Goal: Task Accomplishment & Management: Manage account settings

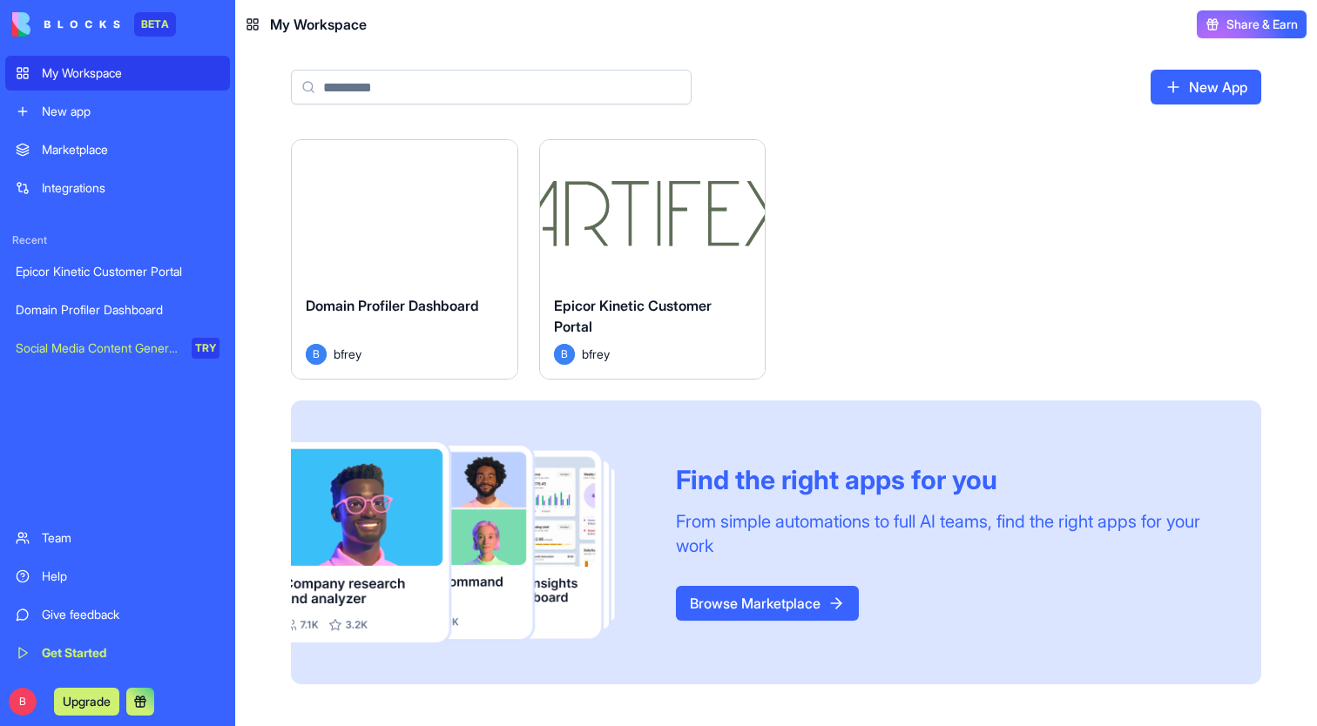
click at [83, 147] on div "Marketplace" at bounding box center [131, 149] width 178 height 17
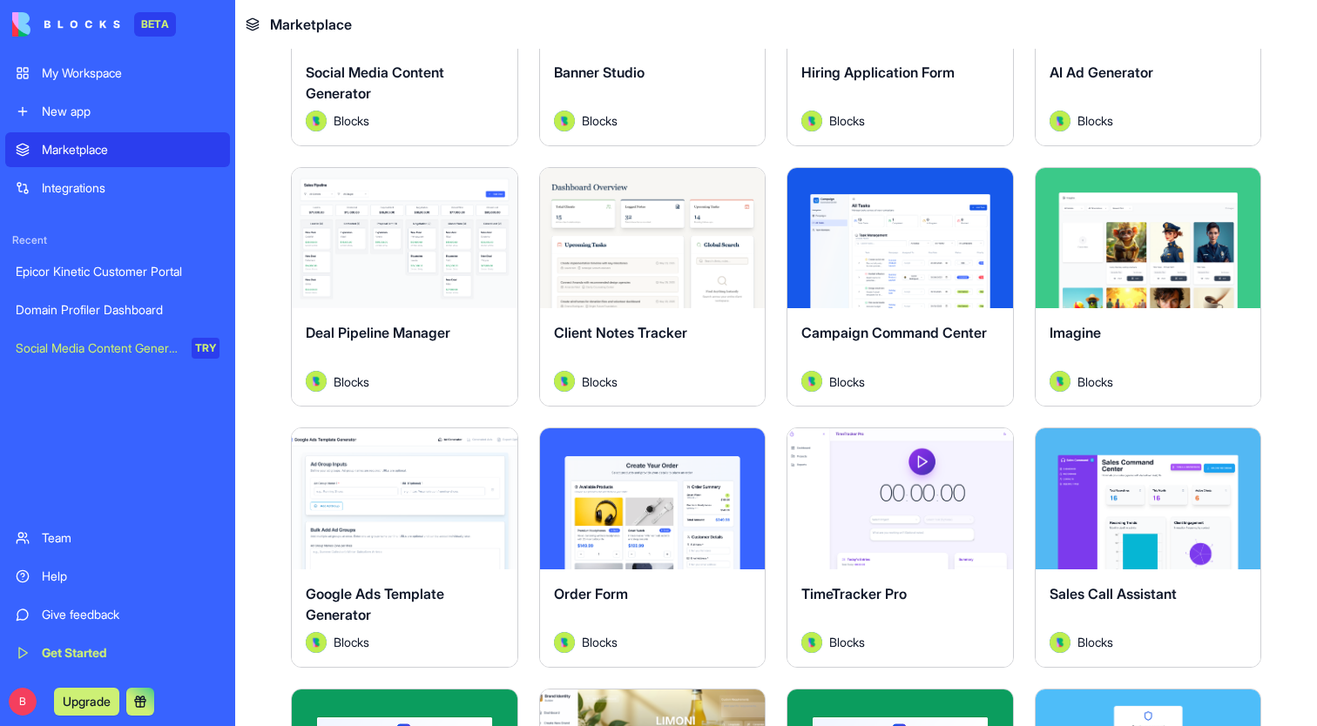
scroll to position [497, 0]
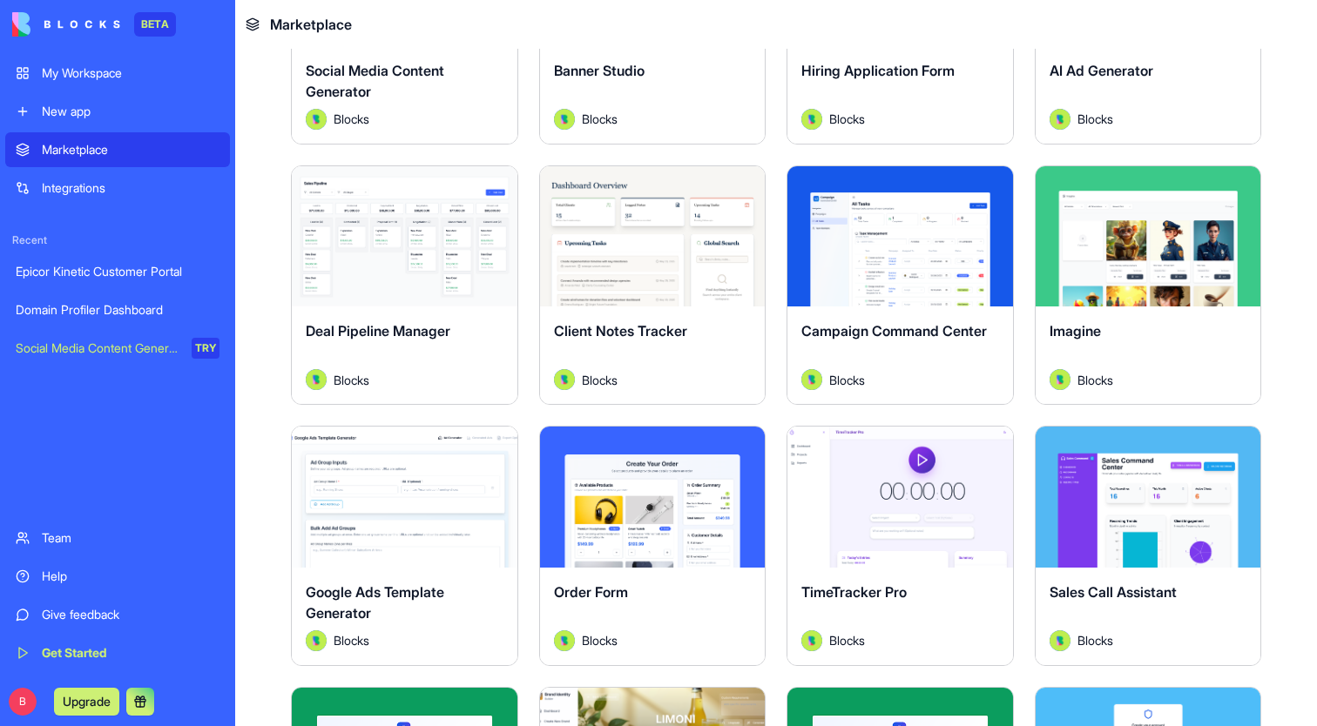
click at [78, 118] on div "New app" at bounding box center [131, 111] width 178 height 17
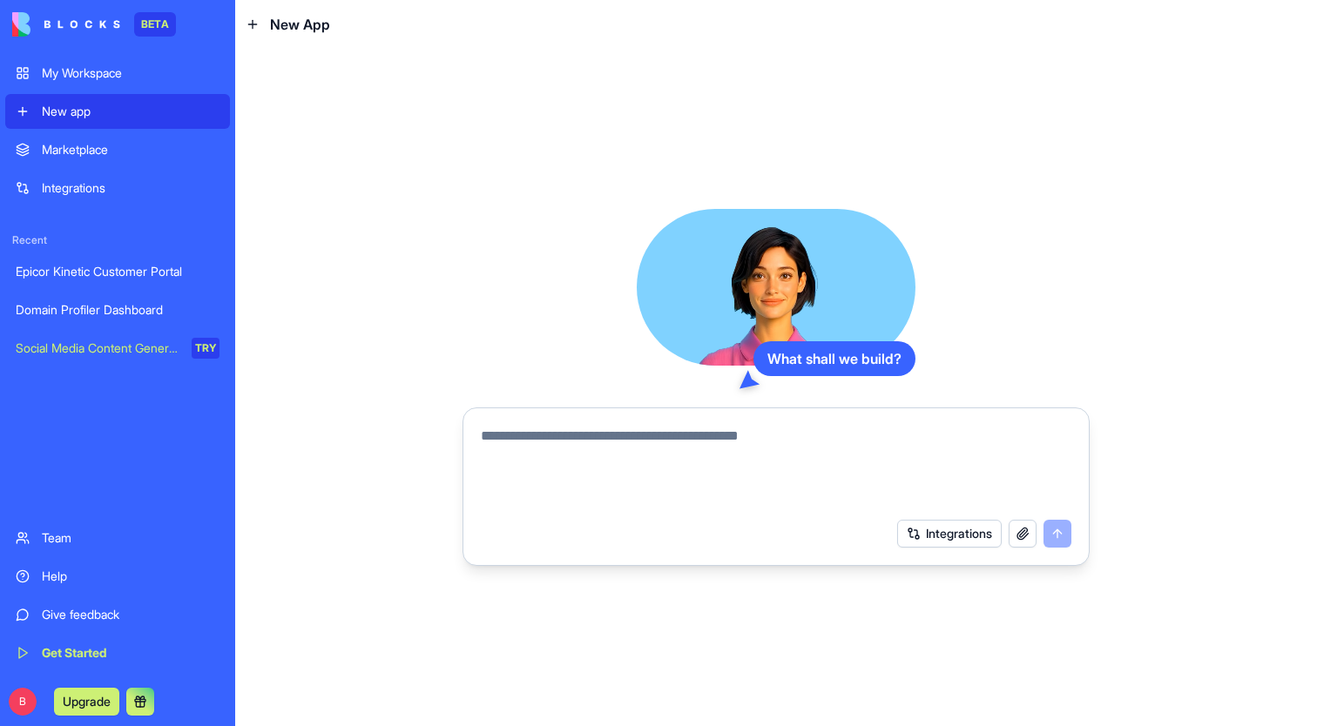
click at [101, 186] on div "Integrations" at bounding box center [131, 187] width 178 height 17
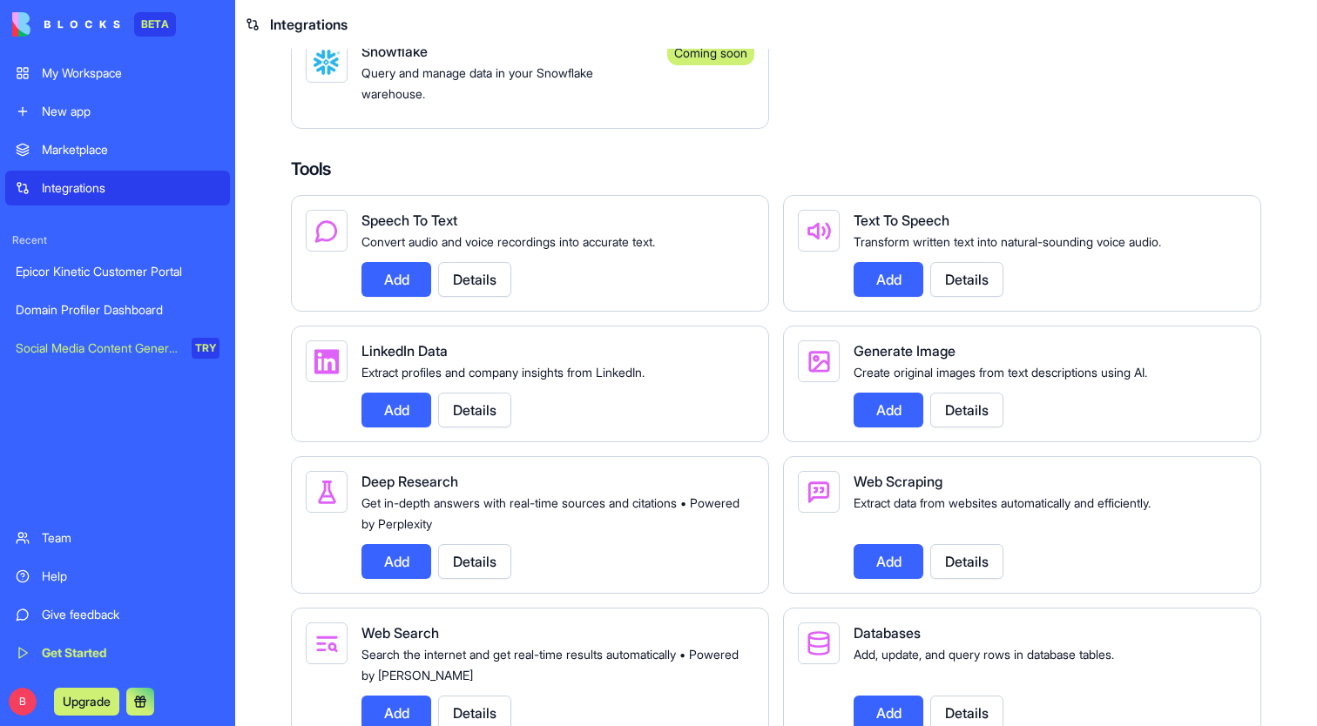
scroll to position [1605, 0]
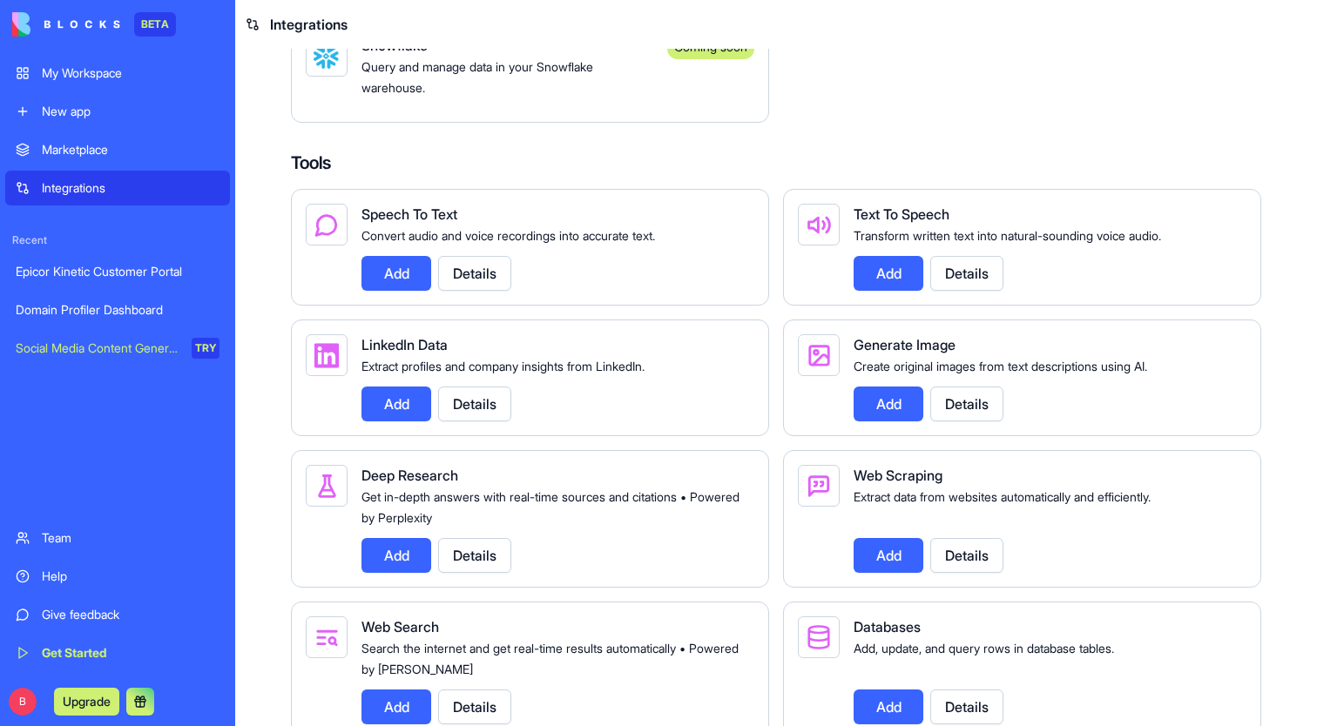
click at [106, 274] on div "Epicor Kinetic Customer Portal" at bounding box center [118, 271] width 204 height 17
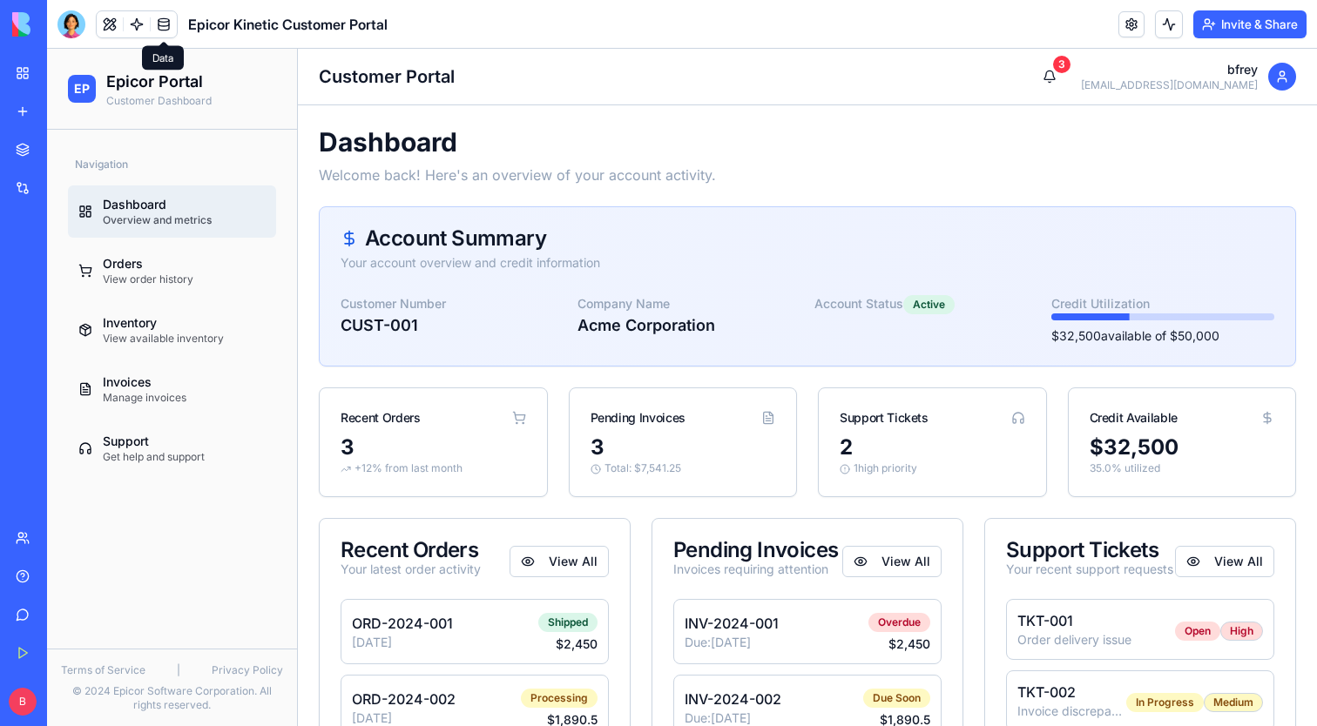
click at [163, 29] on link at bounding box center [164, 24] width 26 height 26
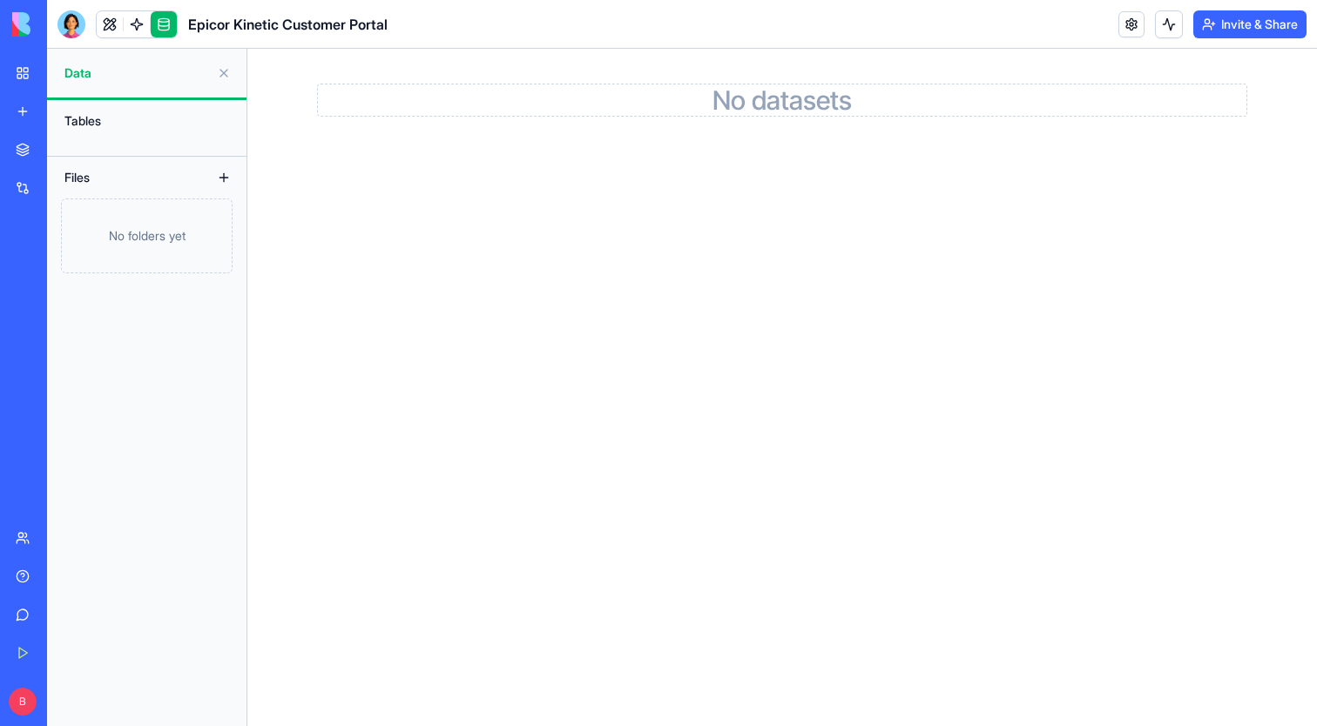
click at [164, 236] on div "No folders yet" at bounding box center [147, 236] width 172 height 75
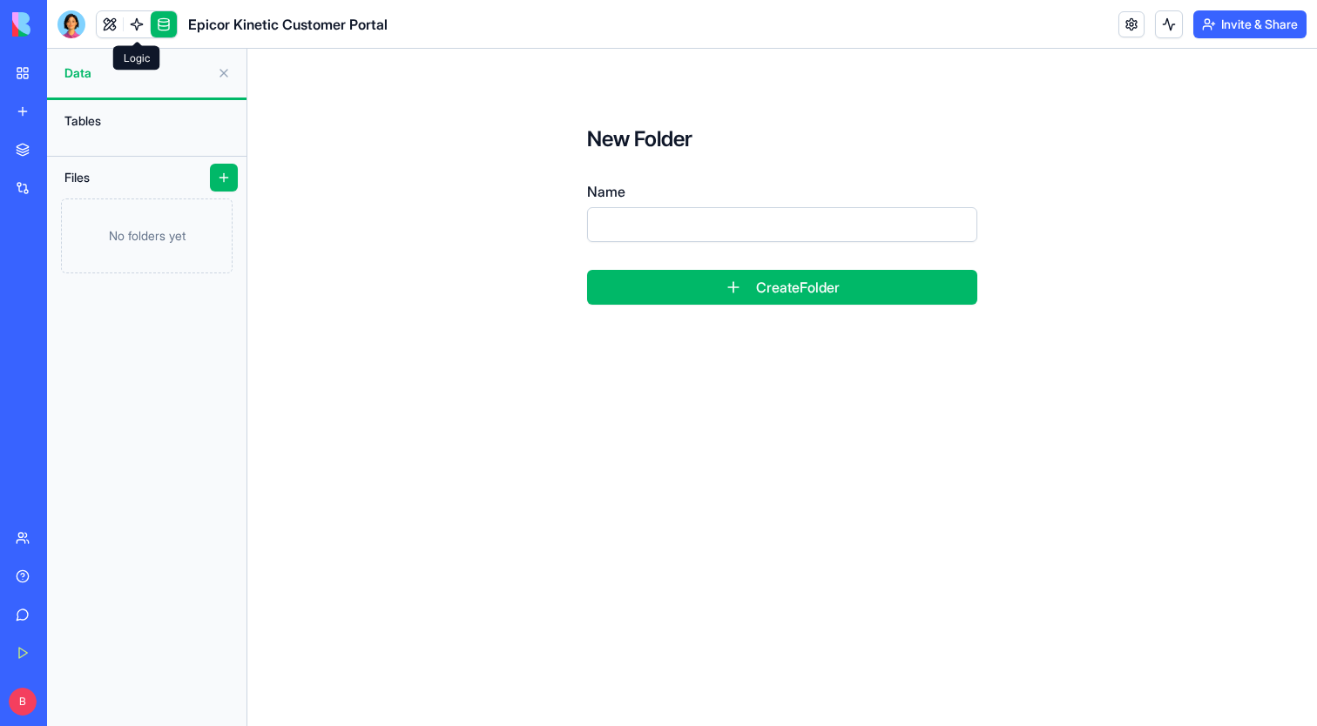
click at [130, 22] on link at bounding box center [137, 24] width 26 height 26
click at [12, 30] on img at bounding box center [66, 24] width 108 height 24
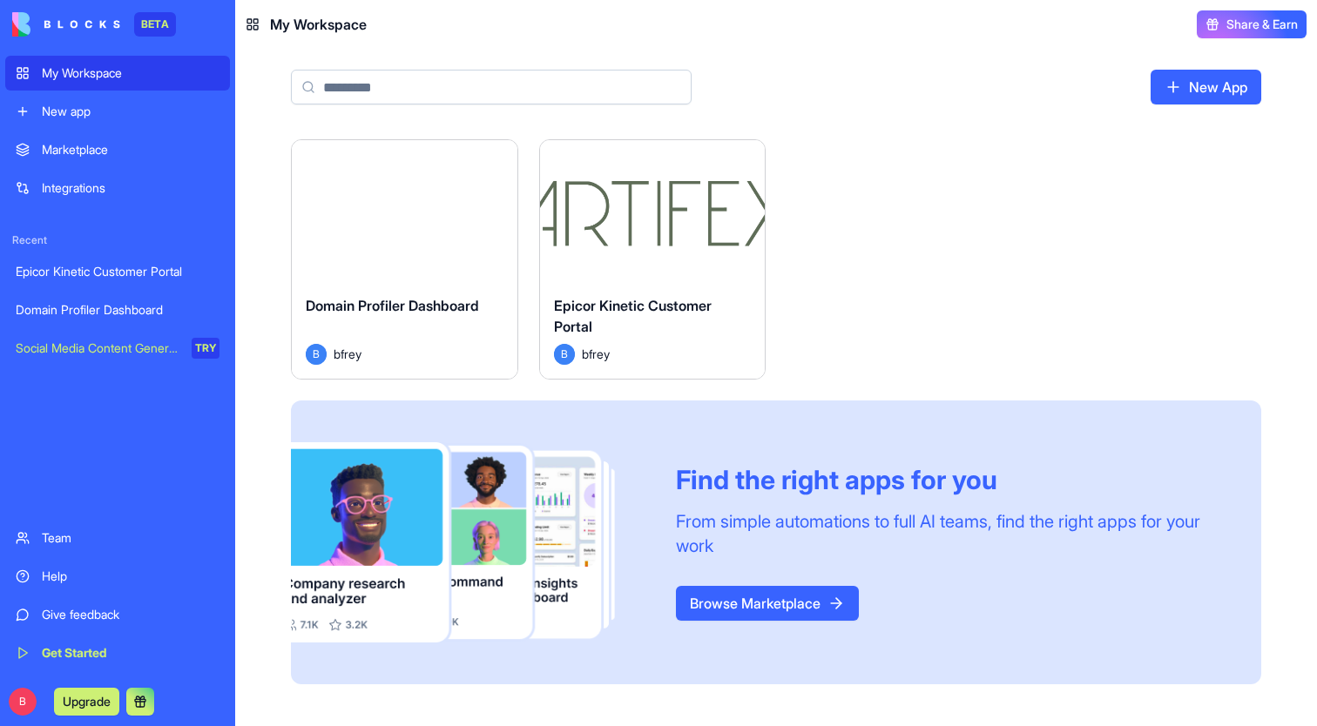
click at [64, 30] on img at bounding box center [66, 24] width 108 height 24
click at [75, 701] on button "Upgrade" at bounding box center [86, 702] width 65 height 28
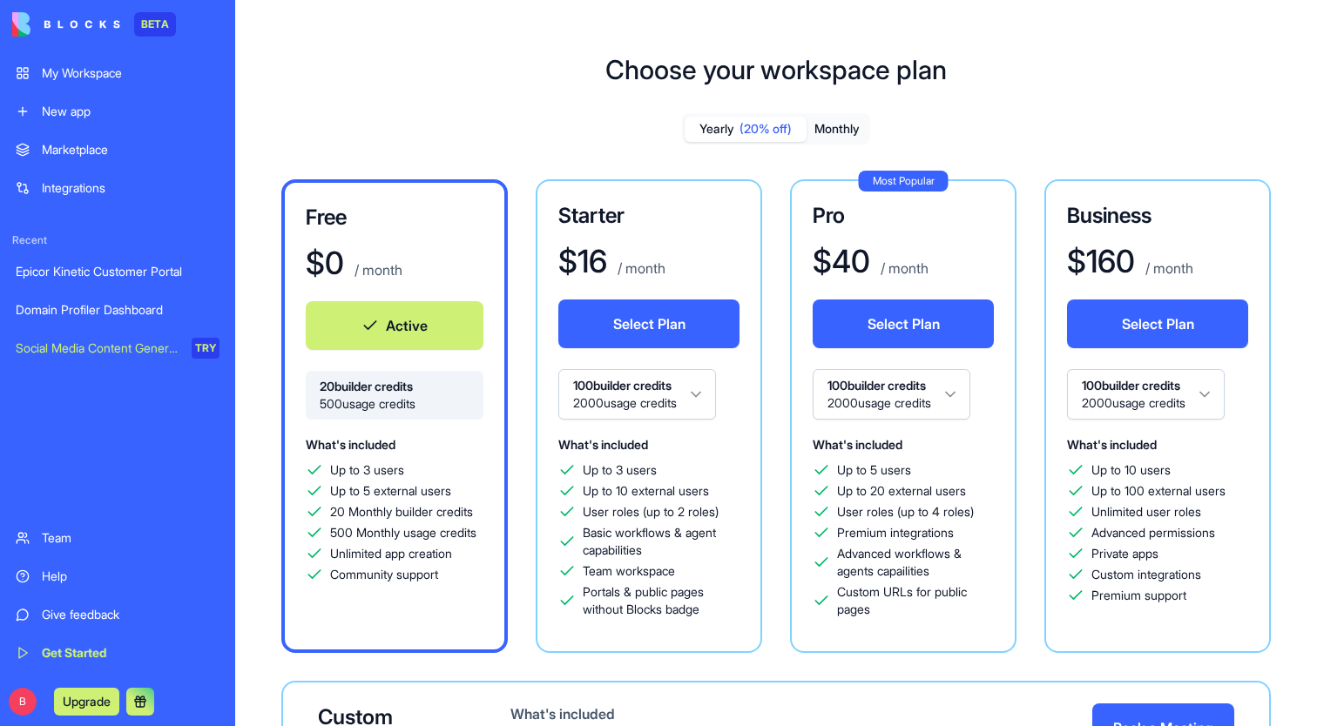
click at [78, 274] on div "Epicor Kinetic Customer Portal" at bounding box center [118, 271] width 204 height 17
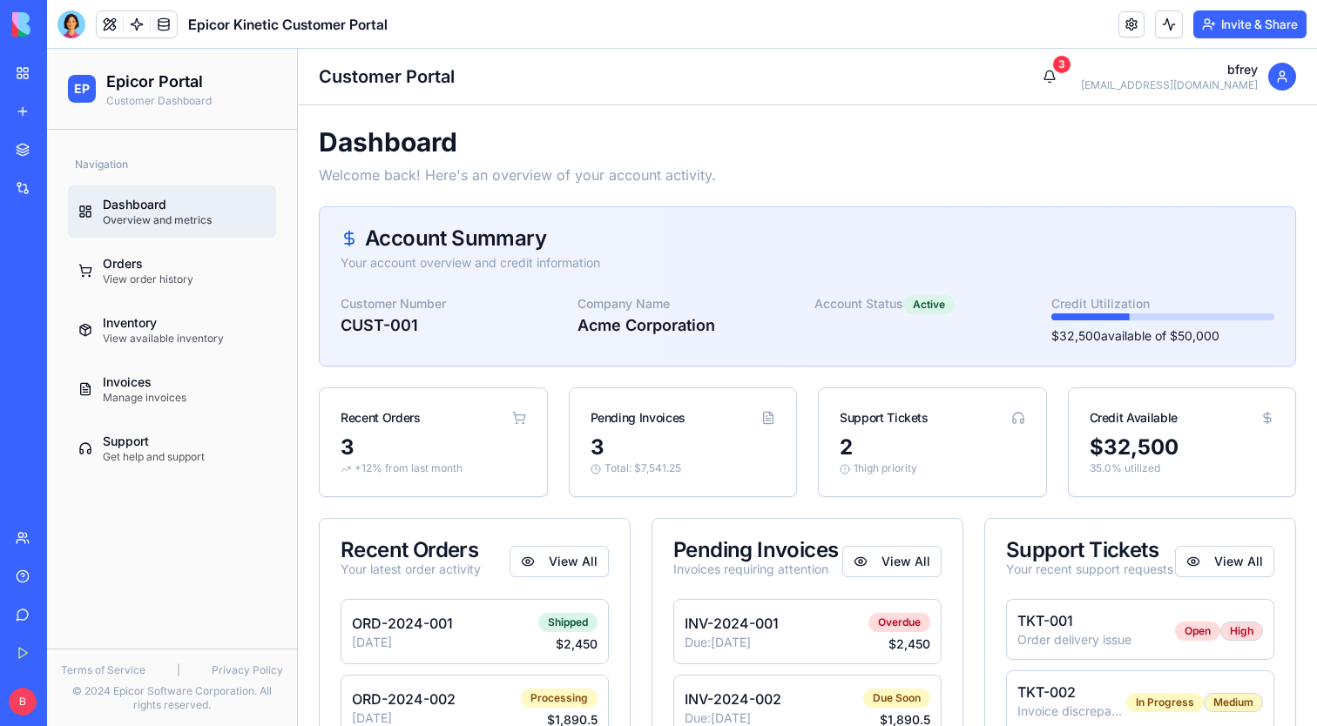
click at [1243, 22] on button "Invite & Share" at bounding box center [1249, 24] width 113 height 28
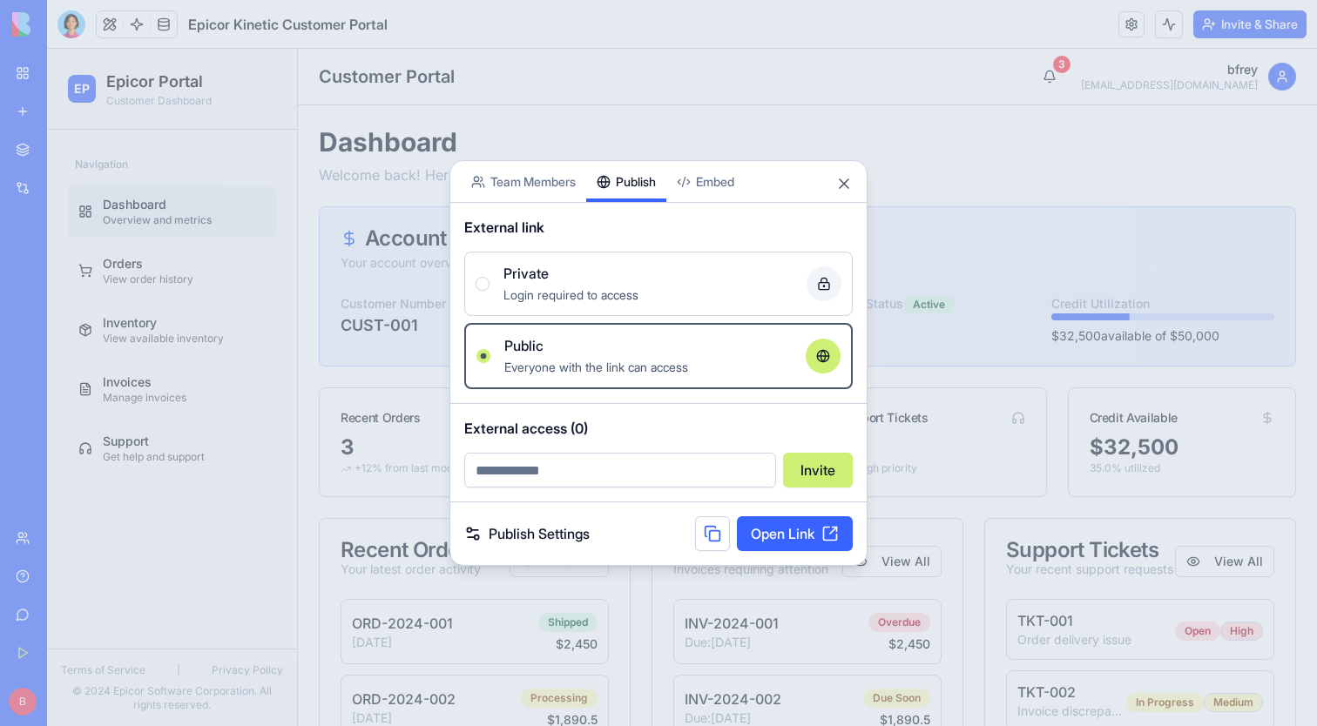
click at [653, 193] on button "Publish" at bounding box center [626, 181] width 80 height 41
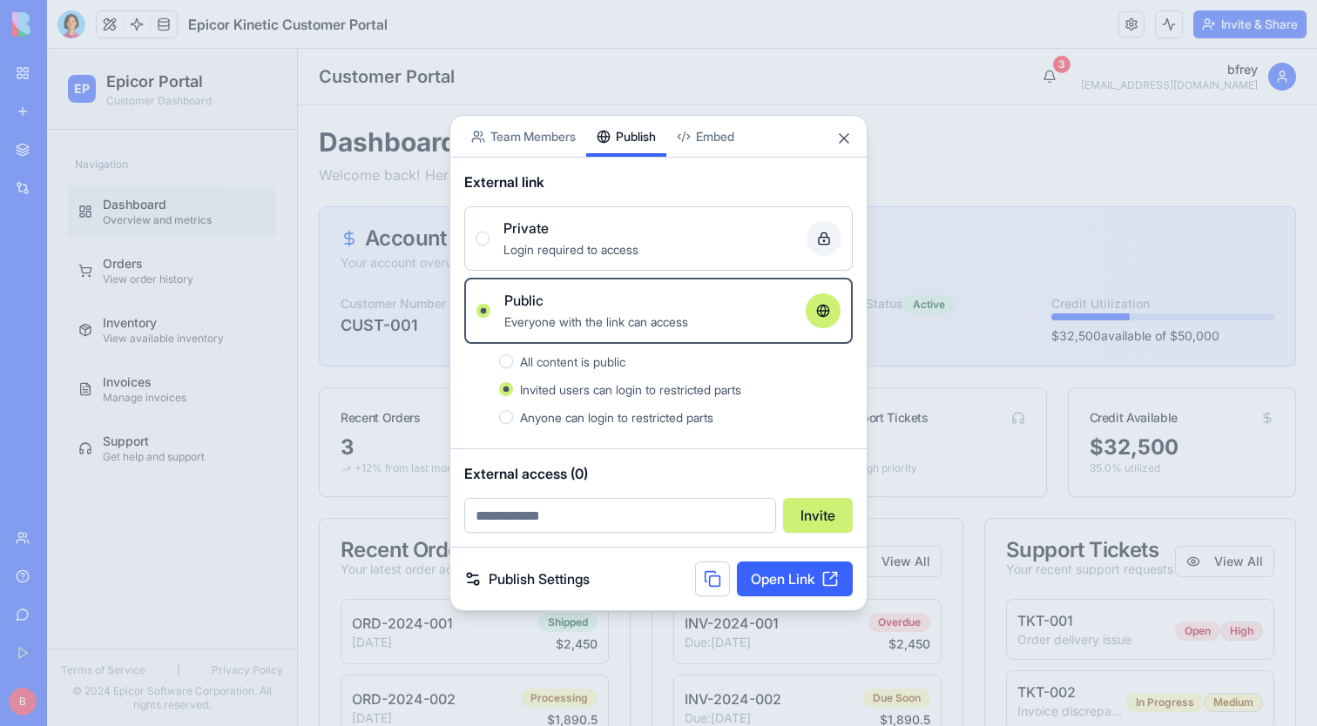
click at [843, 141] on button "Close" at bounding box center [843, 138] width 17 height 17
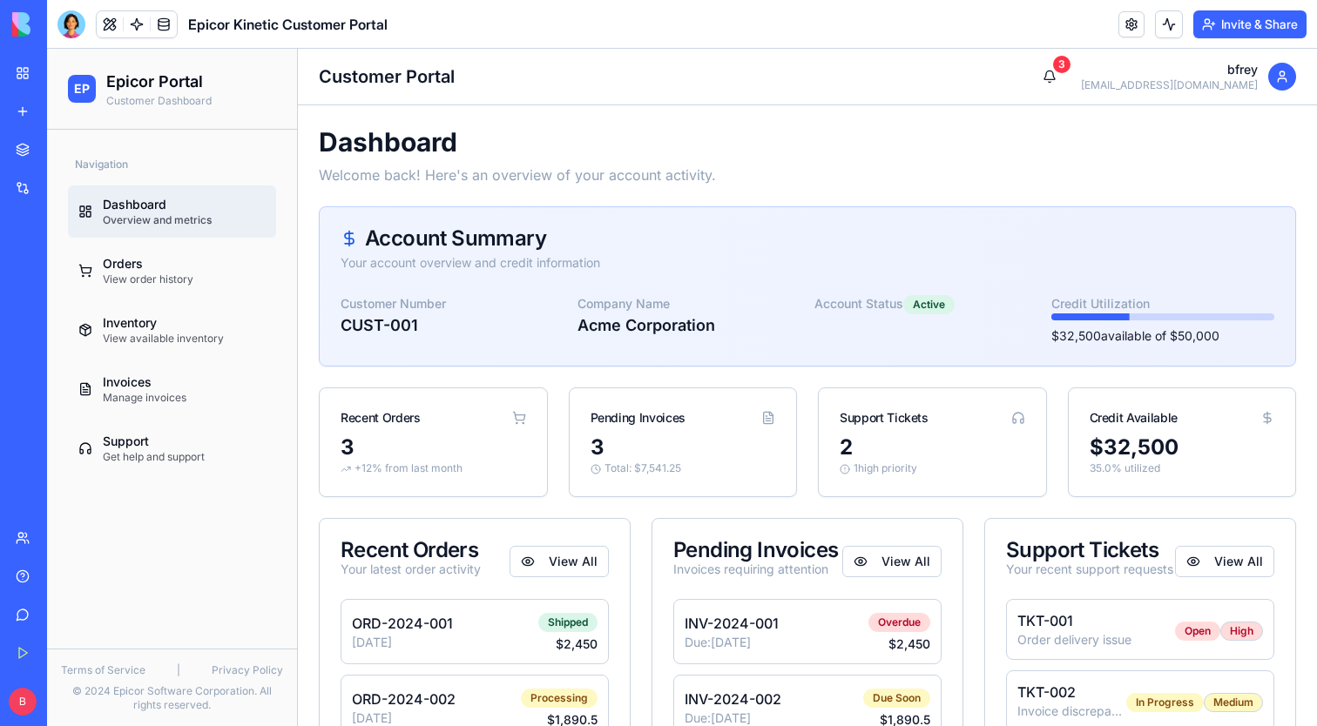
click at [29, 24] on img at bounding box center [66, 24] width 108 height 24
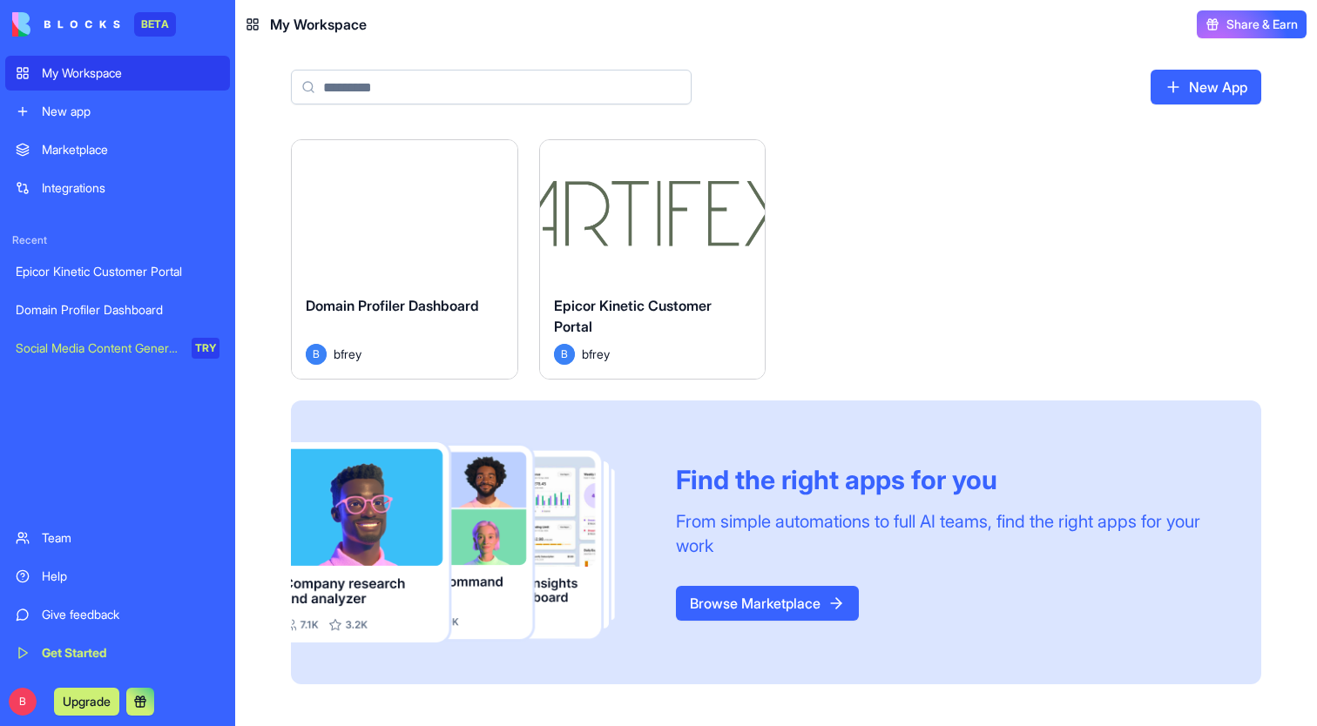
click at [814, 605] on link "Browse Marketplace" at bounding box center [767, 603] width 183 height 35
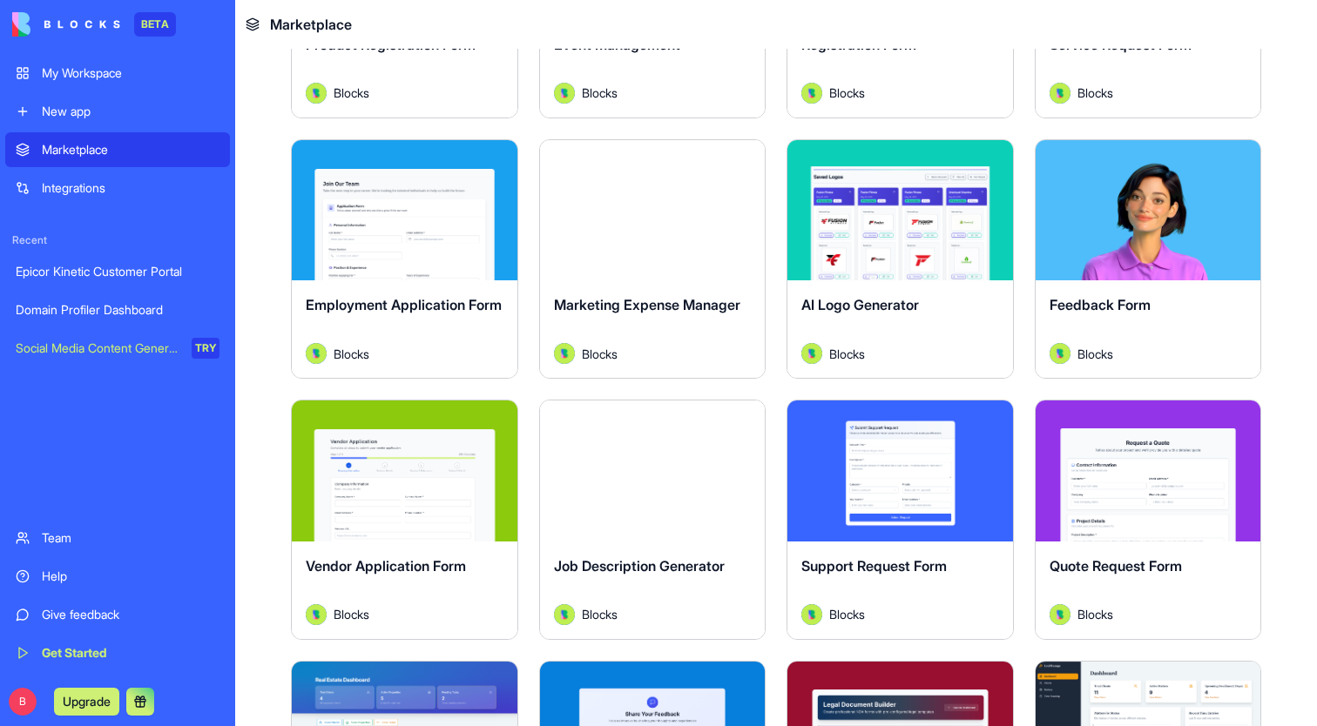
scroll to position [1582, 0]
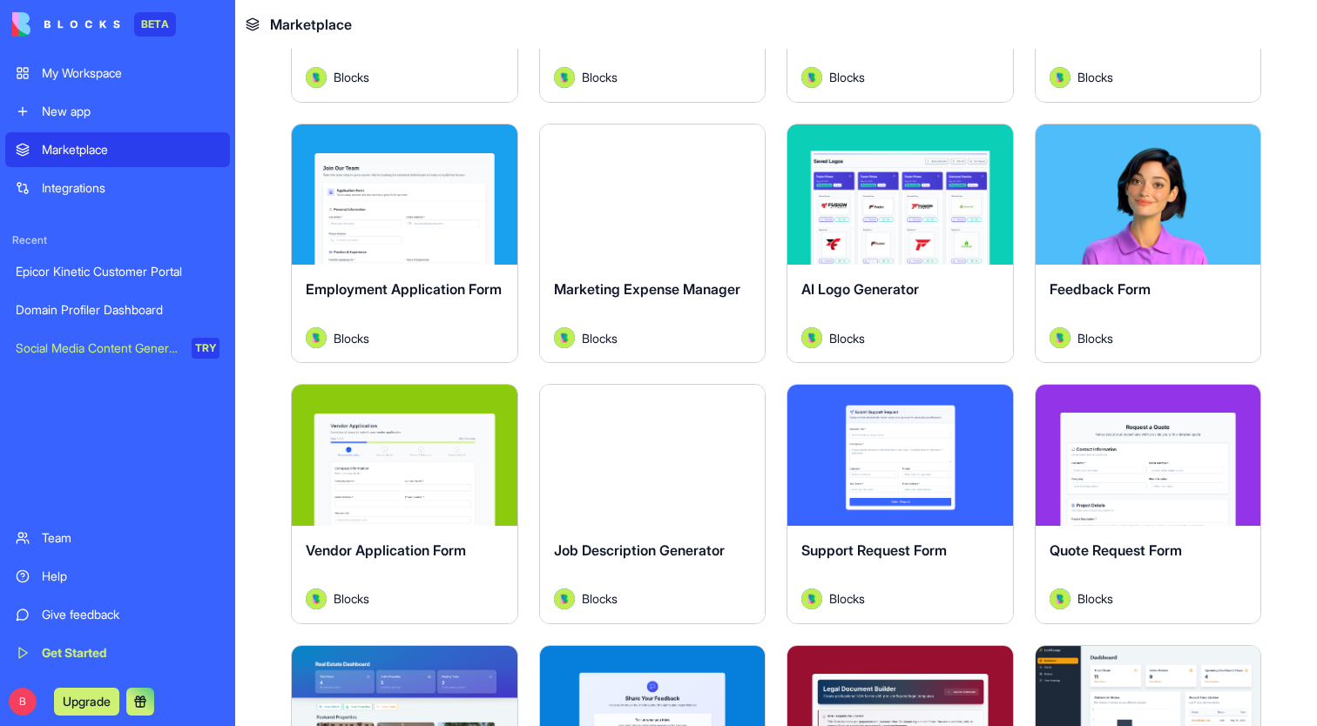
click at [67, 79] on div "My Workspace" at bounding box center [131, 72] width 178 height 17
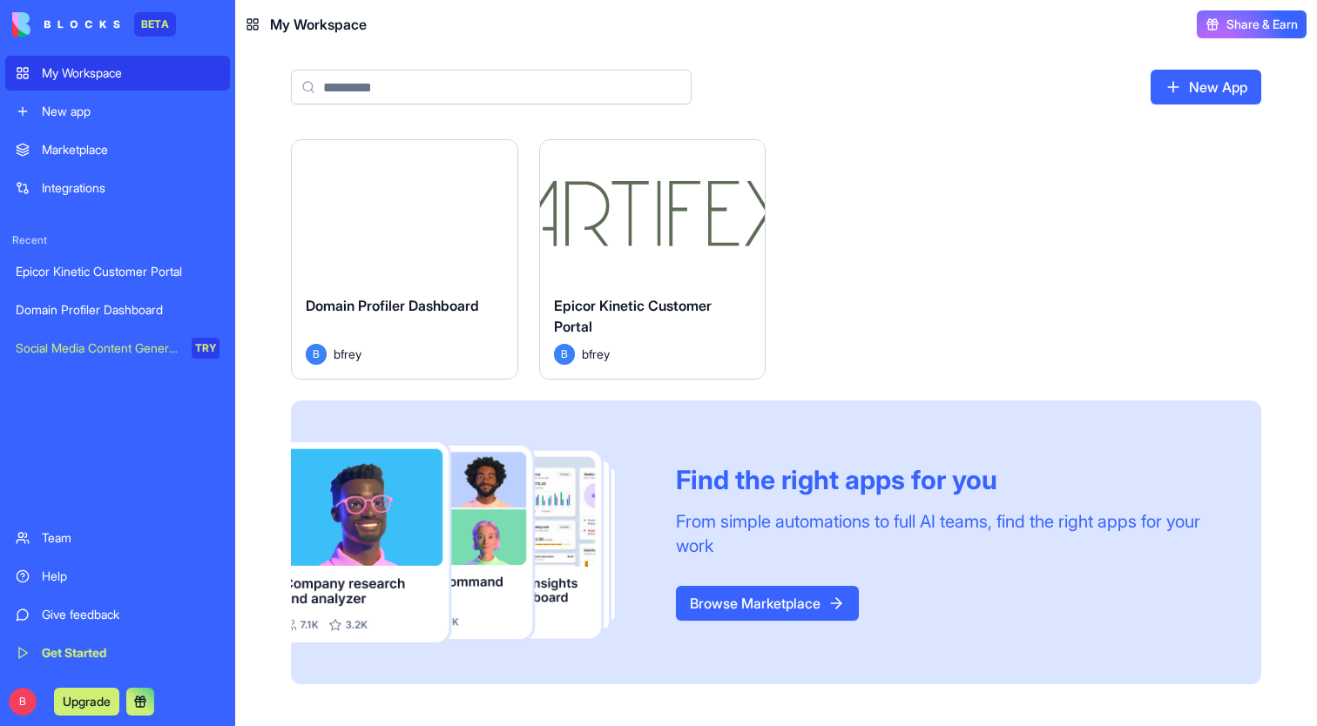
click at [121, 547] on link "Team" at bounding box center [117, 538] width 225 height 35
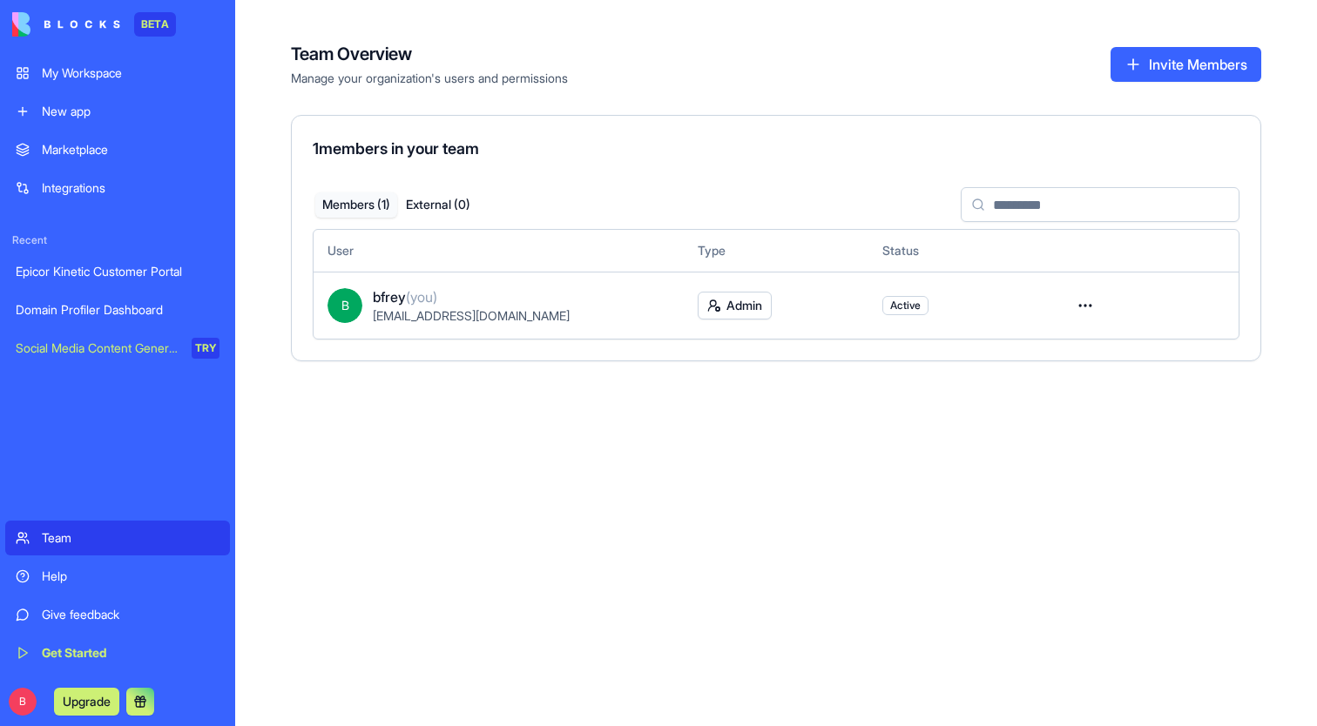
click at [1215, 71] on button "Invite Members" at bounding box center [1186, 64] width 151 height 35
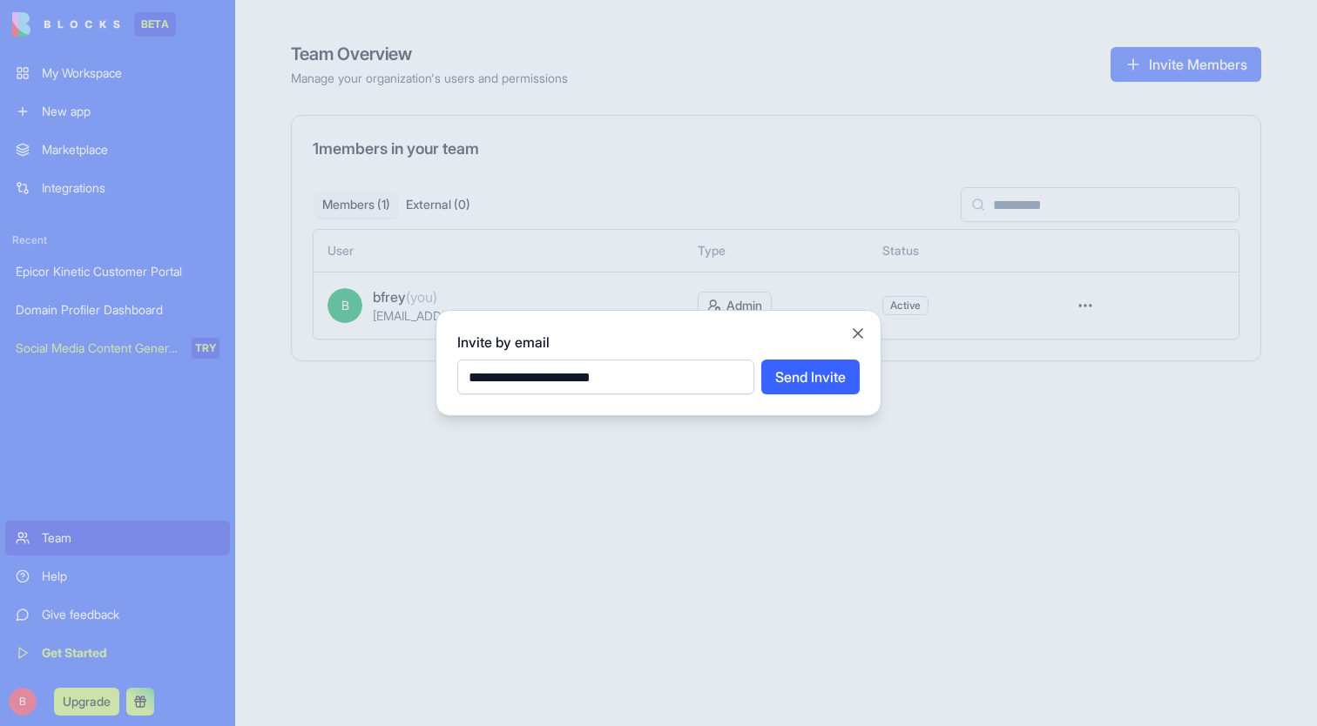
drag, startPoint x: 526, startPoint y: 379, endPoint x: 670, endPoint y: 382, distance: 143.8
click at [670, 382] on input "**********" at bounding box center [605, 377] width 297 height 35
drag, startPoint x: 682, startPoint y: 373, endPoint x: 456, endPoint y: 377, distance: 226.5
click at [456, 377] on div "**********" at bounding box center [659, 363] width 446 height 106
type input "**********"
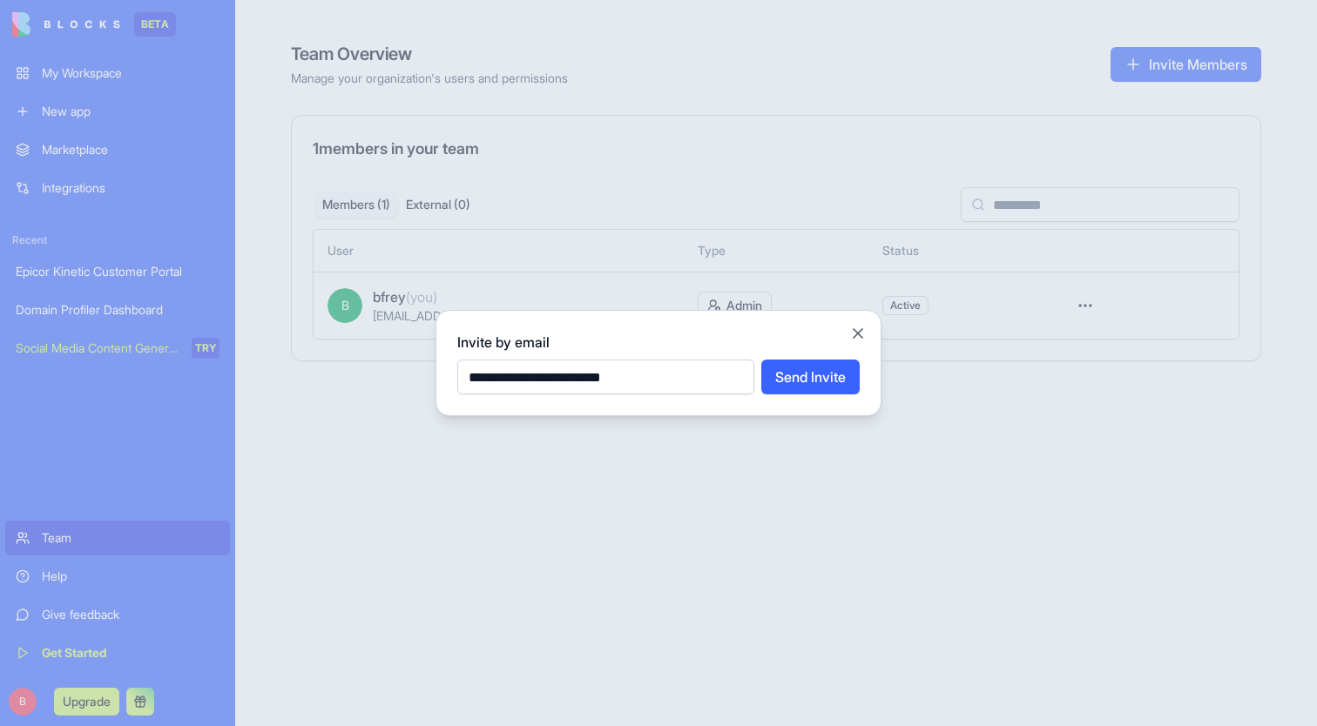
click at [795, 375] on button "Send Invite" at bounding box center [810, 377] width 98 height 35
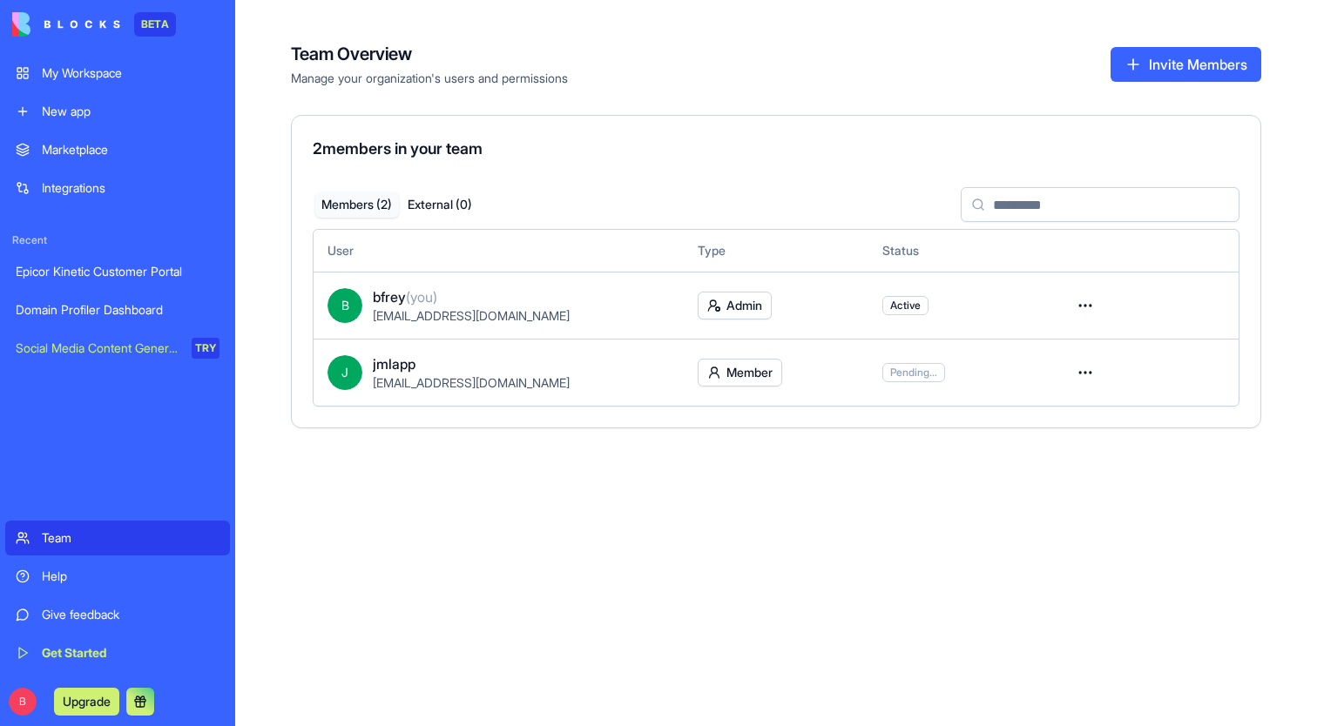
click at [1162, 74] on button "Invite Members" at bounding box center [1186, 64] width 151 height 35
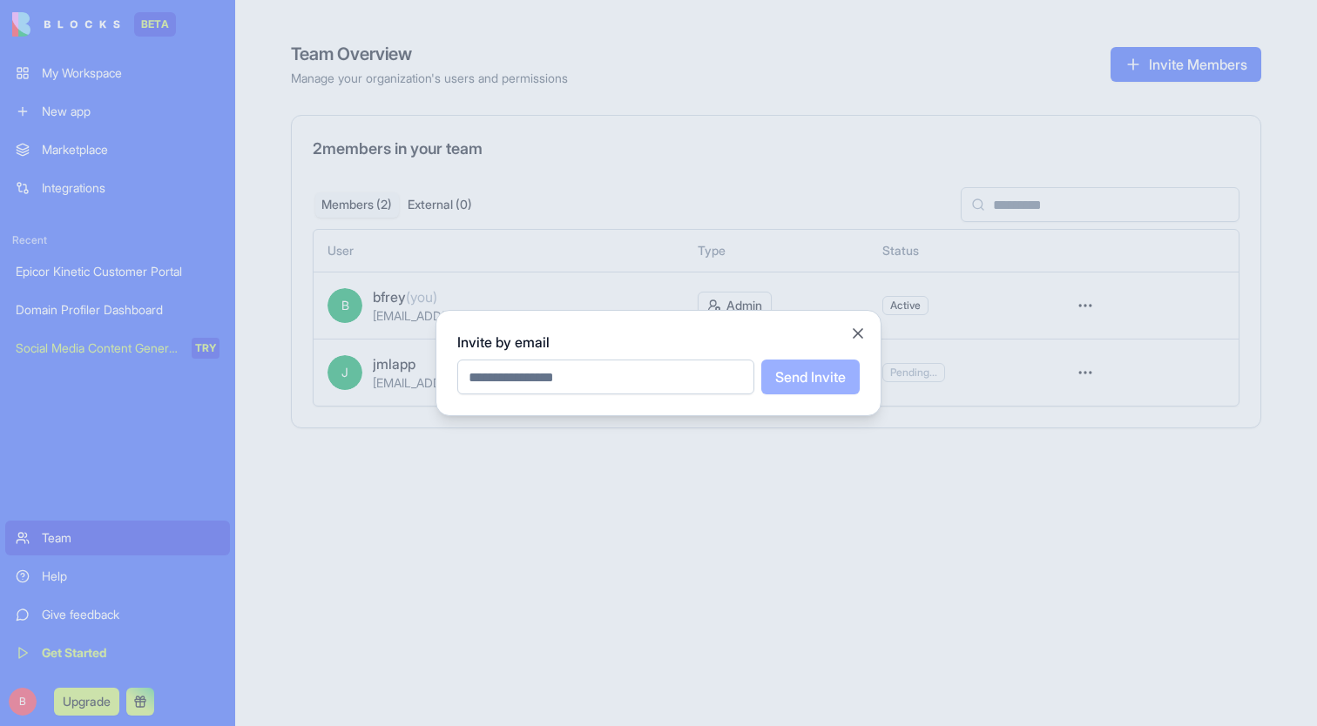
click at [686, 360] on input "email" at bounding box center [605, 377] width 297 height 35
click at [672, 388] on input "email" at bounding box center [605, 377] width 297 height 35
type input "*"
type input "**********"
click at [848, 383] on button "Send Invite" at bounding box center [810, 377] width 98 height 35
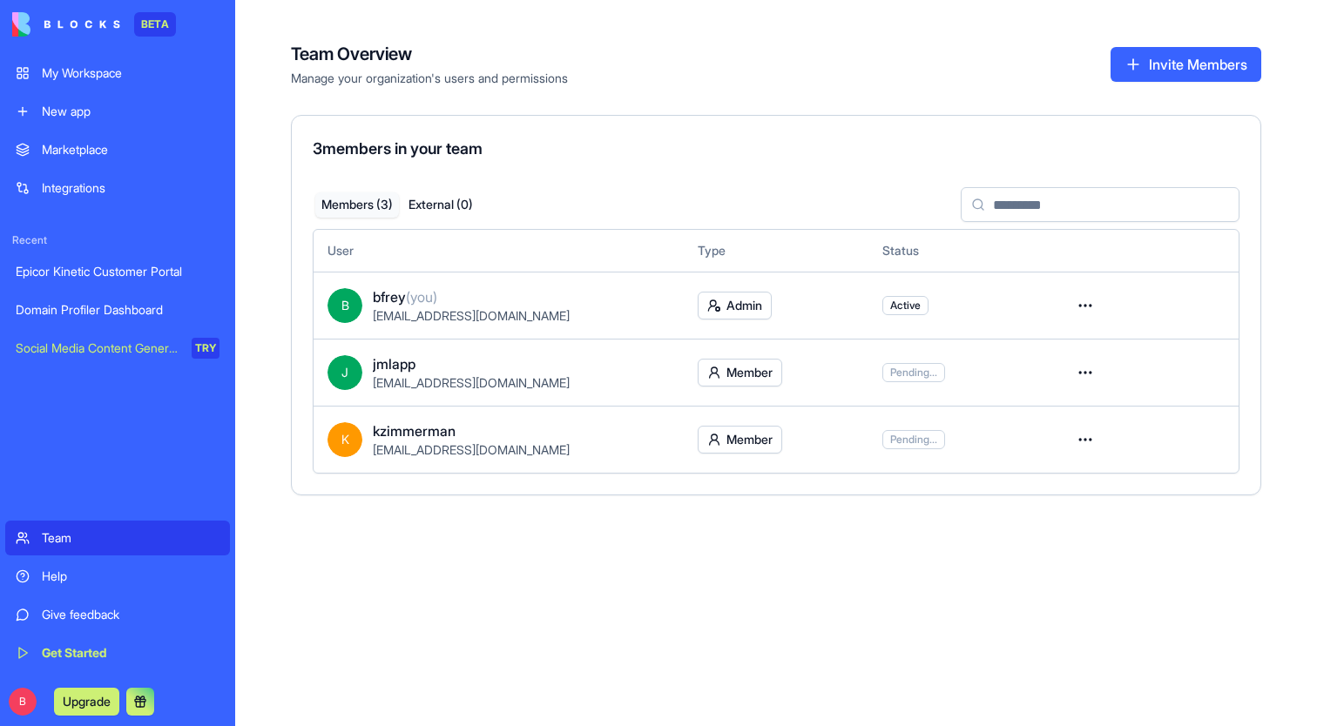
click at [153, 311] on div "Domain Profiler Dashboard" at bounding box center [118, 309] width 204 height 17
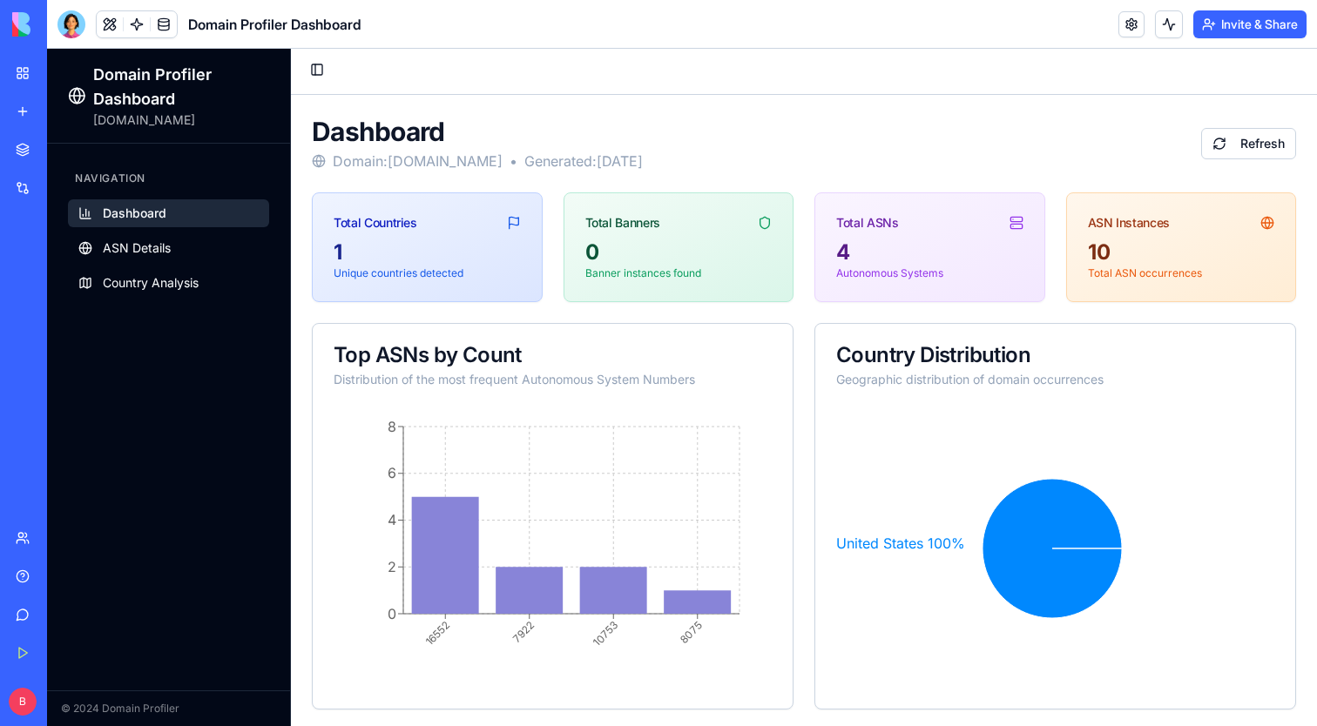
scroll to position [193, 0]
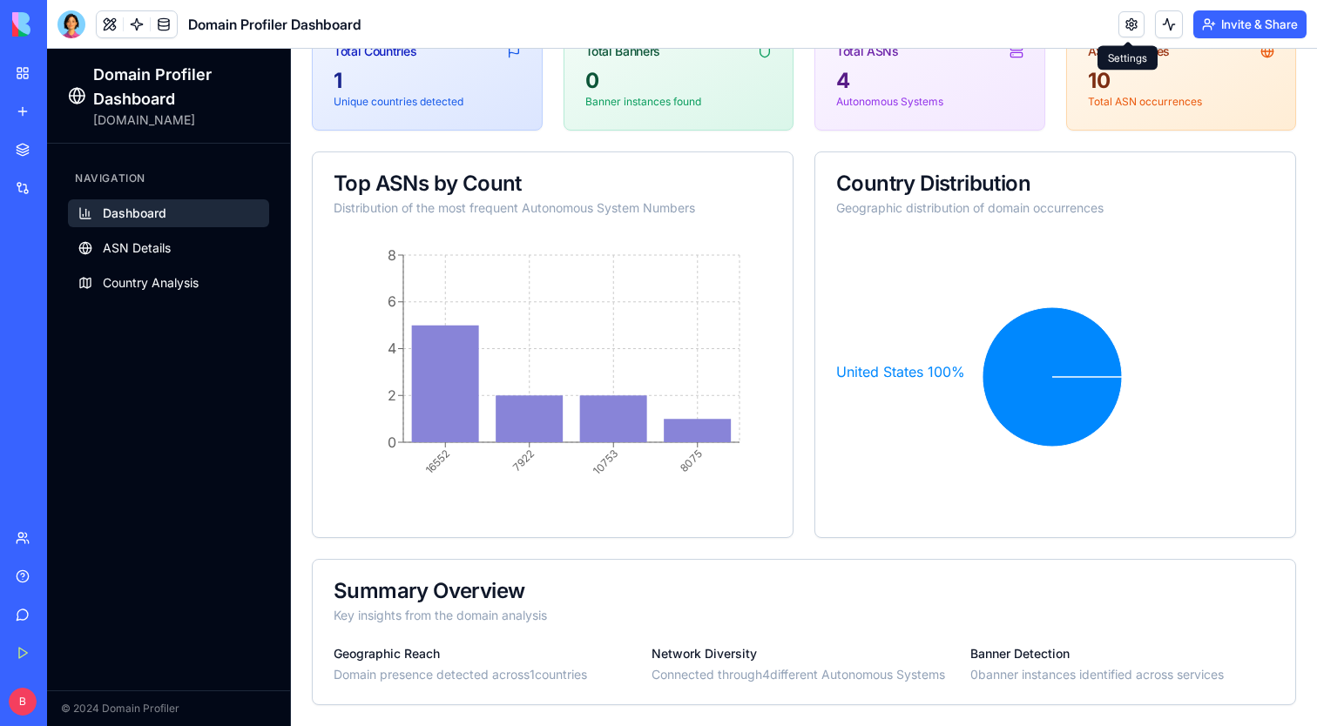
click at [1132, 32] on link at bounding box center [1131, 24] width 26 height 26
click at [1132, 30] on link at bounding box center [1131, 24] width 26 height 26
click at [1130, 17] on link at bounding box center [1131, 24] width 26 height 26
click at [1127, 25] on link at bounding box center [1131, 24] width 26 height 26
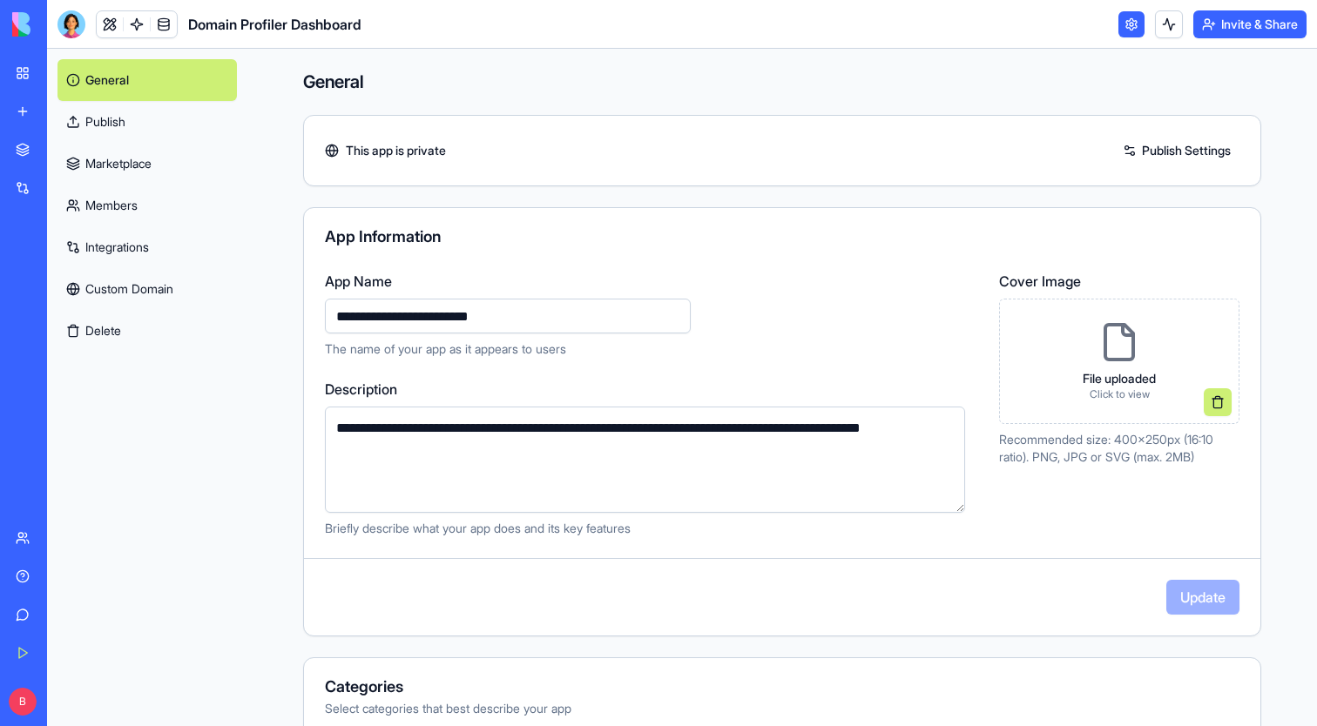
scroll to position [375, 0]
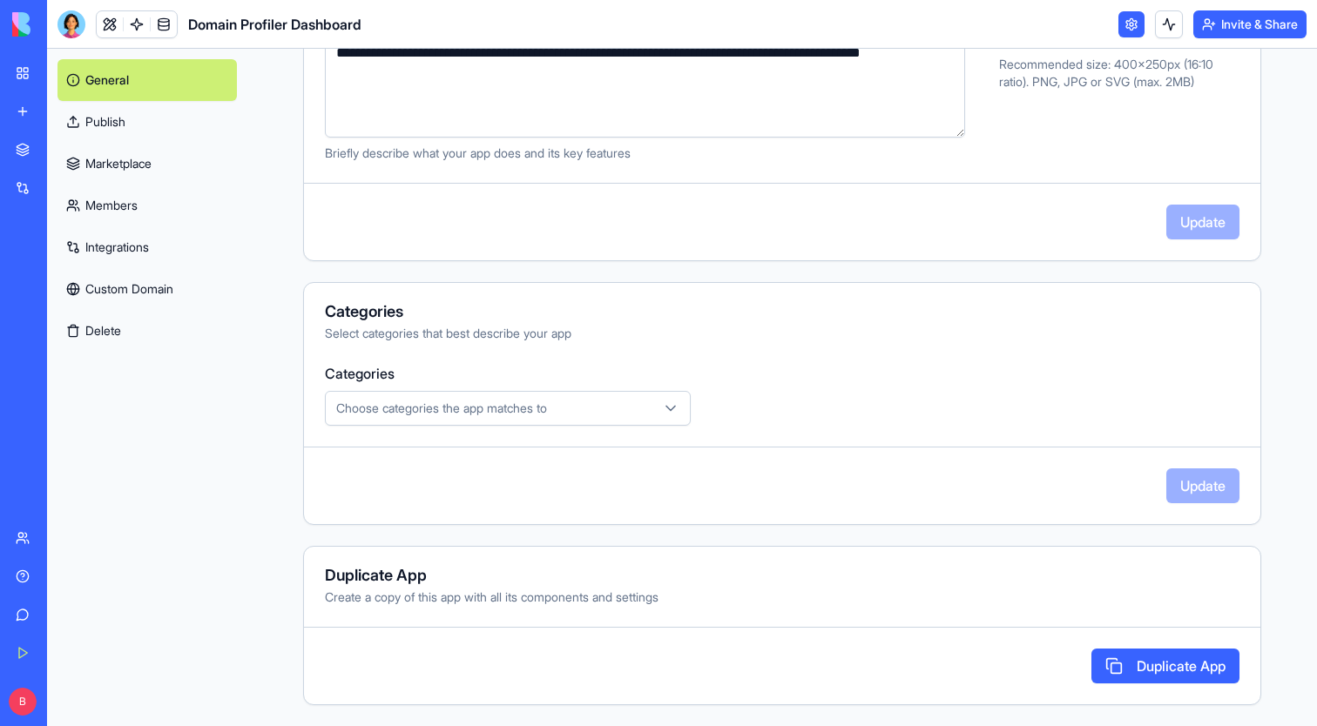
click at [107, 328] on button "Delete" at bounding box center [146, 331] width 179 height 42
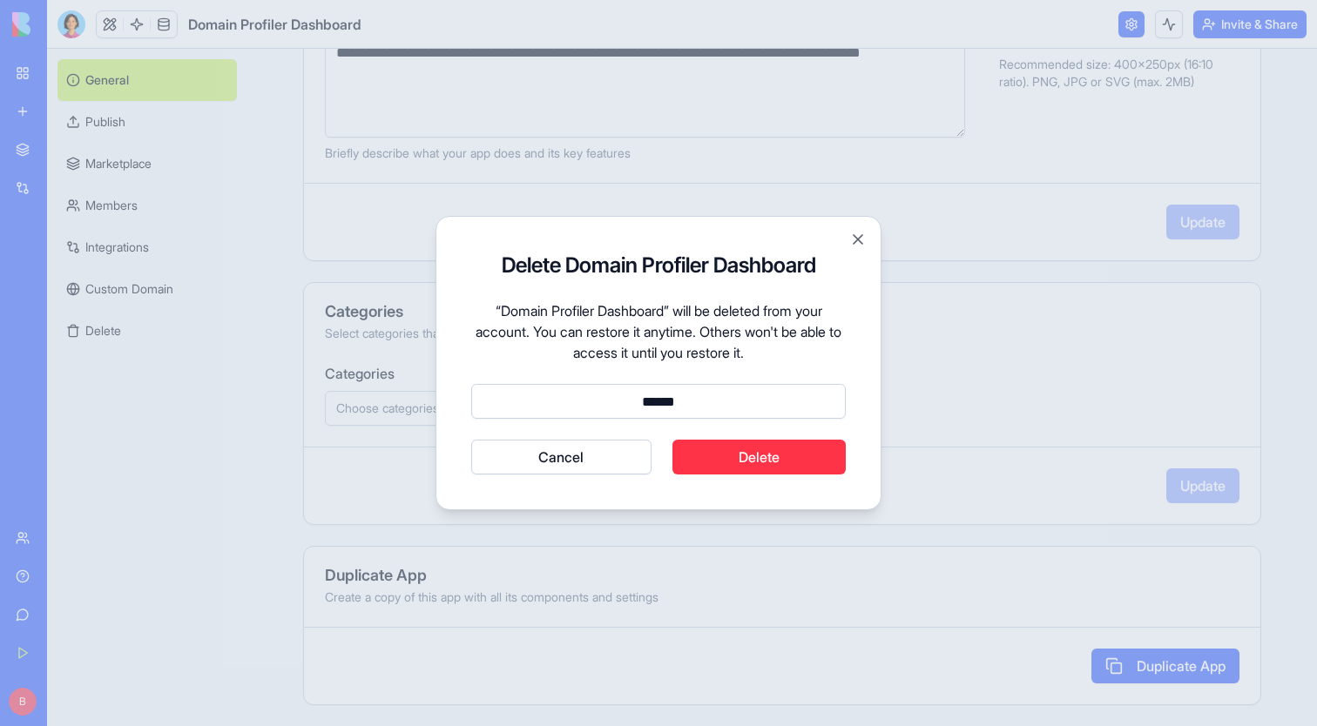
type input "******"
click at [561, 457] on button "Cancel" at bounding box center [561, 457] width 180 height 35
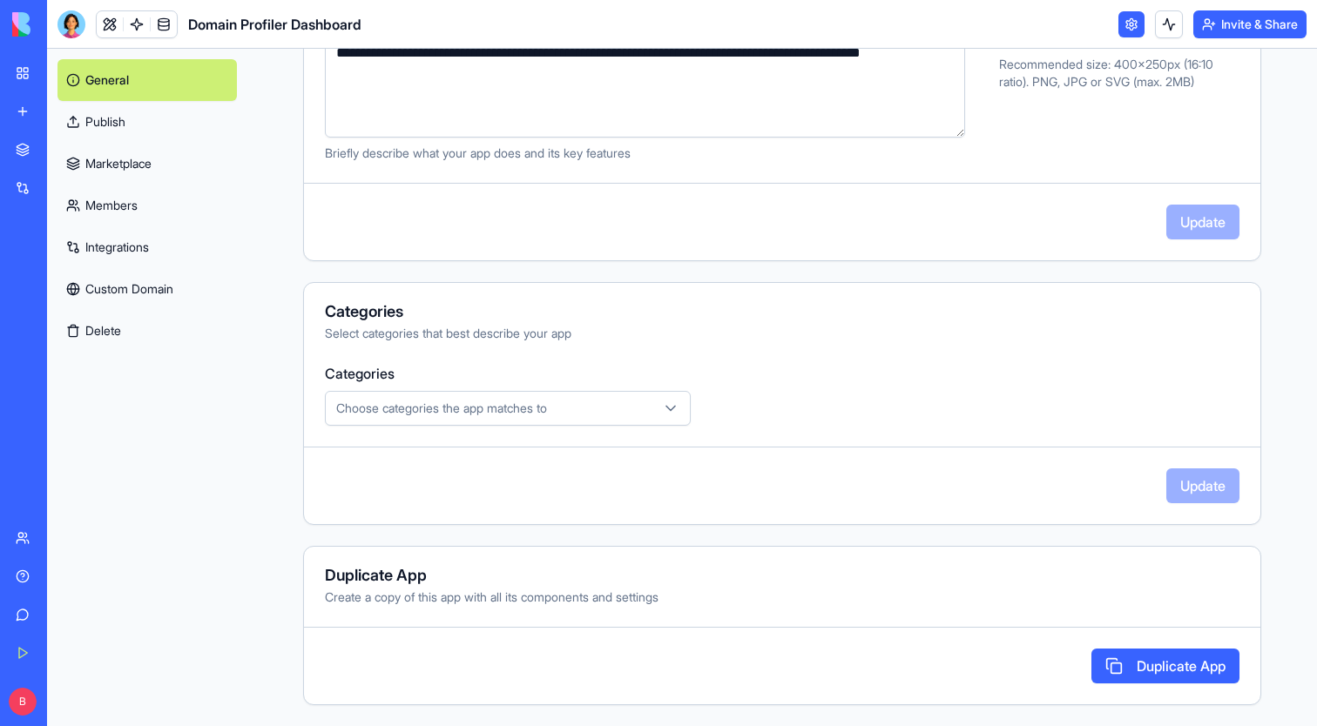
click at [35, 70] on link "My Workspace" at bounding box center [40, 73] width 70 height 35
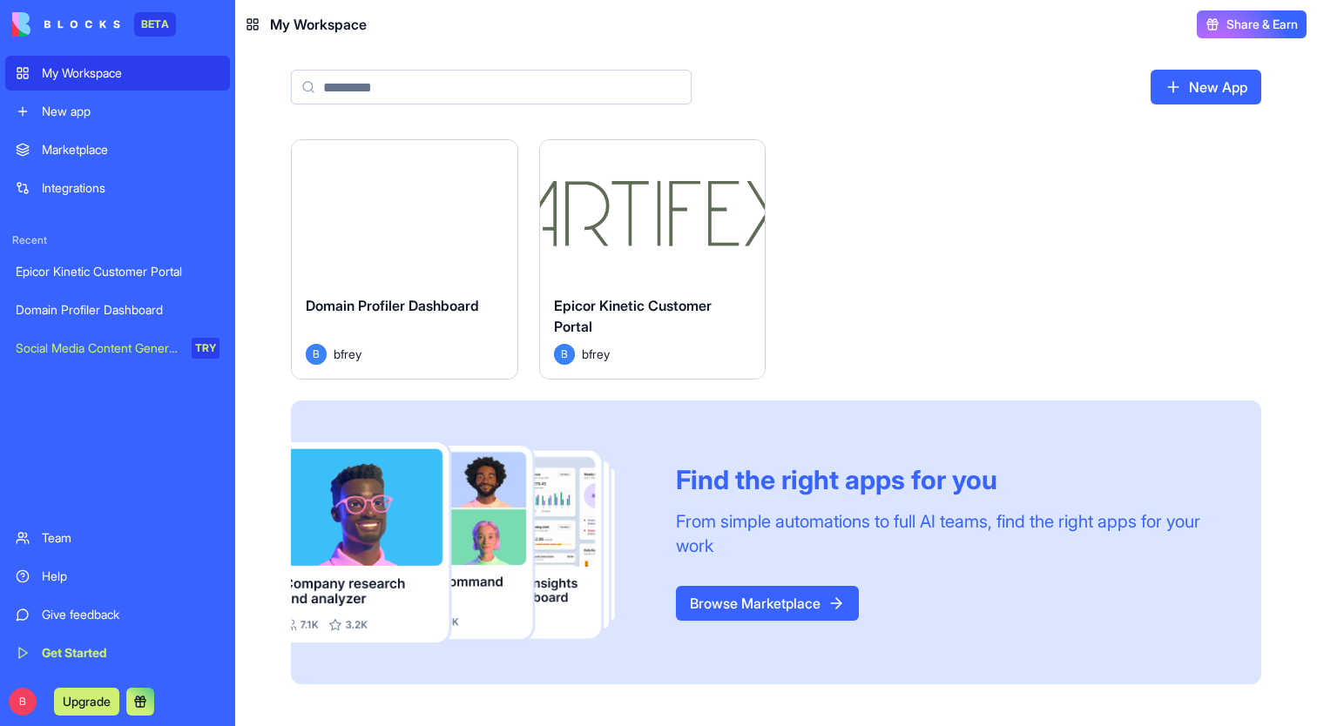
click at [49, 151] on div "Marketplace" at bounding box center [131, 149] width 178 height 17
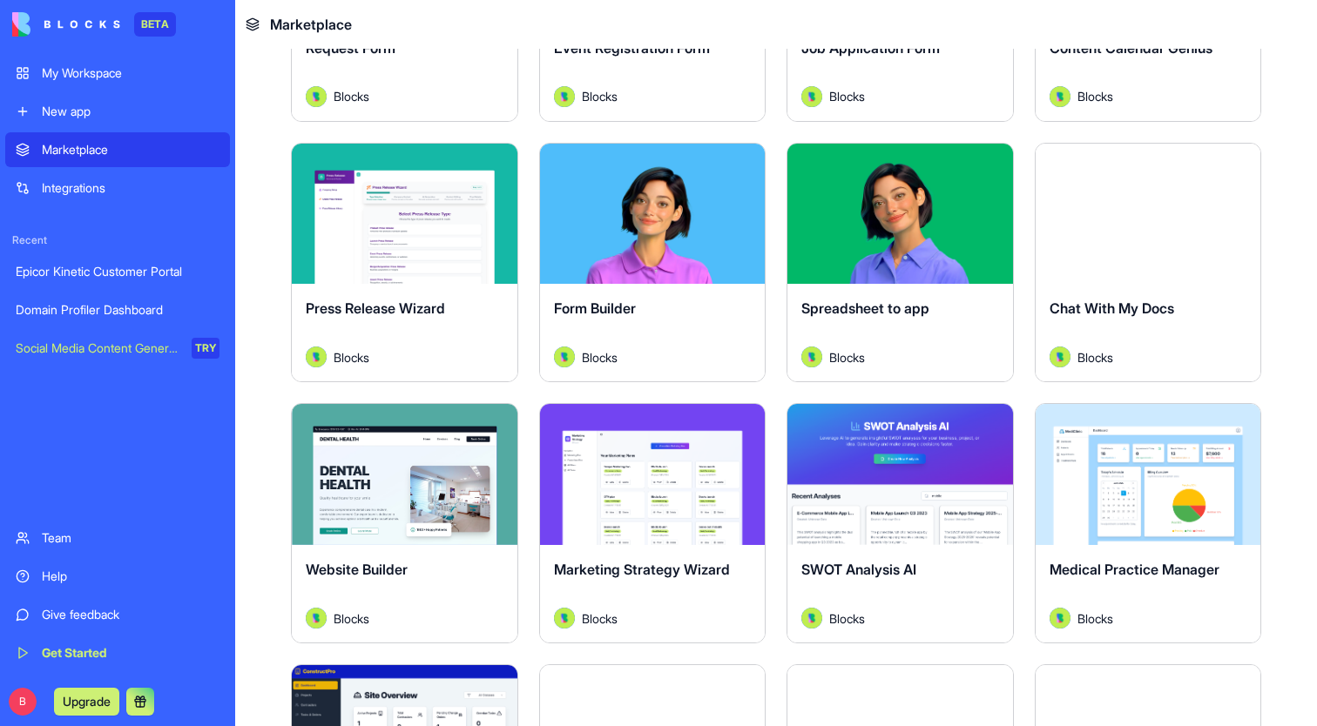
scroll to position [3906, 0]
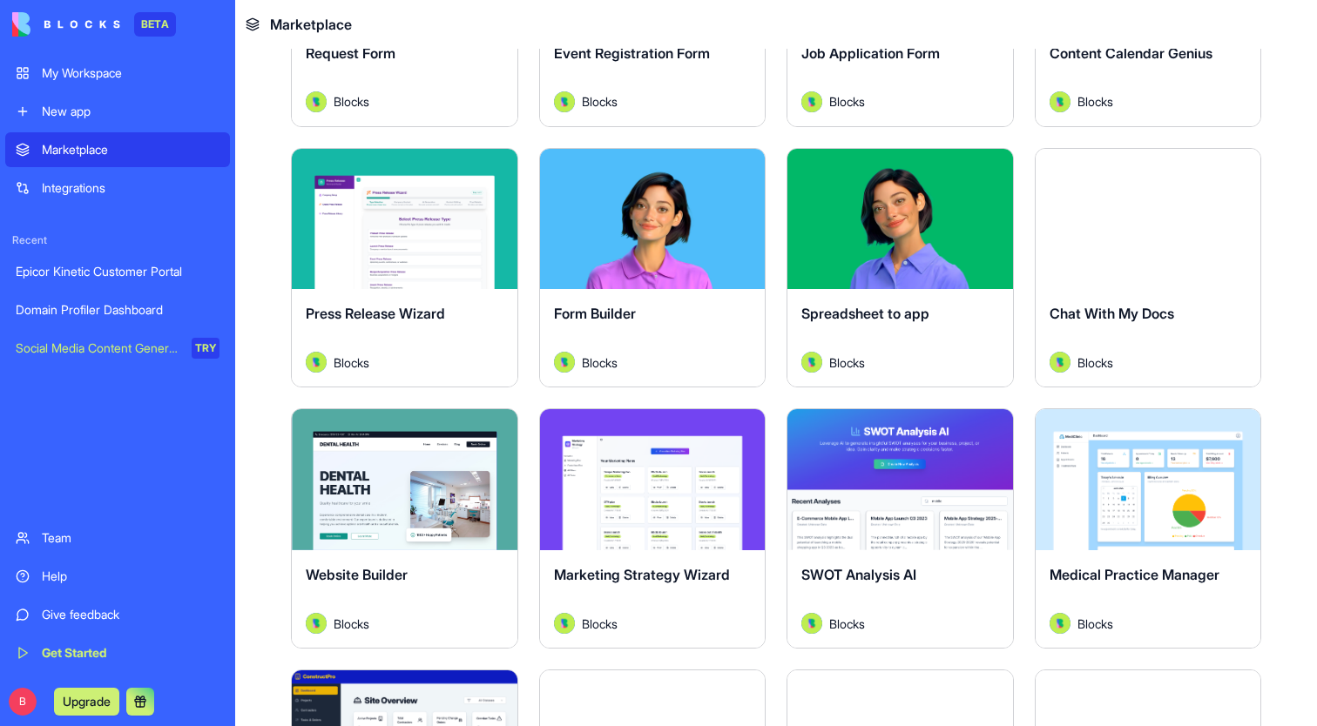
click at [903, 219] on div "Explore" at bounding box center [900, 219] width 226 height 141
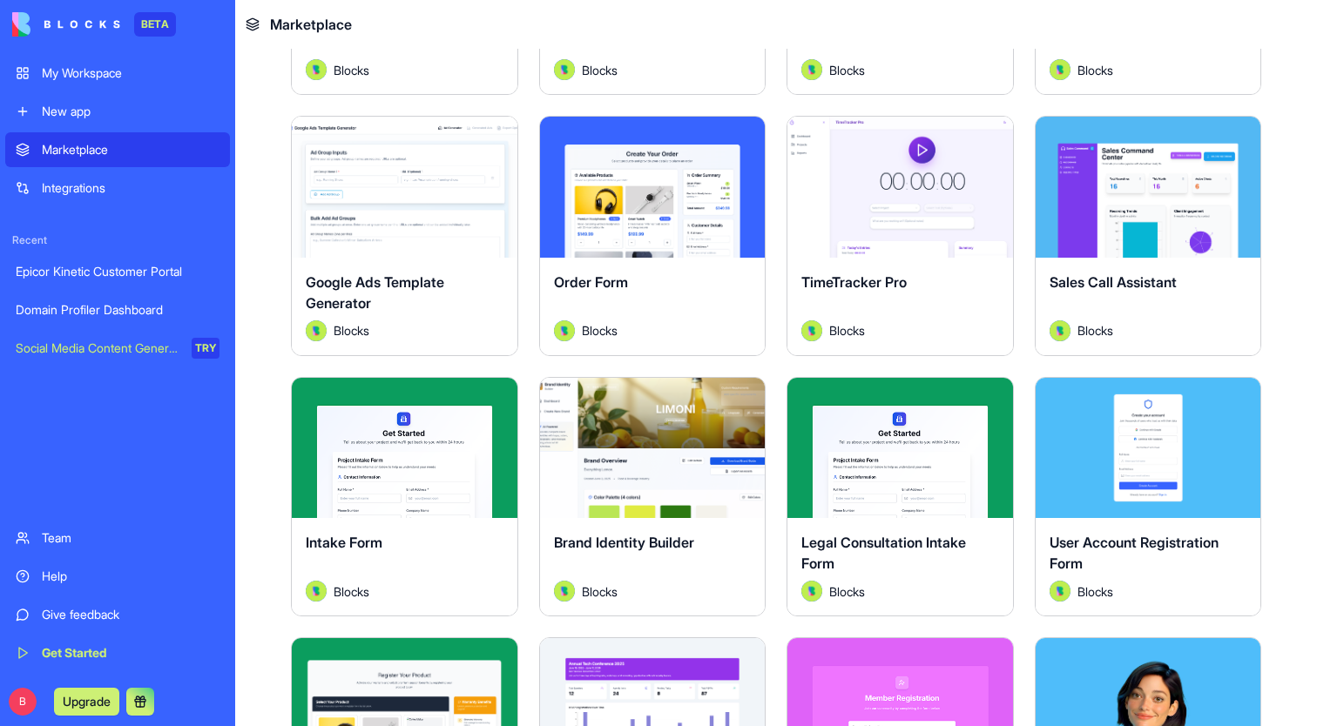
scroll to position [582, 0]
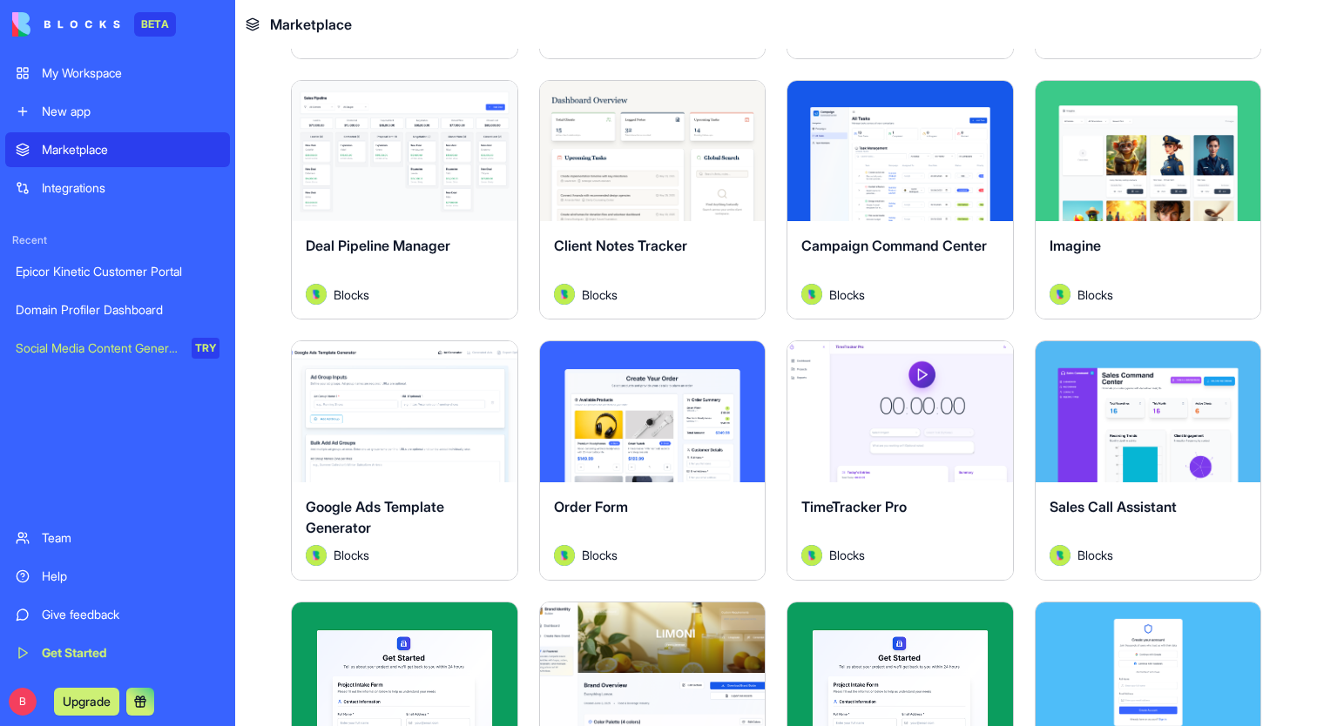
drag, startPoint x: 281, startPoint y: 309, endPoint x: 495, endPoint y: 259, distance: 219.3
click at [601, 448] on div "Explore" at bounding box center [653, 411] width 226 height 141
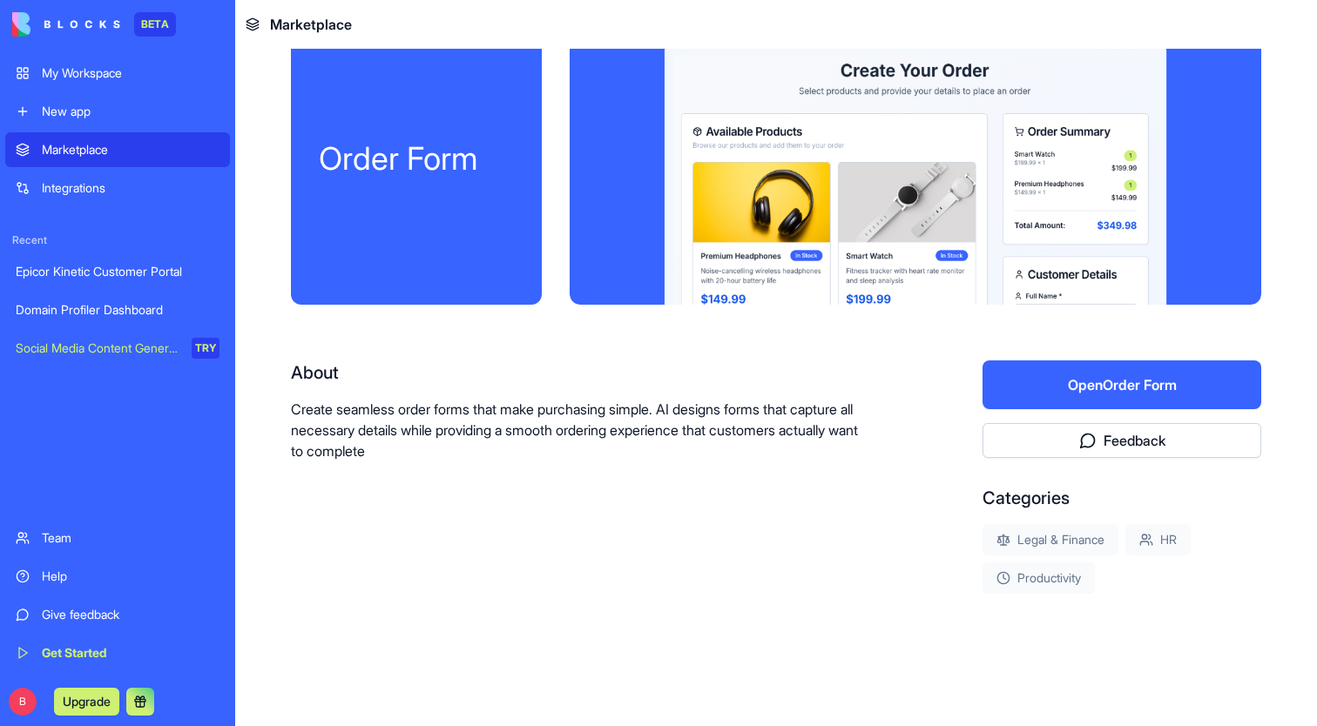
scroll to position [5, 0]
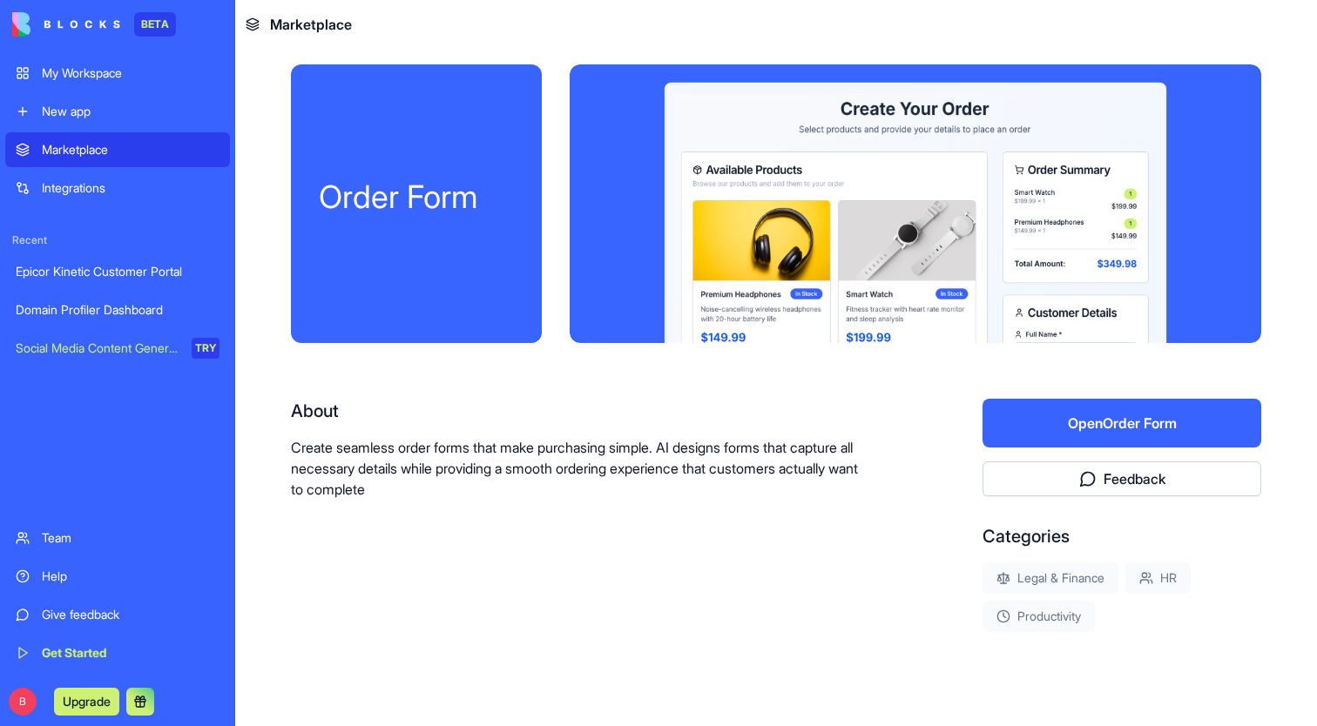
click at [671, 391] on div "Order Form About Create seamless order forms that make purchasing simple. AI de…" at bounding box center [776, 403] width 970 height 679
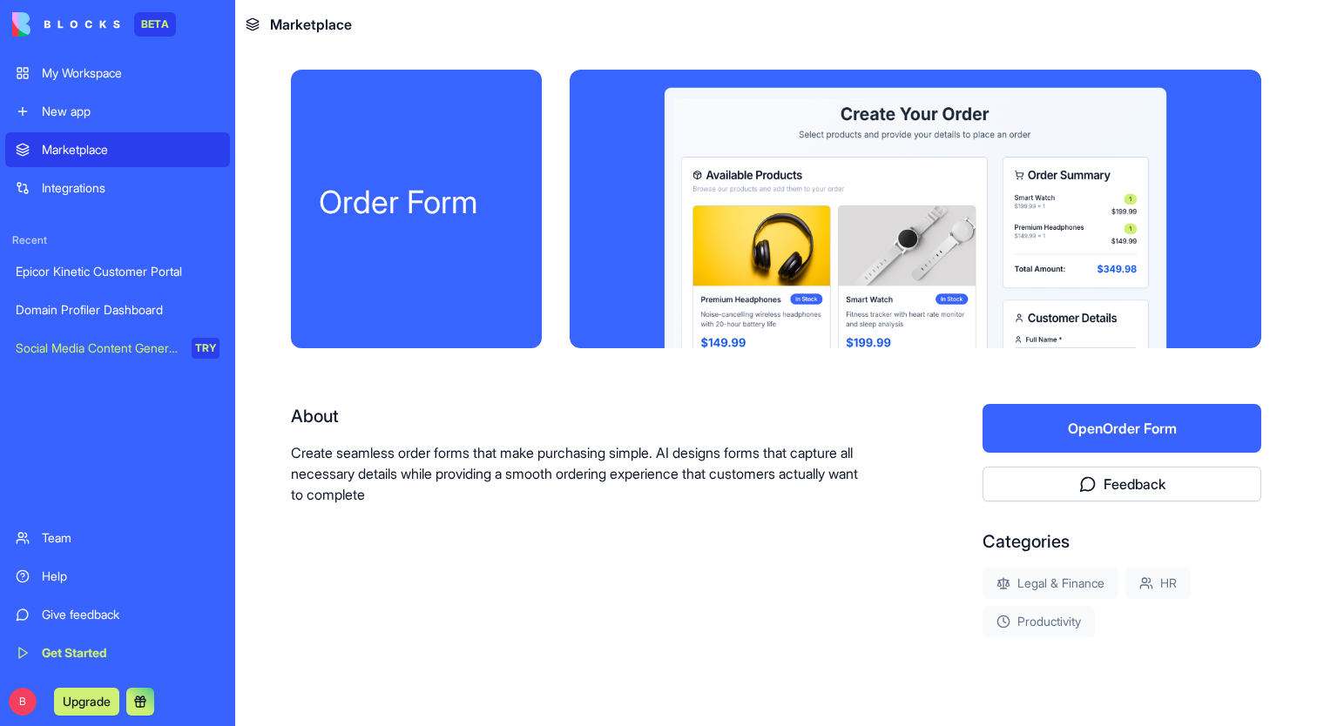
scroll to position [0, 0]
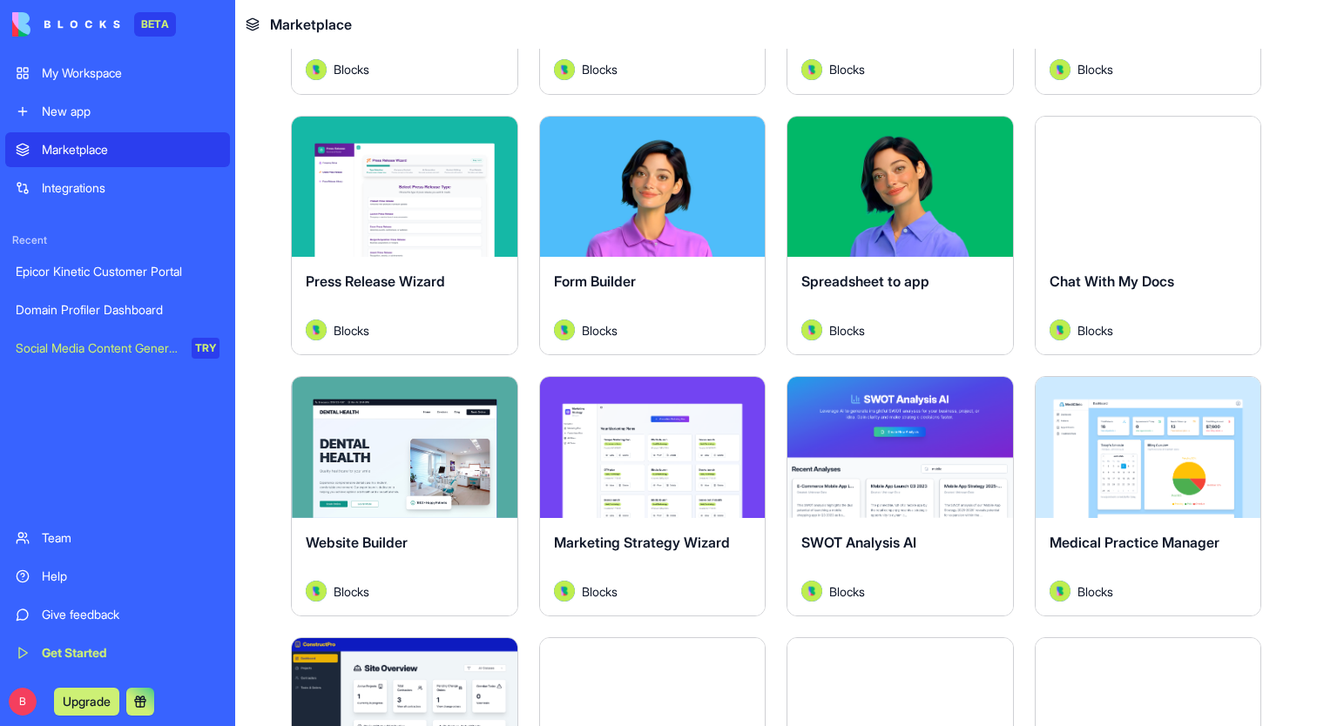
scroll to position [4143, 0]
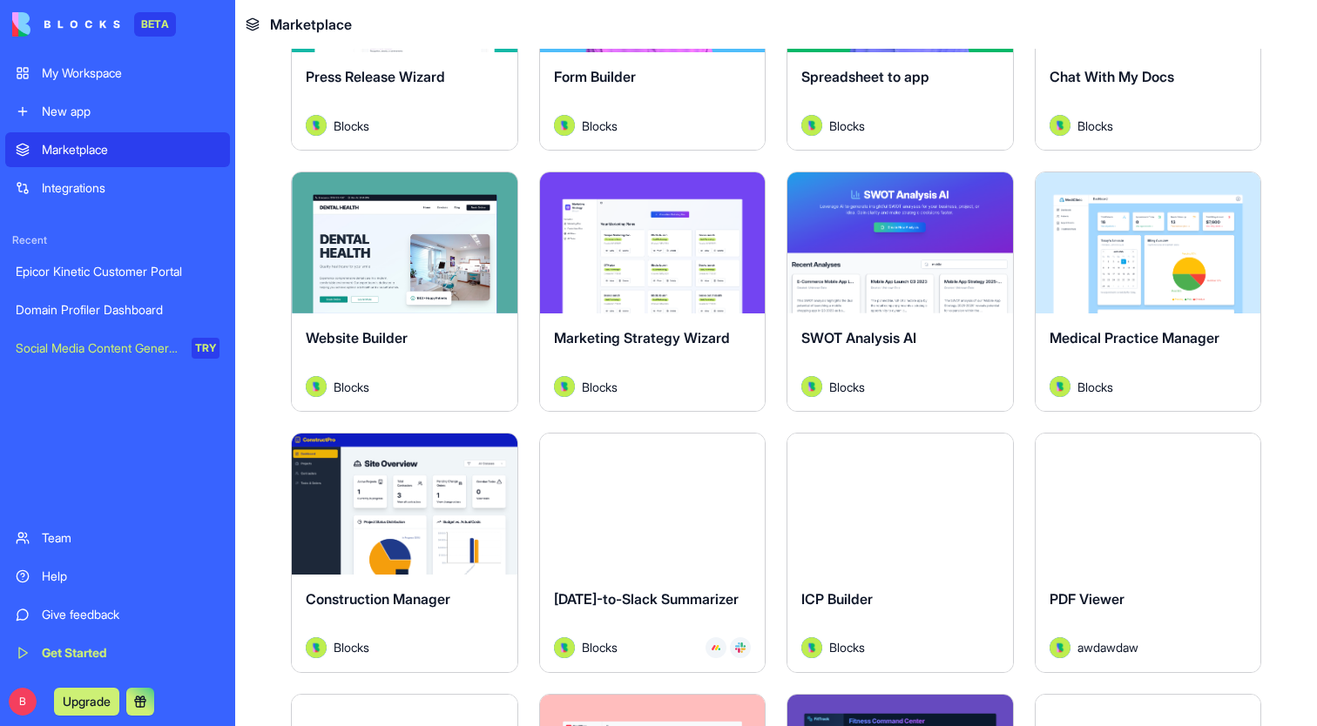
click at [409, 487] on button "Explore" at bounding box center [404, 504] width 131 height 35
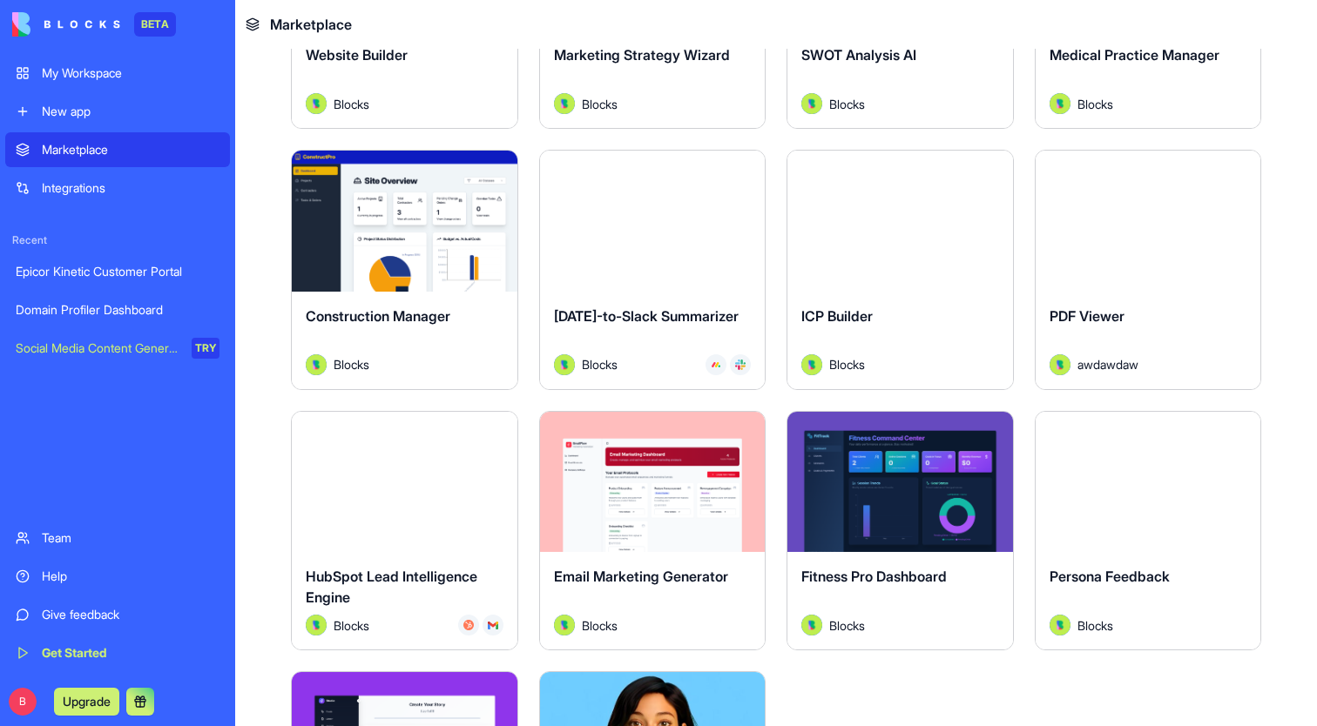
scroll to position [4218, 0]
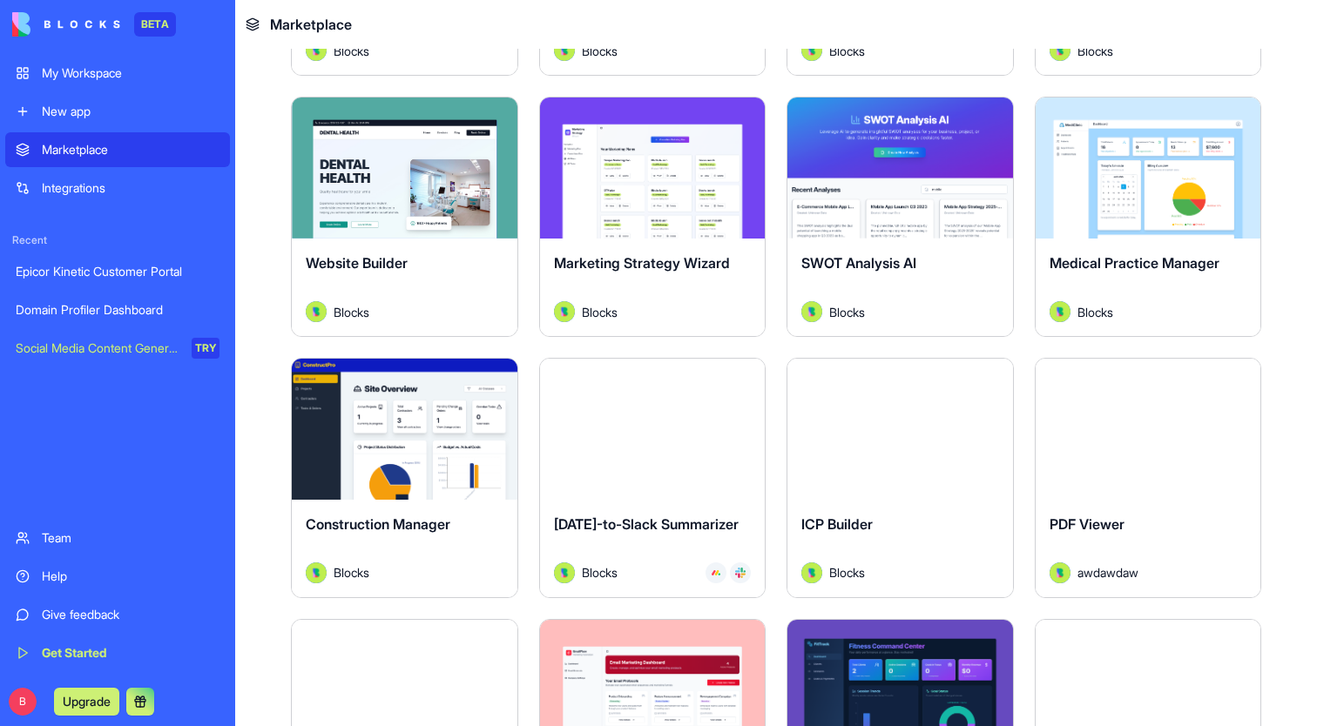
click at [969, 425] on div "Explore" at bounding box center [900, 429] width 226 height 141
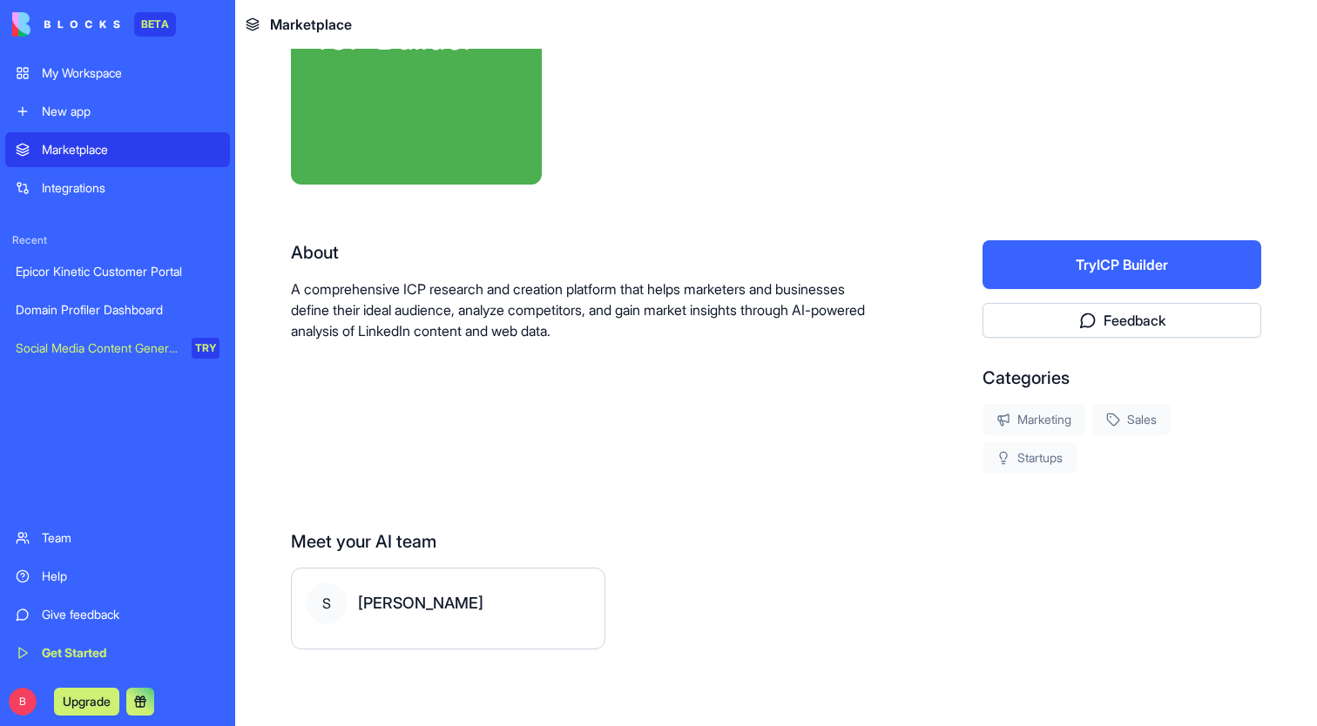
scroll to position [125, 0]
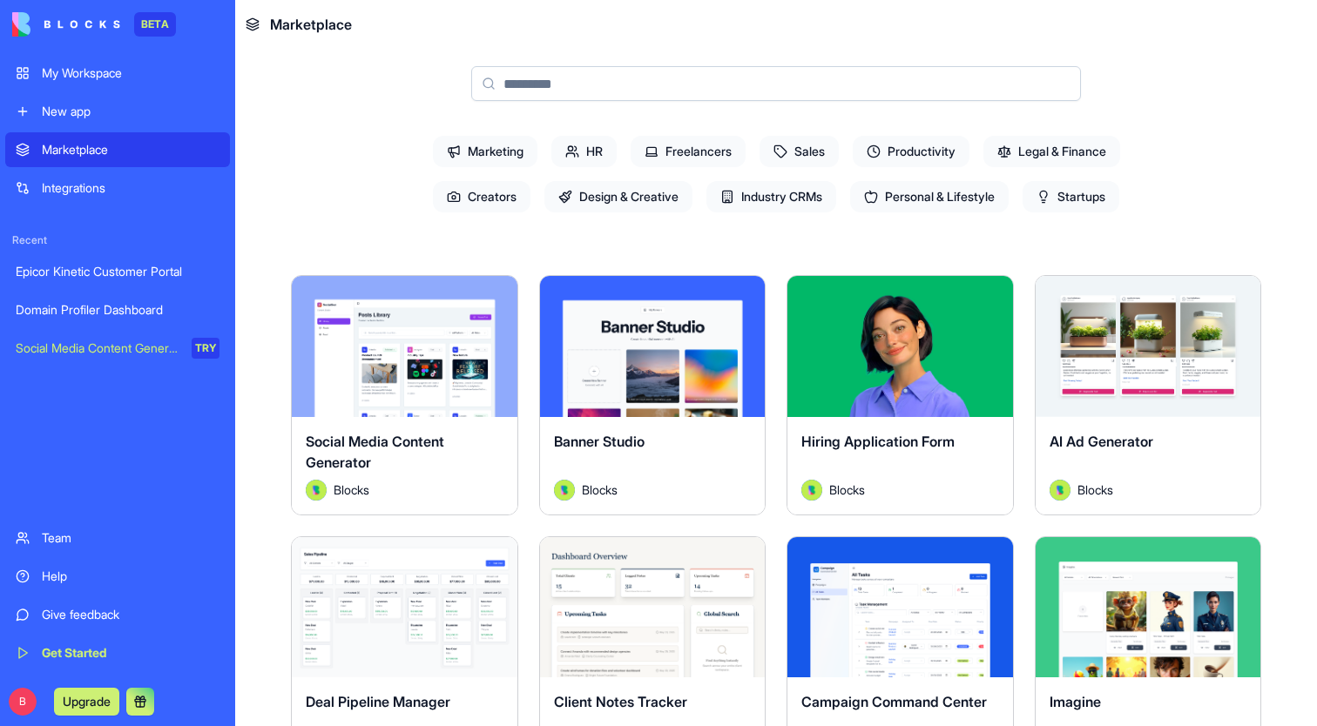
click at [73, 190] on div "Integrations" at bounding box center [131, 187] width 178 height 17
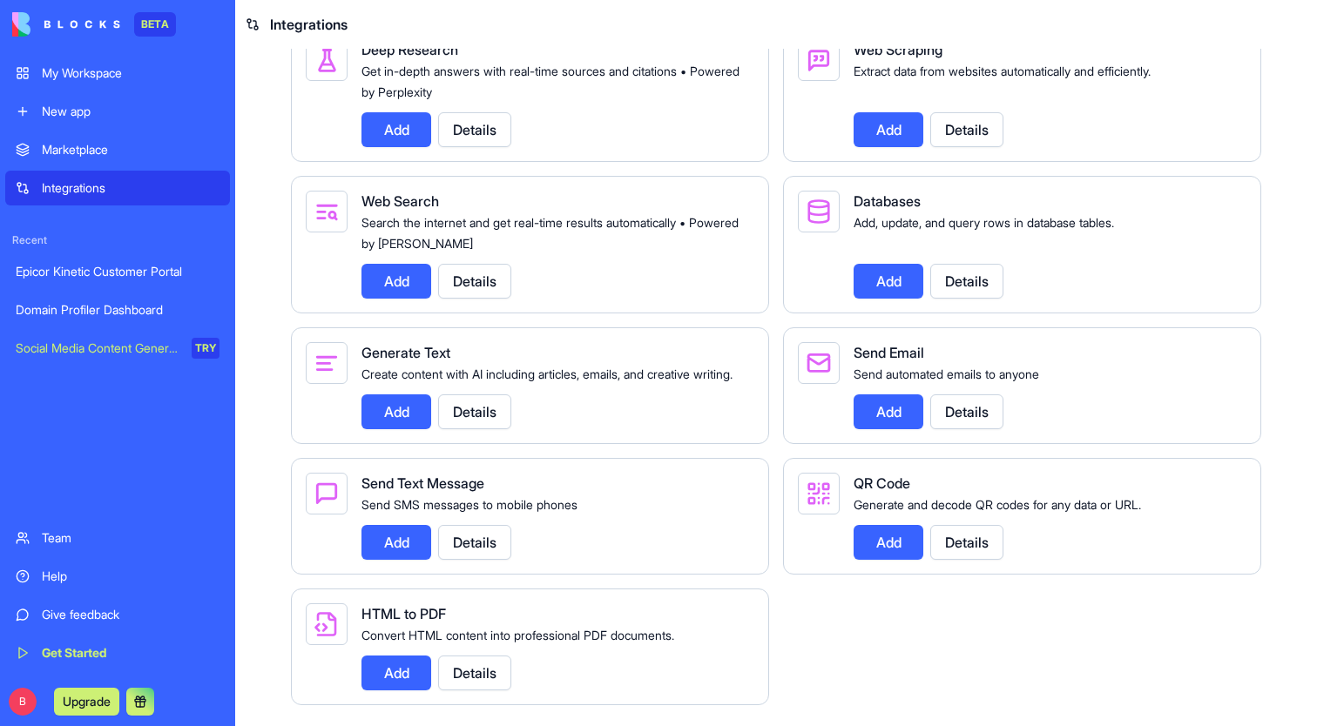
scroll to position [1936, 0]
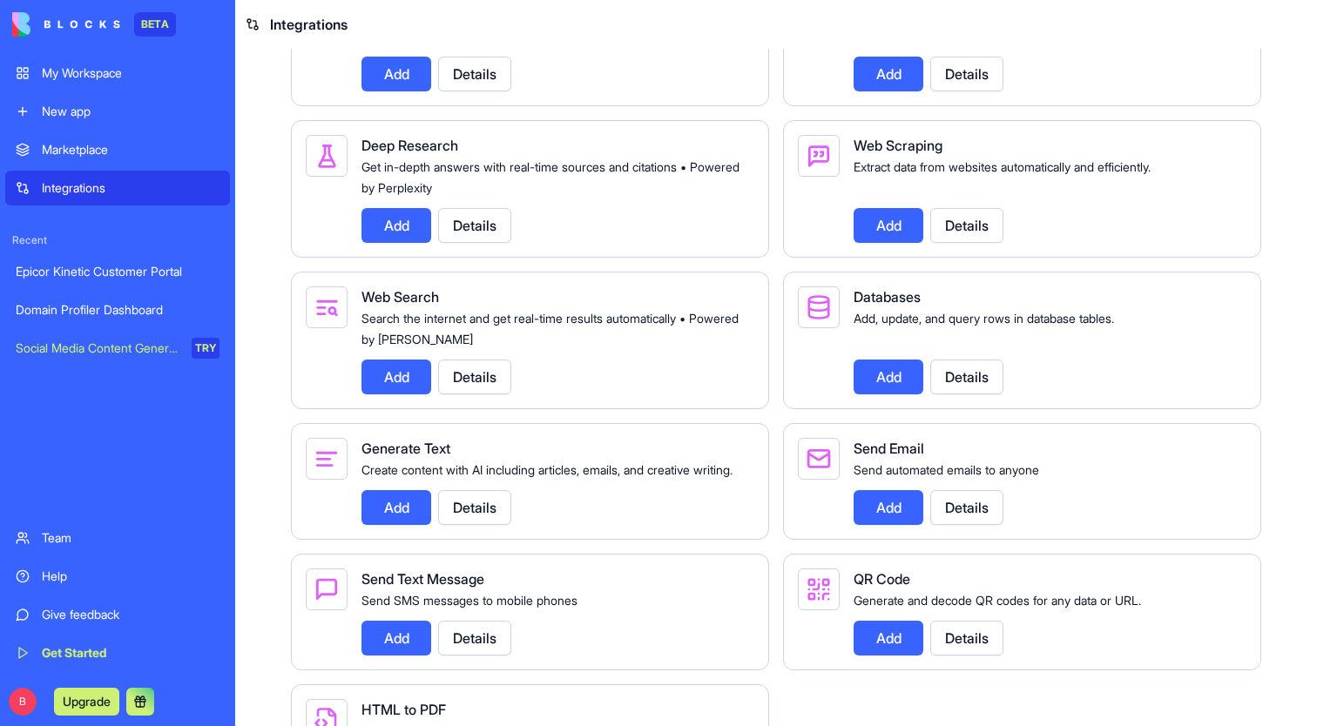
click at [972, 395] on button "Details" at bounding box center [966, 377] width 73 height 35
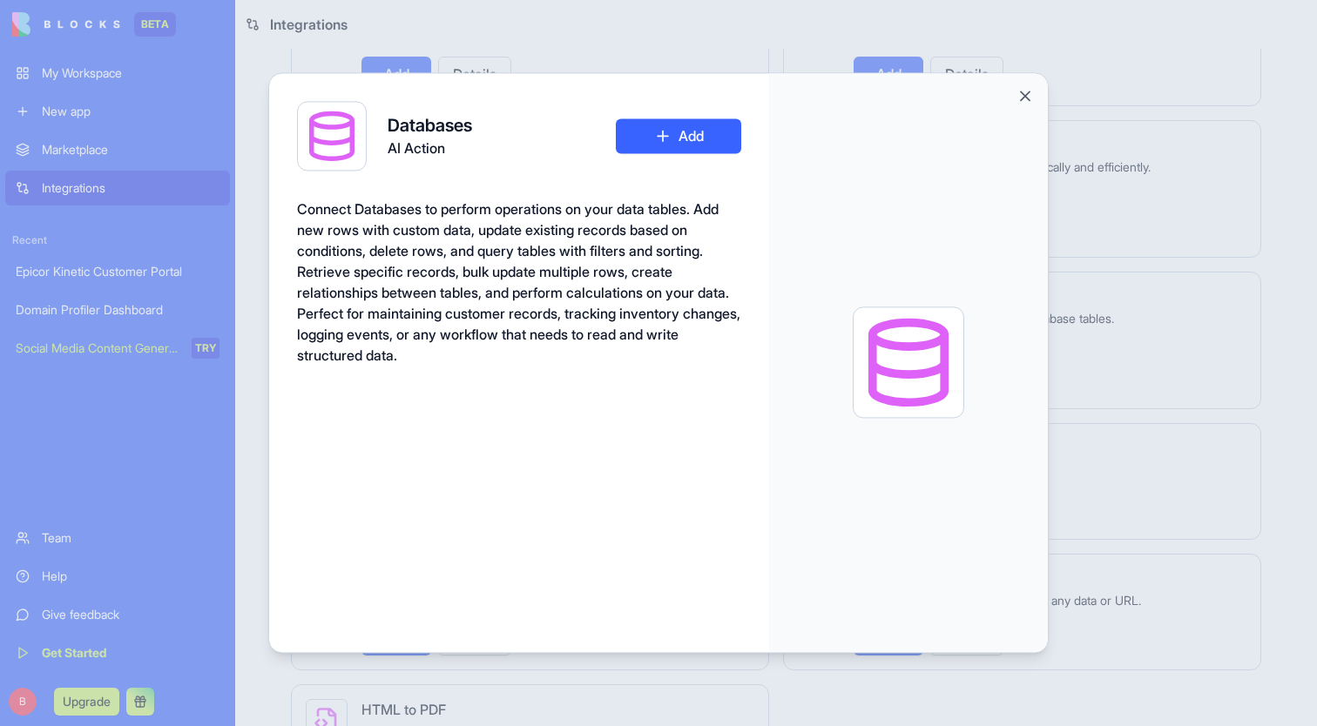
click at [1021, 101] on button "Close" at bounding box center [1025, 95] width 17 height 17
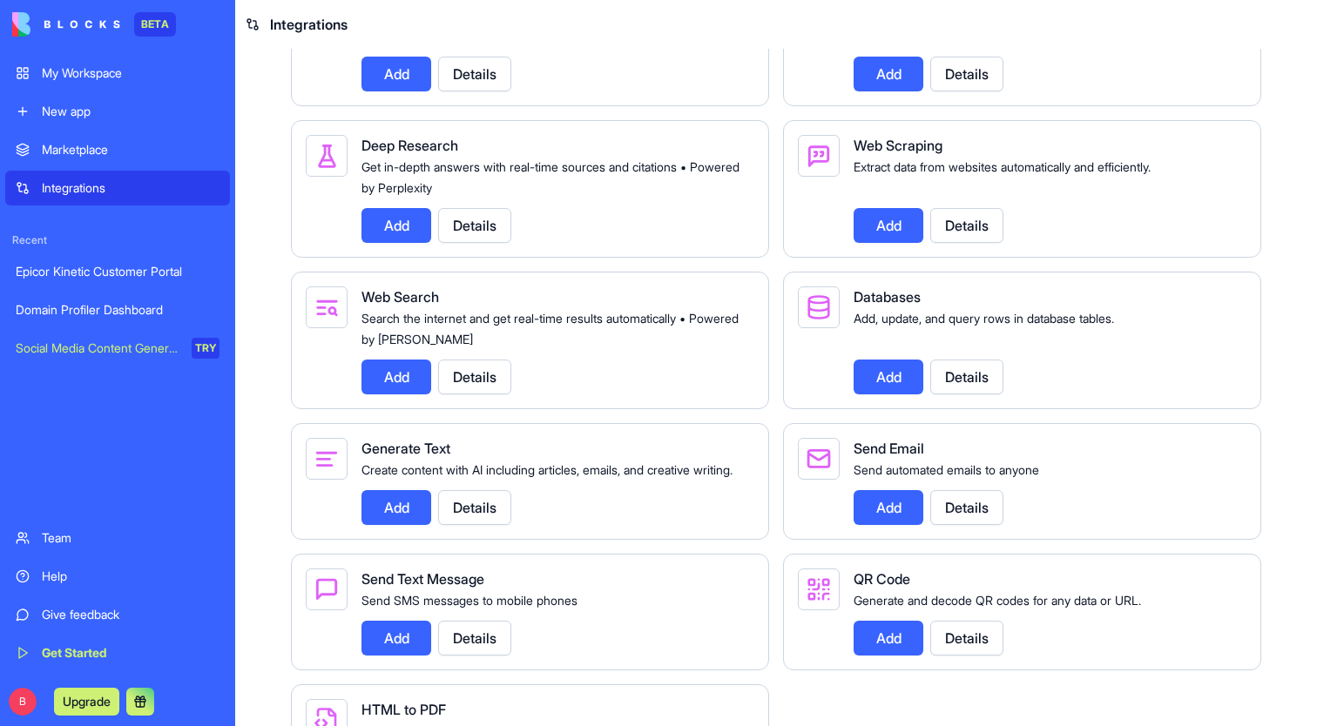
scroll to position [1907, 0]
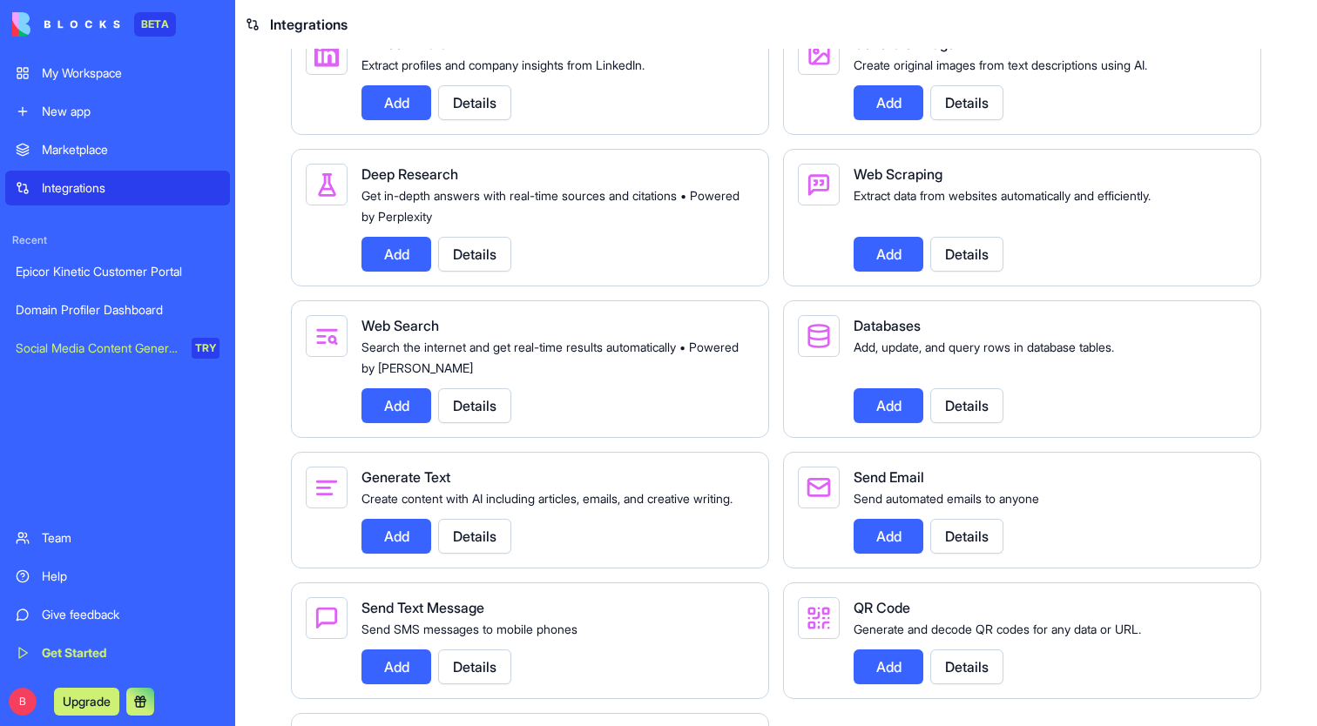
click at [889, 272] on button "Add" at bounding box center [889, 254] width 70 height 35
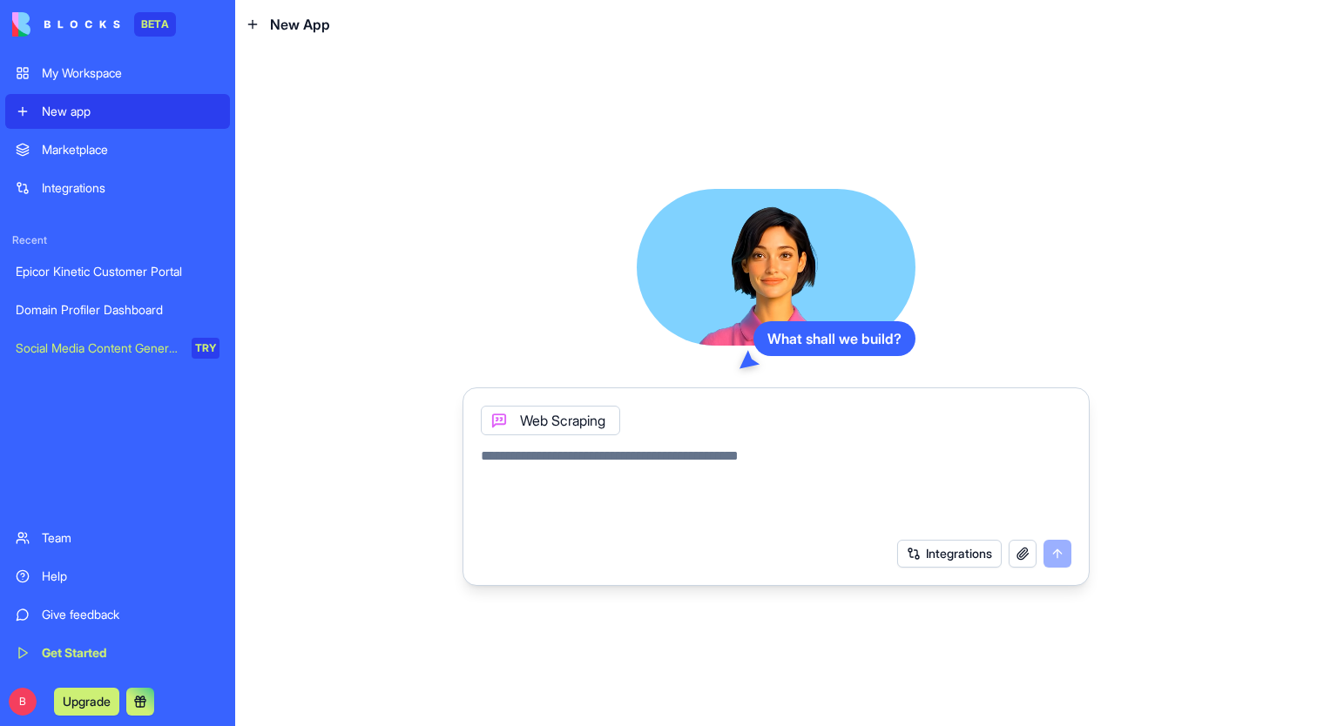
click at [571, 427] on div "Web Scraping" at bounding box center [550, 421] width 139 height 30
click at [970, 552] on button "Integrations" at bounding box center [949, 554] width 105 height 28
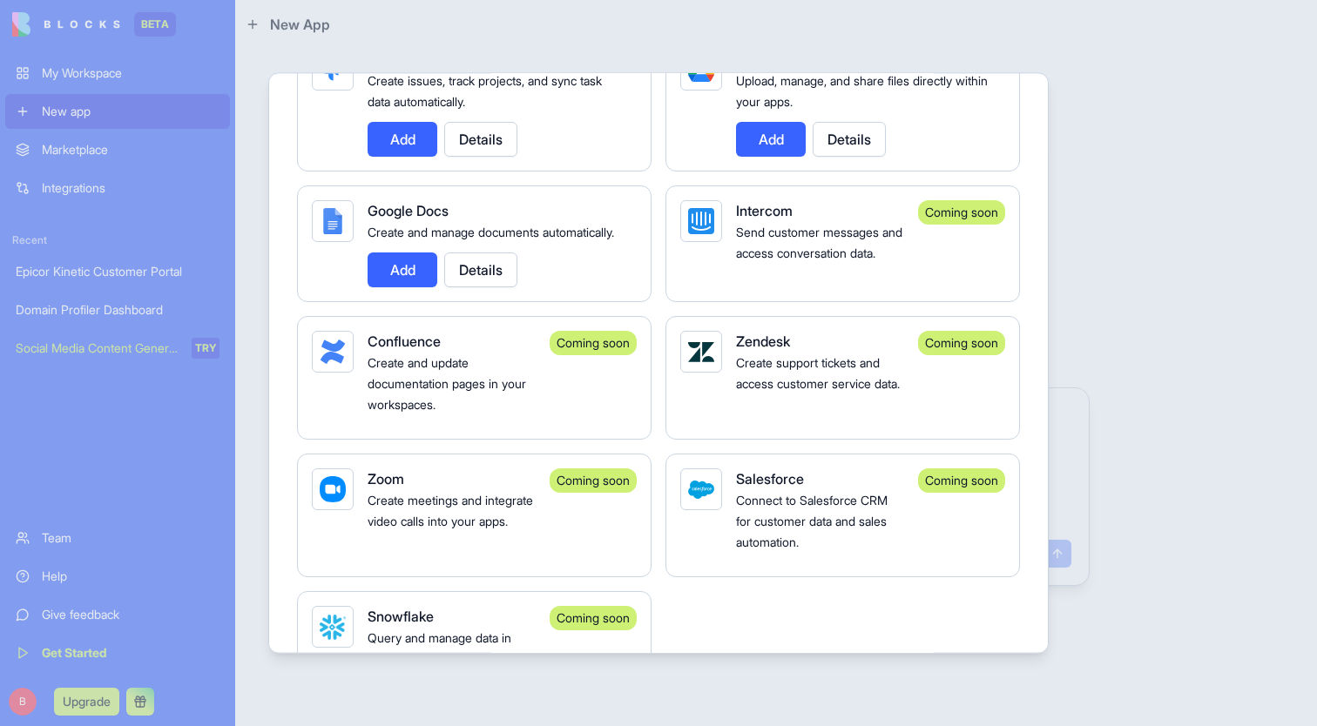
scroll to position [1035, 0]
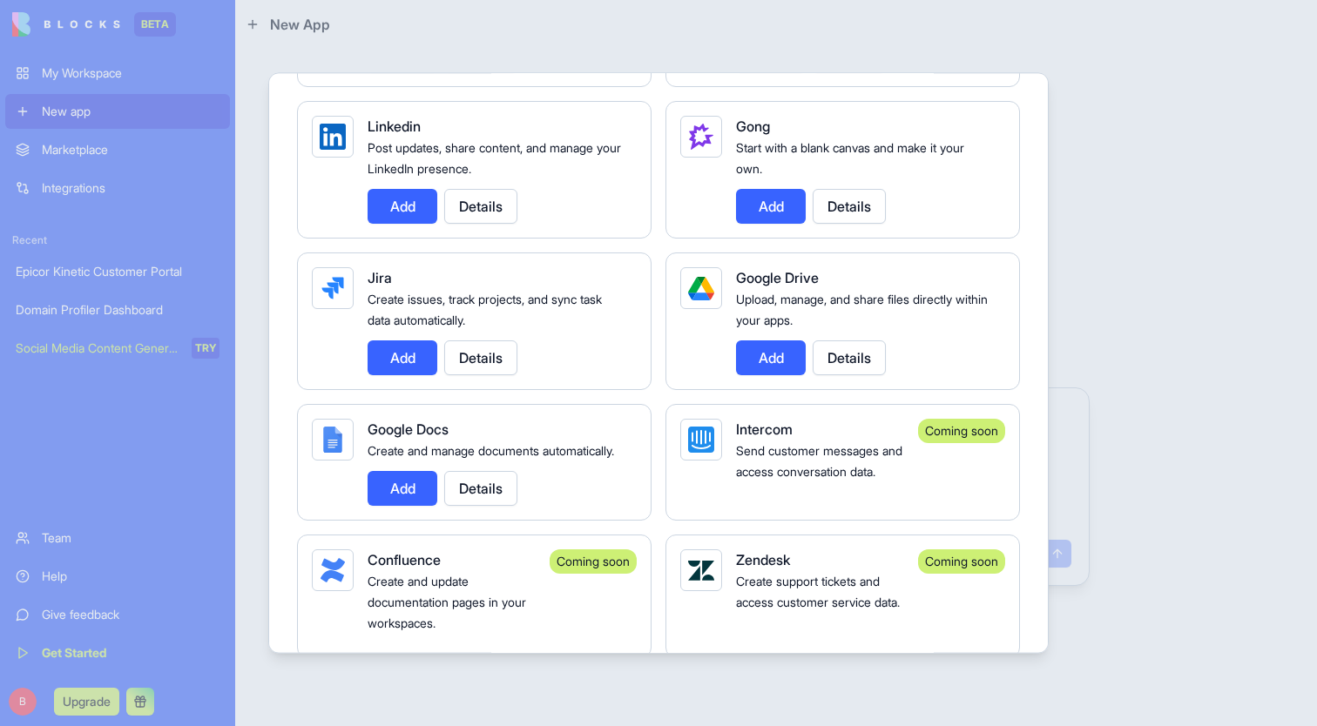
click at [777, 367] on button "Add" at bounding box center [771, 358] width 70 height 35
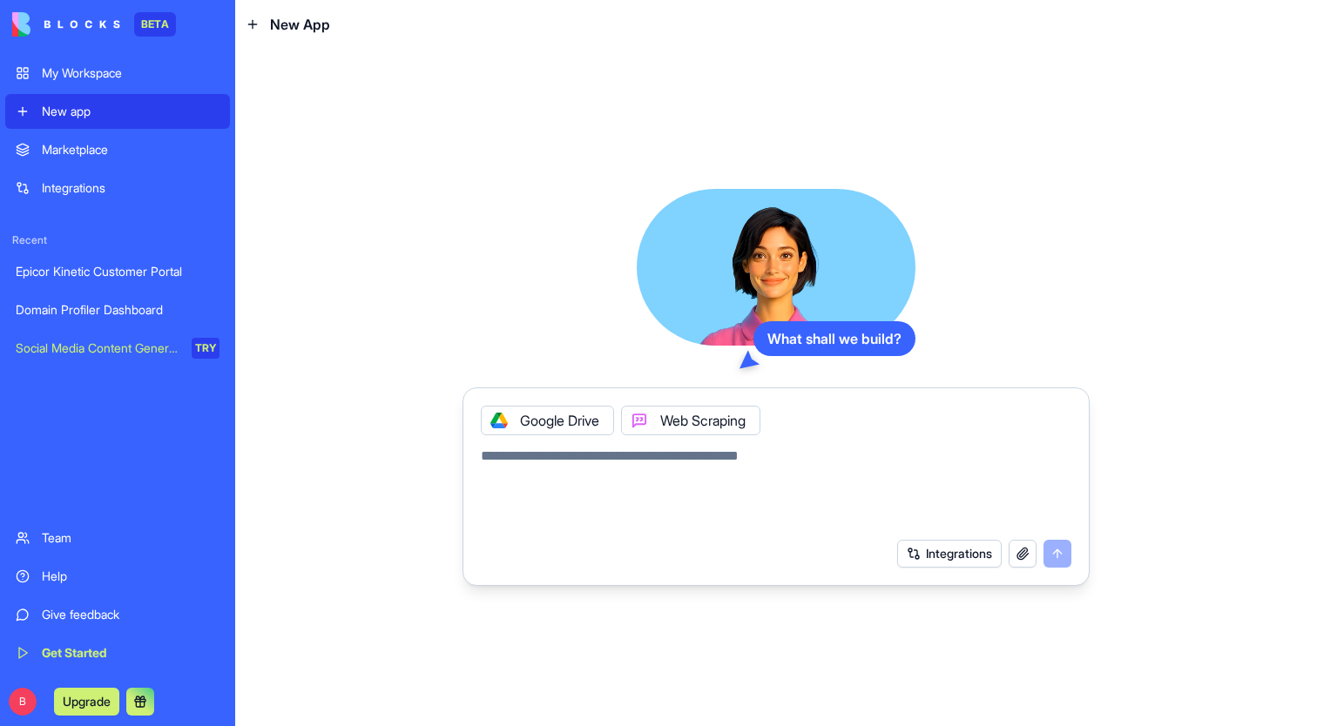
click at [1012, 557] on button "button" at bounding box center [1023, 554] width 28 height 28
click at [1090, 674] on div "What shall we build? Google Drive Web Scraping Integrations" at bounding box center [776, 388] width 1082 height 678
click at [56, 20] on img at bounding box center [66, 24] width 108 height 24
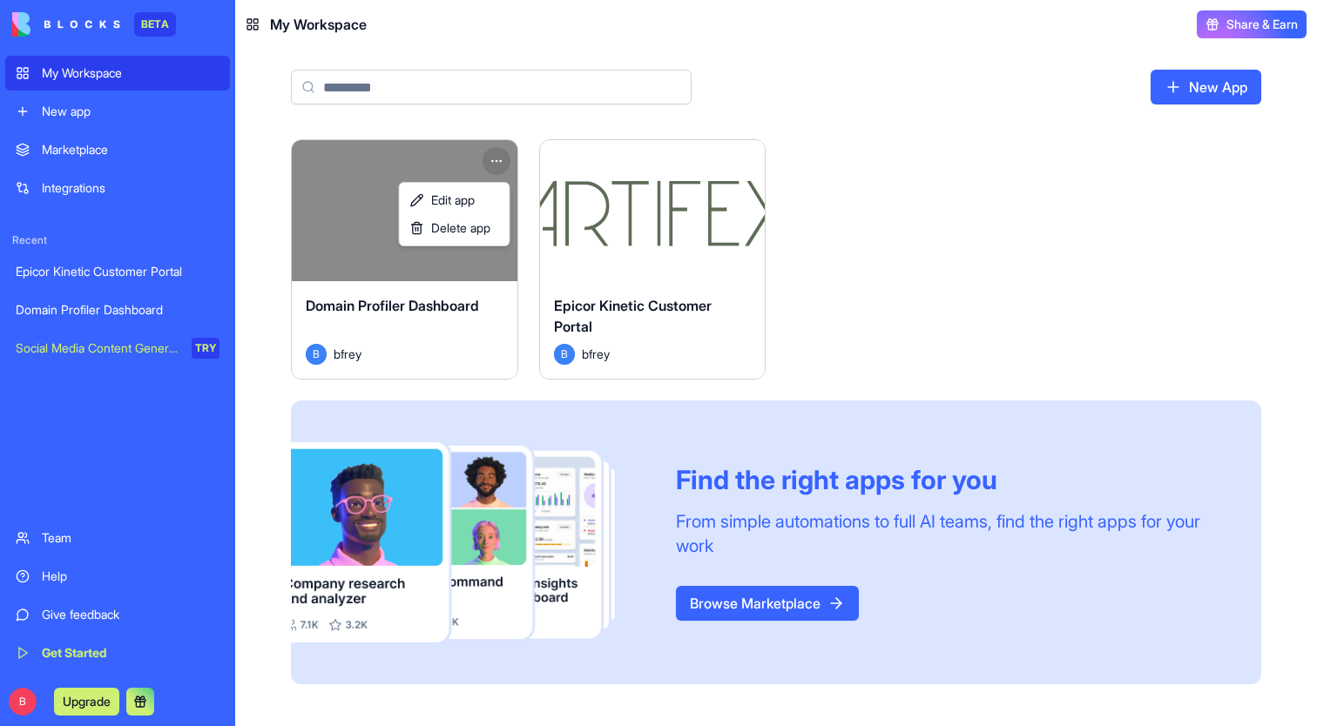
click at [497, 166] on html "BETA My Workspace New app Marketplace Integrations Recent Epicor Kinetic Custom…" at bounding box center [658, 363] width 1317 height 726
click at [494, 221] on div "Delete app" at bounding box center [454, 228] width 103 height 28
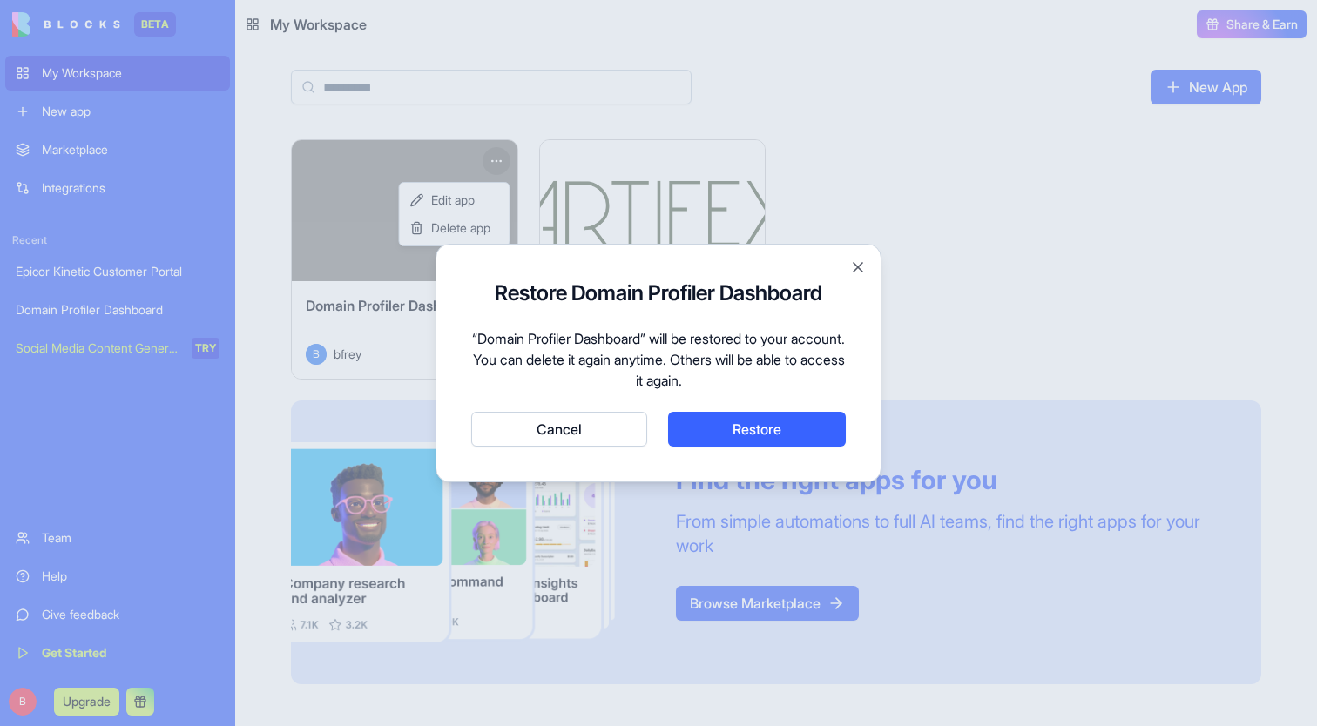
click at [738, 420] on button "Restore" at bounding box center [757, 429] width 178 height 35
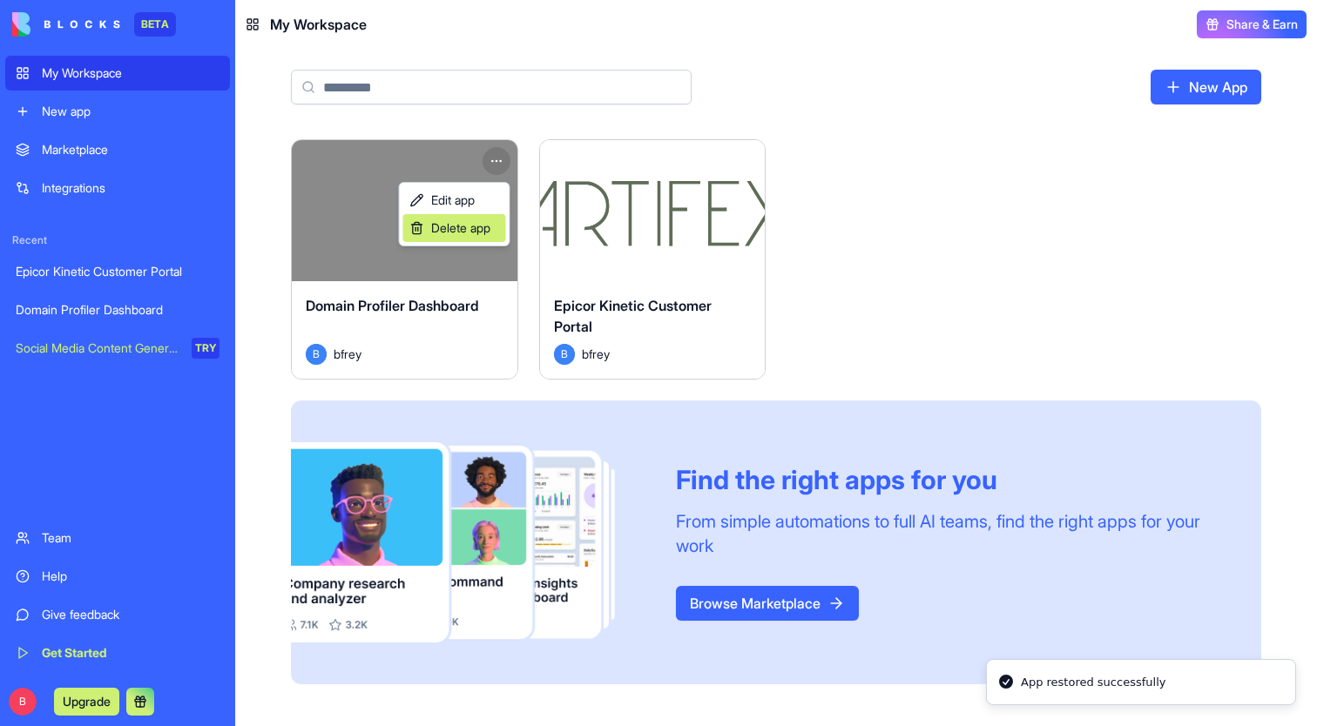
click at [474, 228] on span "Delete app" at bounding box center [460, 228] width 59 height 17
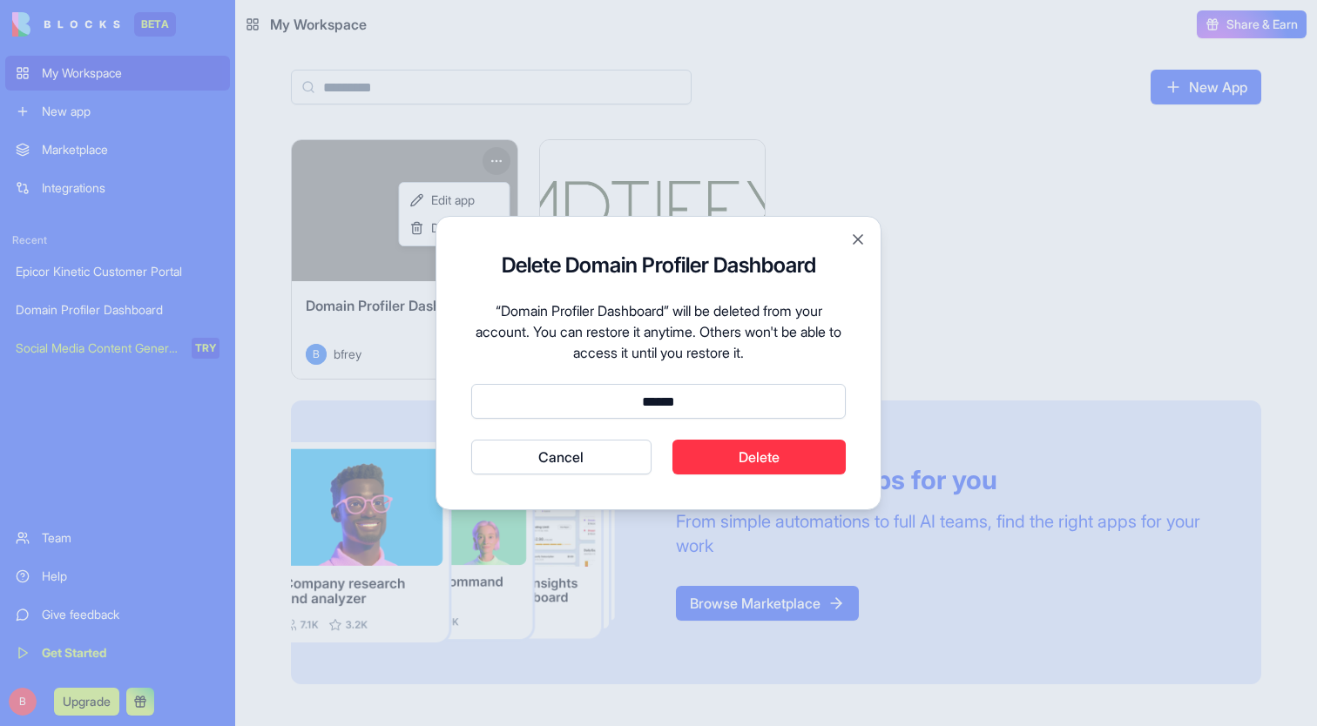
type input "******"
click at [561, 457] on button "Cancel" at bounding box center [561, 457] width 180 height 35
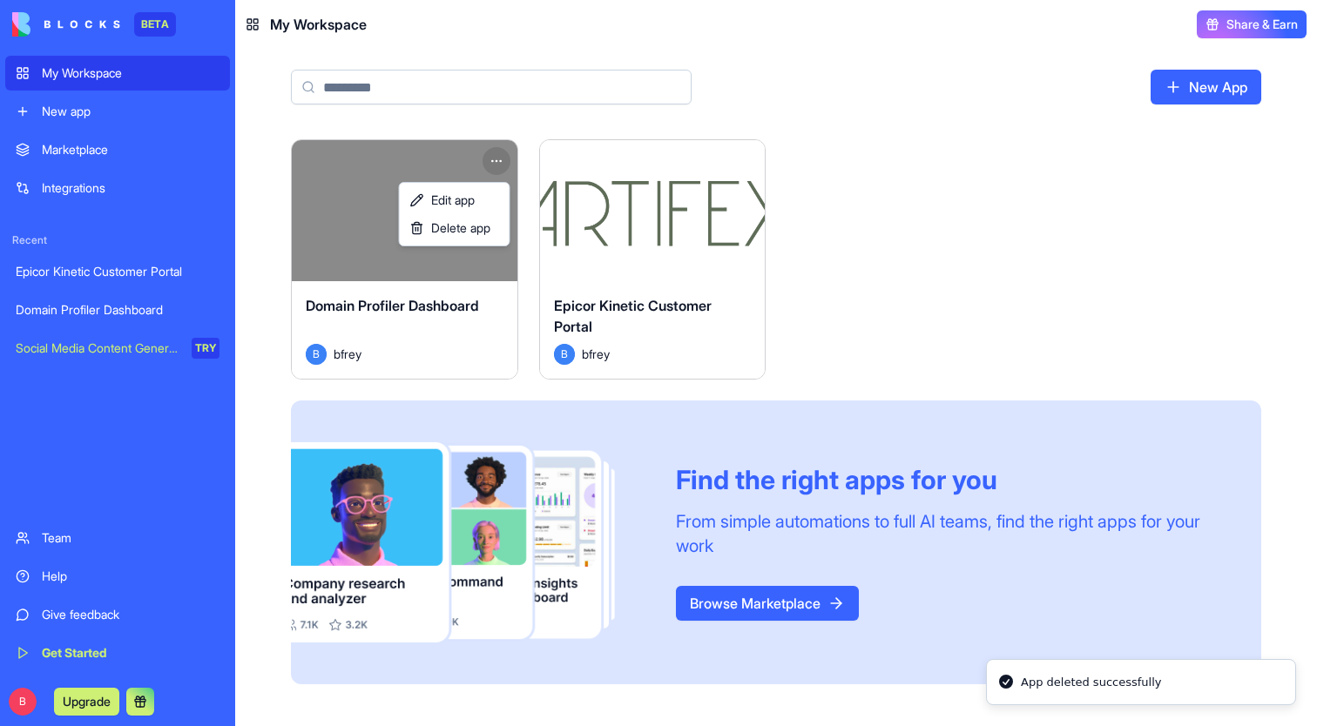
click at [1212, 100] on html "BETA My Workspace New app Marketplace Integrations Recent Epicor Kinetic Custom…" at bounding box center [658, 363] width 1317 height 726
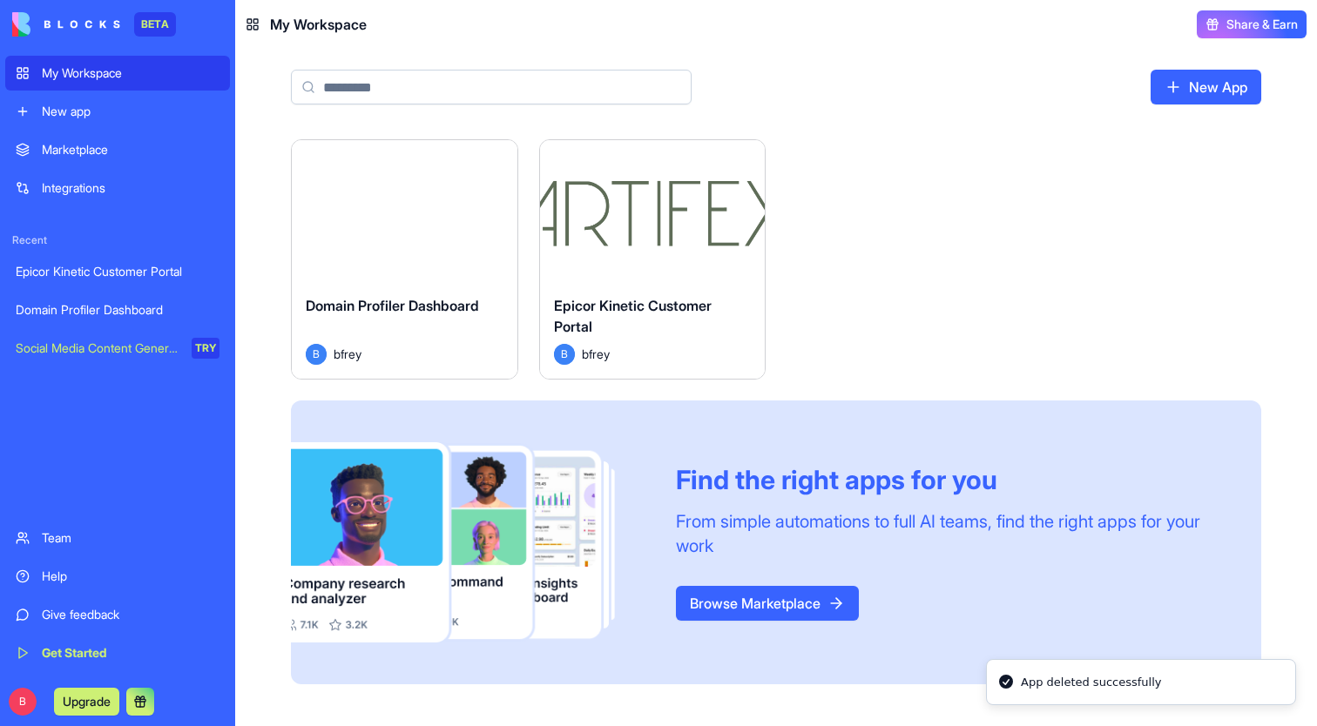
click at [1207, 79] on link "New App" at bounding box center [1206, 87] width 111 height 35
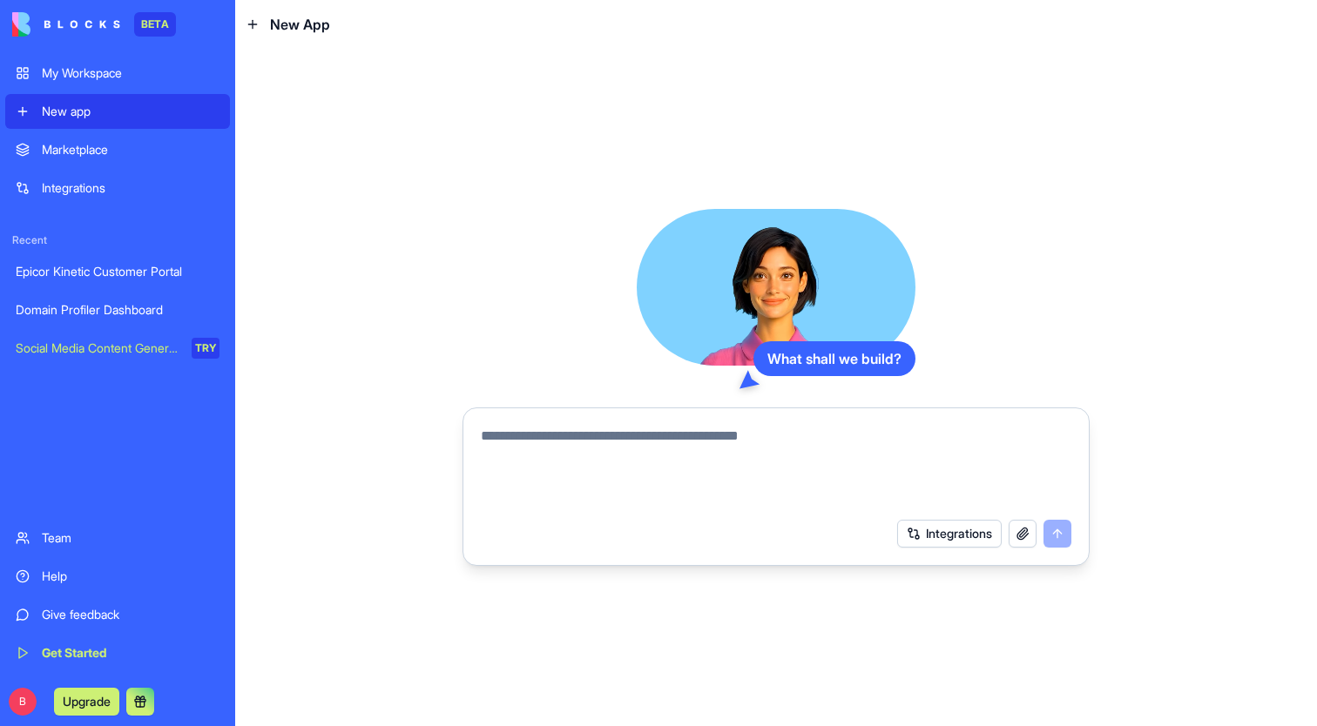
click at [154, 179] on link "Integrations" at bounding box center [117, 188] width 225 height 35
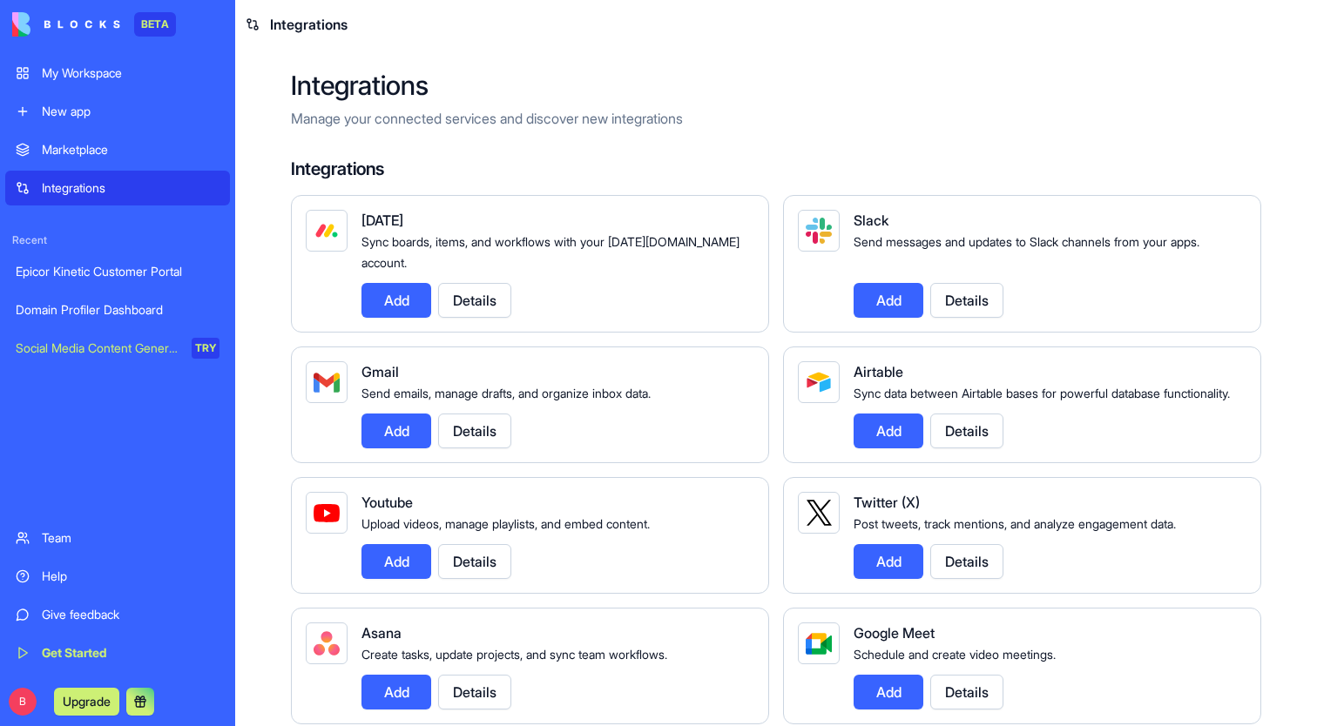
click at [165, 287] on link "Epicor Kinetic Customer Portal" at bounding box center [117, 271] width 225 height 35
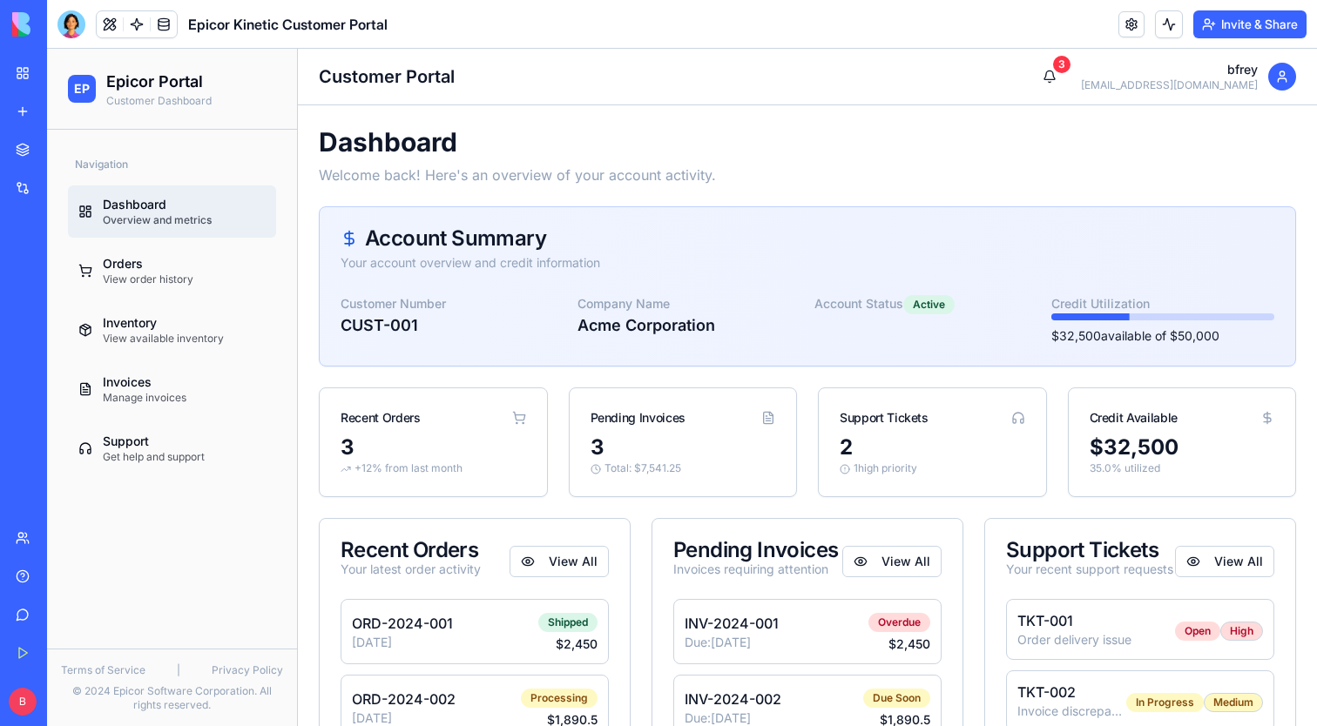
click at [64, 112] on div "New app" at bounding box center [53, 111] width 23 height 17
click at [64, 119] on div "New app" at bounding box center [53, 111] width 23 height 17
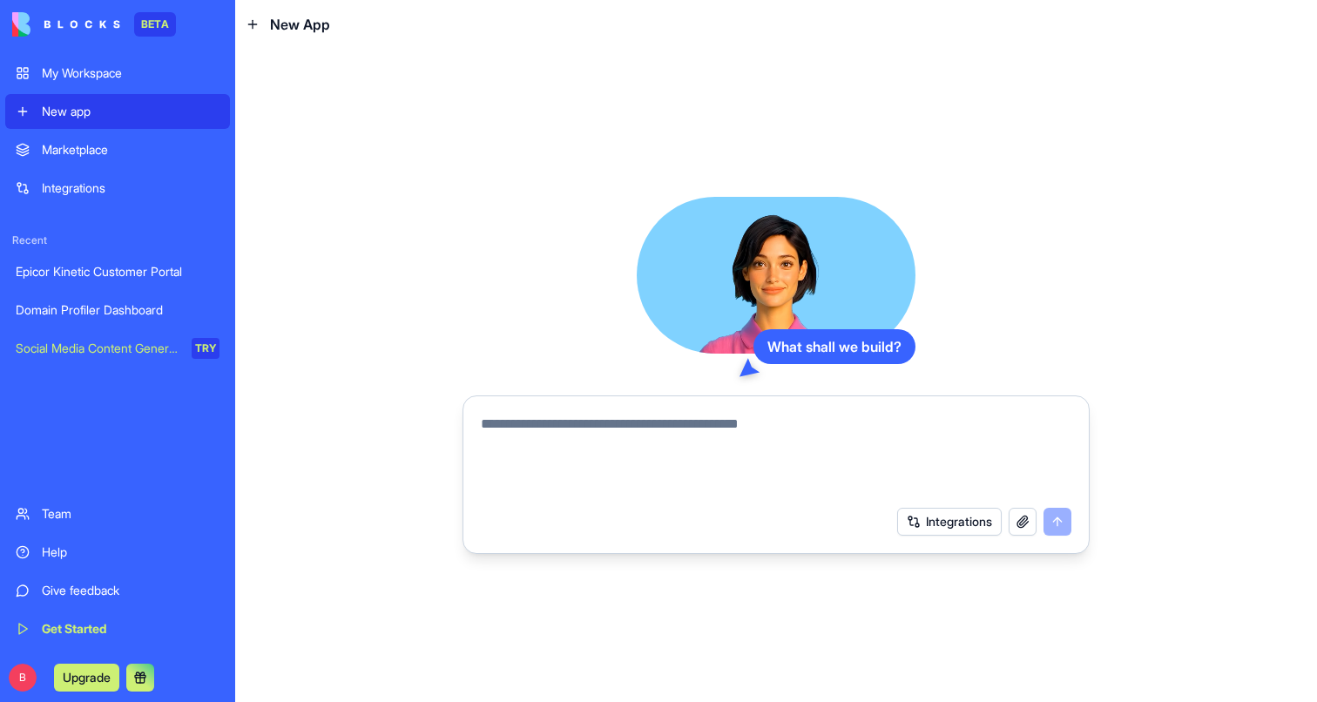
click at [580, 420] on textarea at bounding box center [776, 456] width 591 height 84
paste textarea "**********"
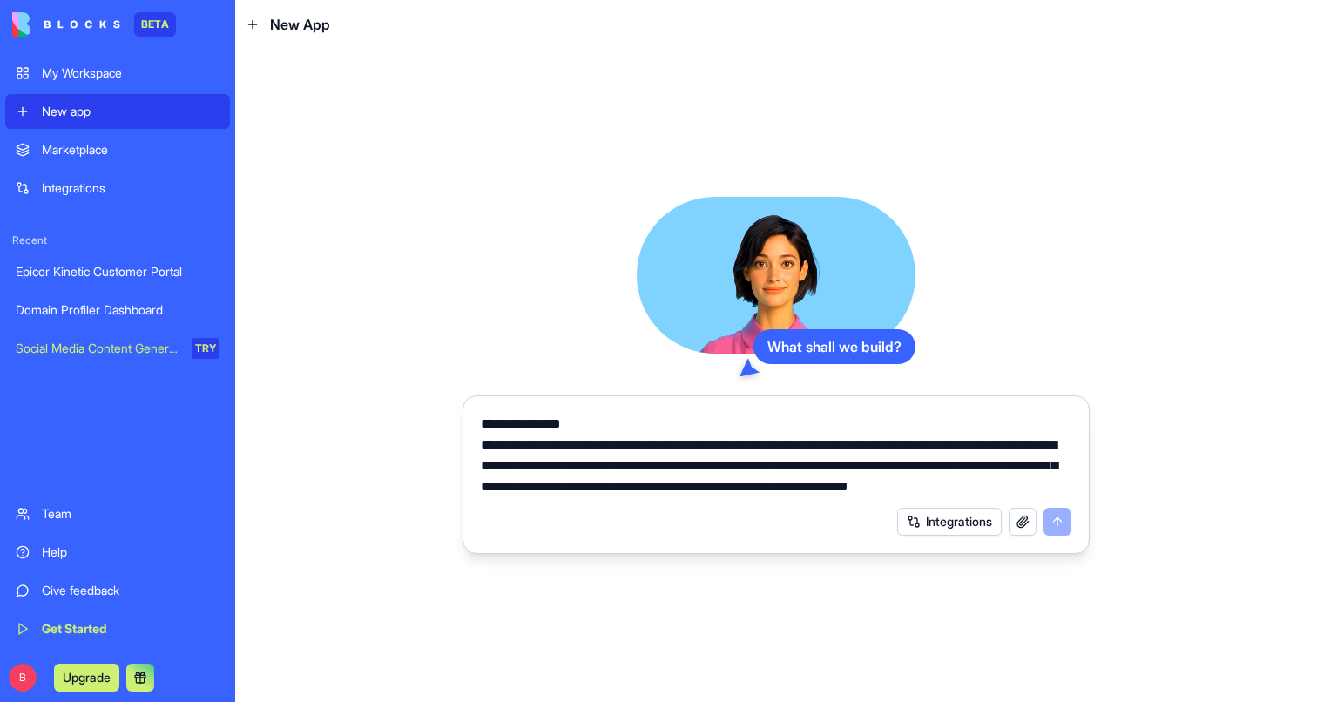
scroll to position [794, 0]
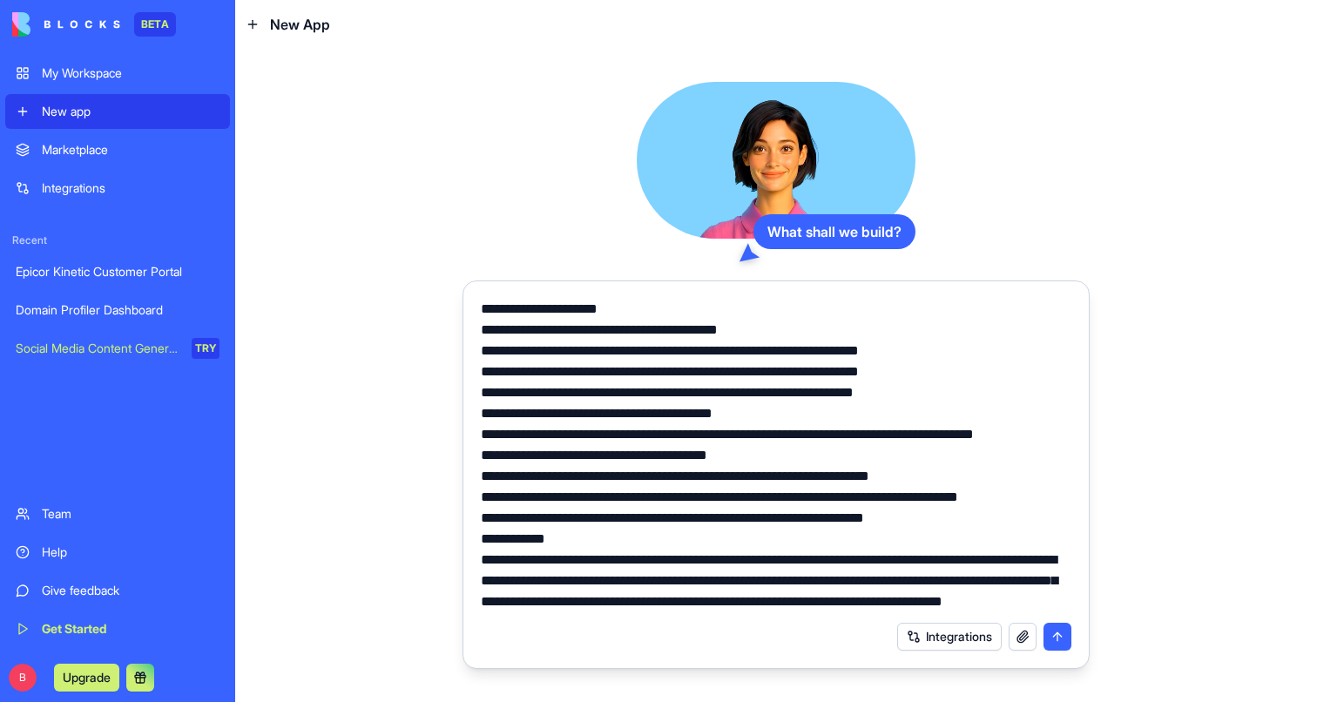
type textarea "**********"
click at [1064, 631] on button "submit" at bounding box center [1058, 637] width 28 height 28
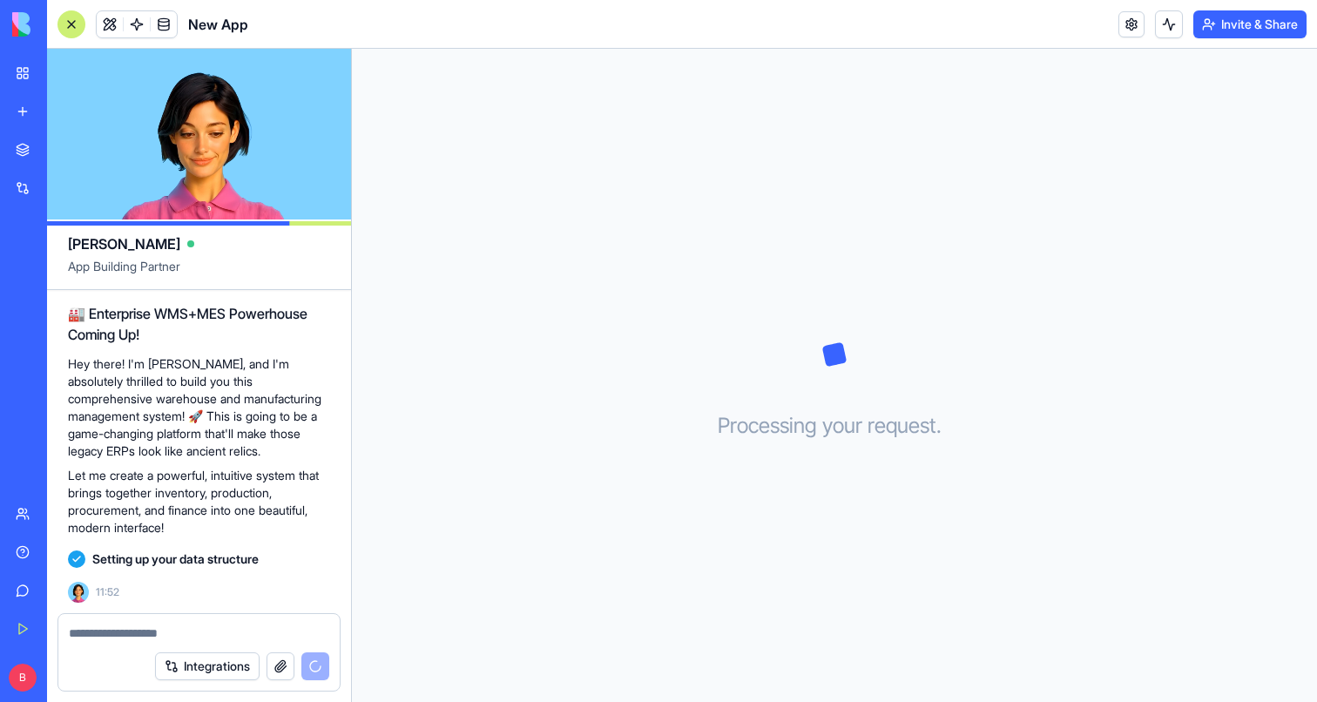
click at [213, 24] on span "New App" at bounding box center [218, 24] width 60 height 21
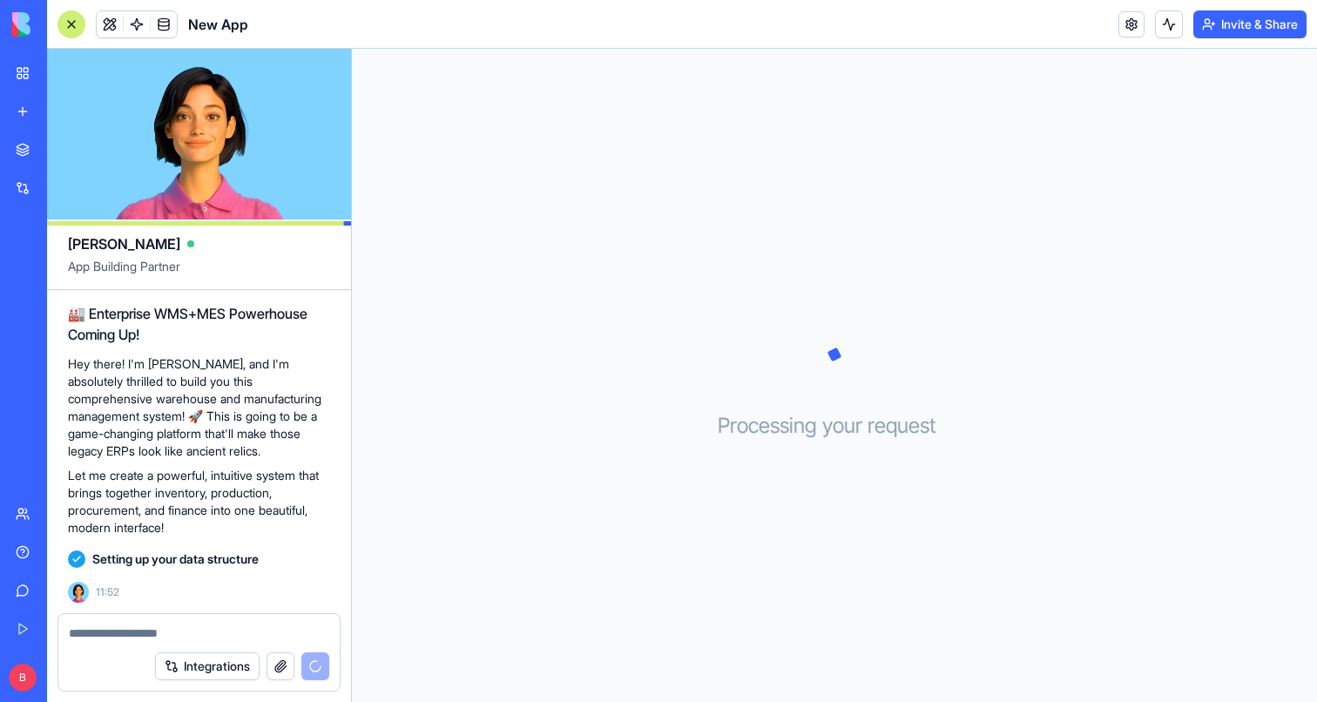
click at [274, 23] on header "New App Invite & Share" at bounding box center [682, 24] width 1270 height 49
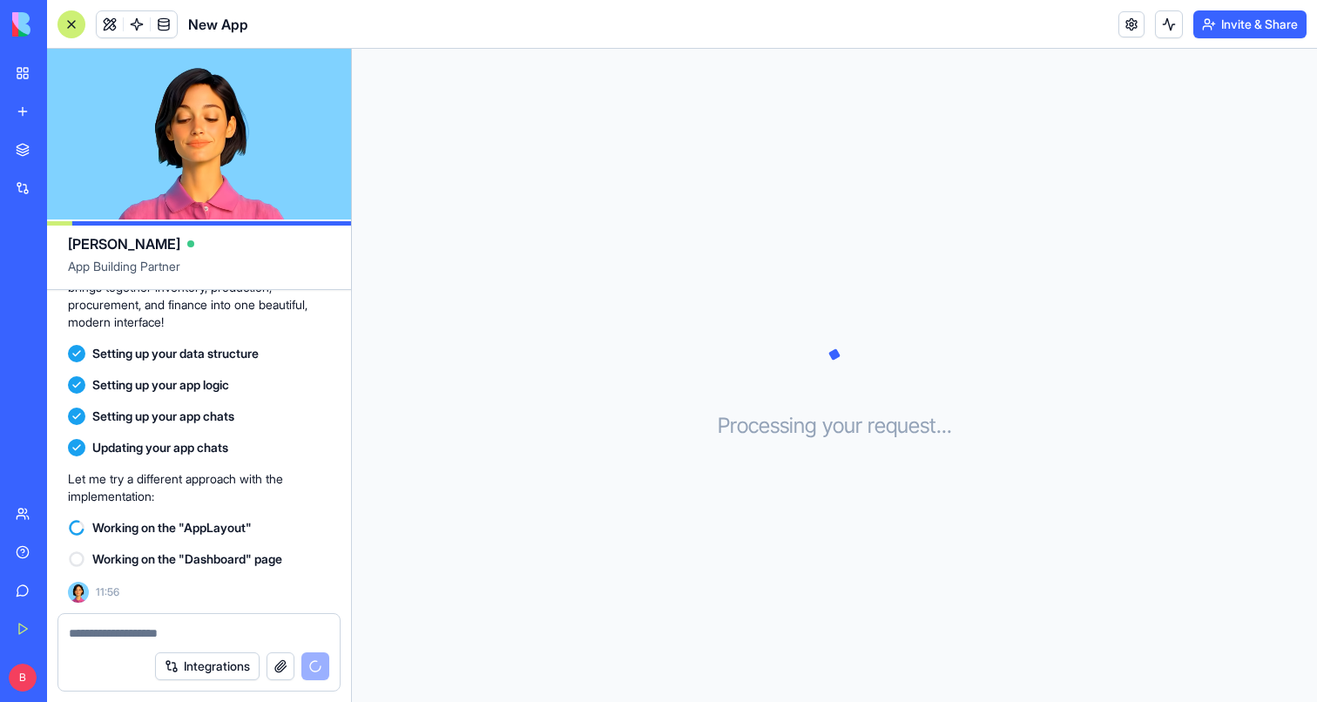
scroll to position [1670, 0]
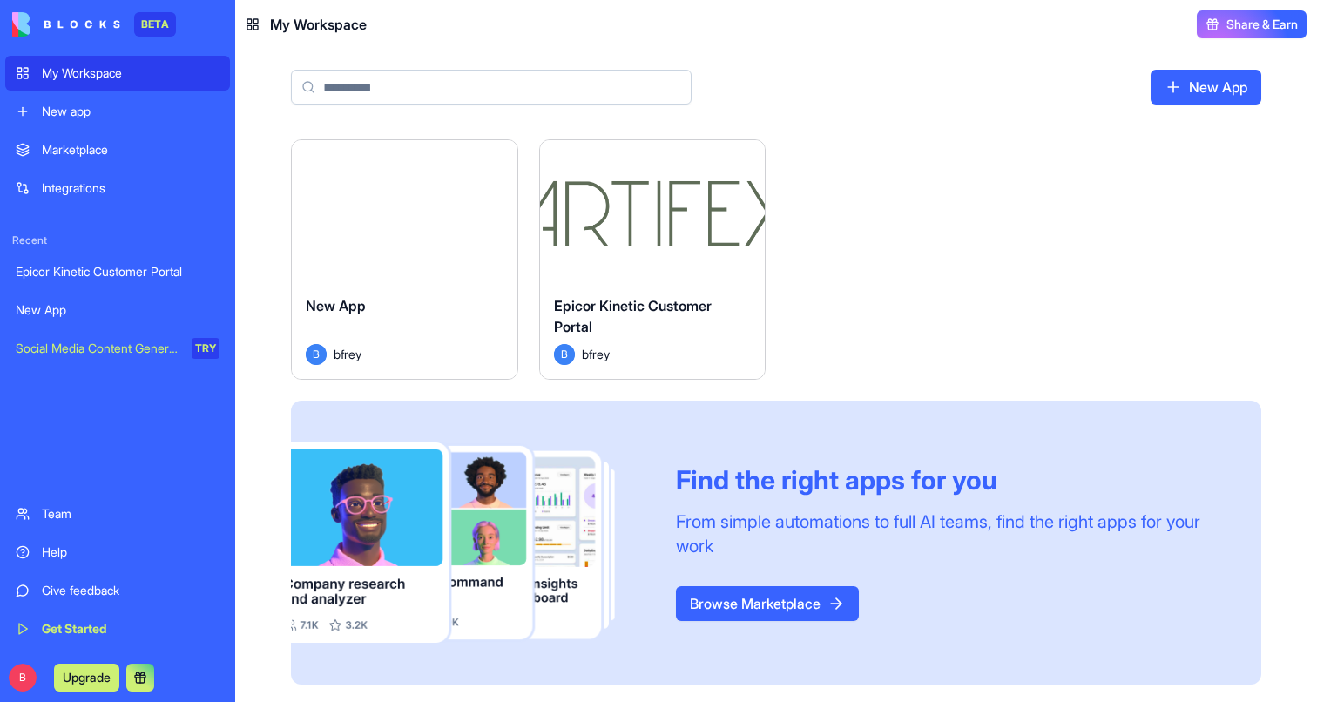
click at [36, 490] on div "Marketplace Integrations Recent Epicor Kinetic Customer Portal New App Social M…" at bounding box center [117, 312] width 225 height 361
click at [35, 515] on link "Team" at bounding box center [117, 514] width 225 height 35
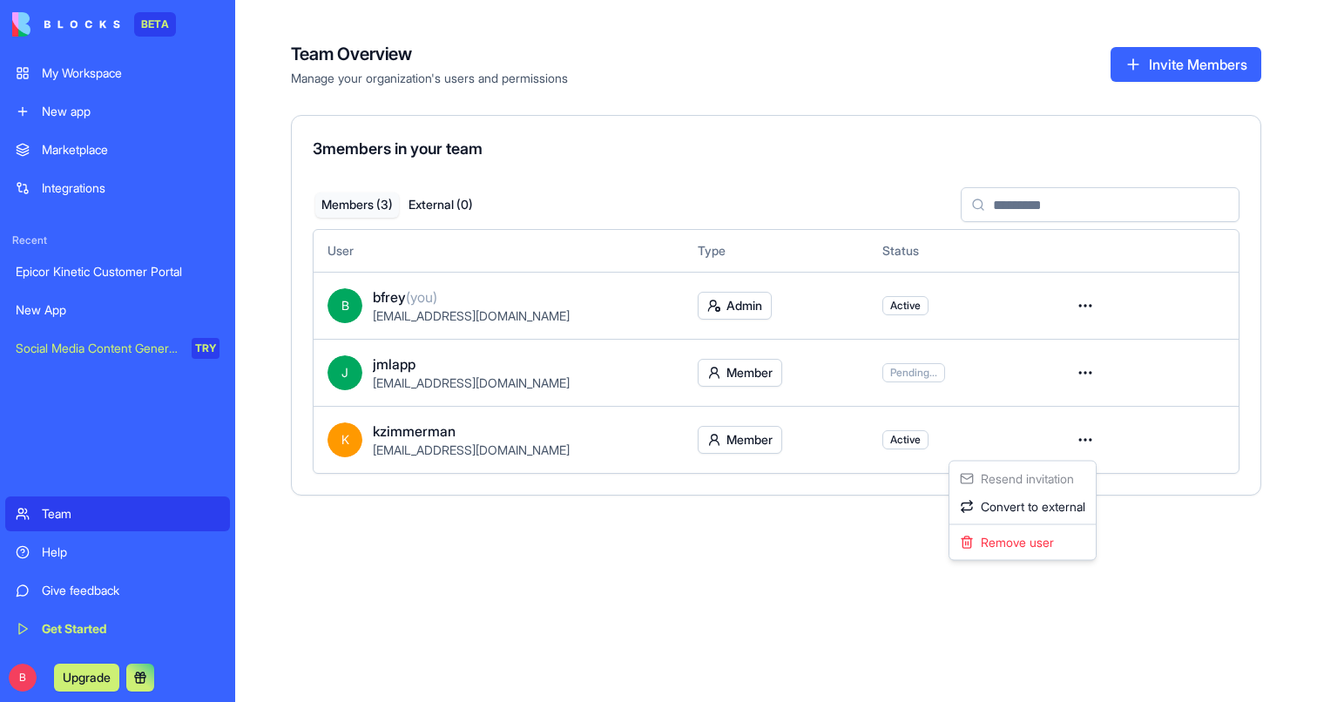
click at [1075, 440] on html "BETA My Workspace New app Marketplace Integrations Recent Epicor Kinetic Custom…" at bounding box center [658, 351] width 1317 height 702
click at [576, 576] on html "BETA My Workspace New app Marketplace Integrations Recent Epicor Kinetic Custom…" at bounding box center [658, 351] width 1317 height 702
drag, startPoint x: 372, startPoint y: 449, endPoint x: 632, endPoint y: 445, distance: 260.5
click at [632, 445] on div "K kzimmerman [EMAIL_ADDRESS][DOMAIN_NAME]" at bounding box center [499, 440] width 342 height 38
click at [632, 445] on div "[EMAIL_ADDRESS][DOMAIN_NAME]" at bounding box center [521, 450] width 297 height 17
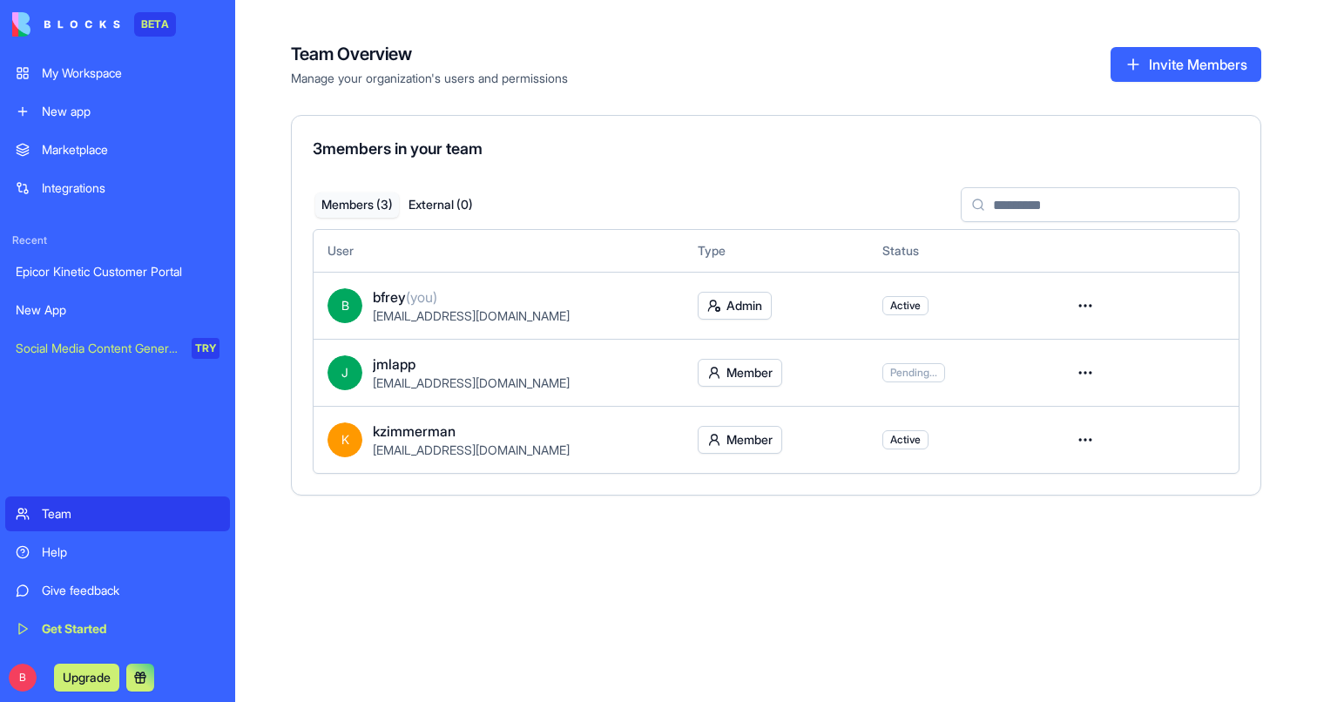
click at [99, 667] on button "Upgrade" at bounding box center [86, 678] width 65 height 28
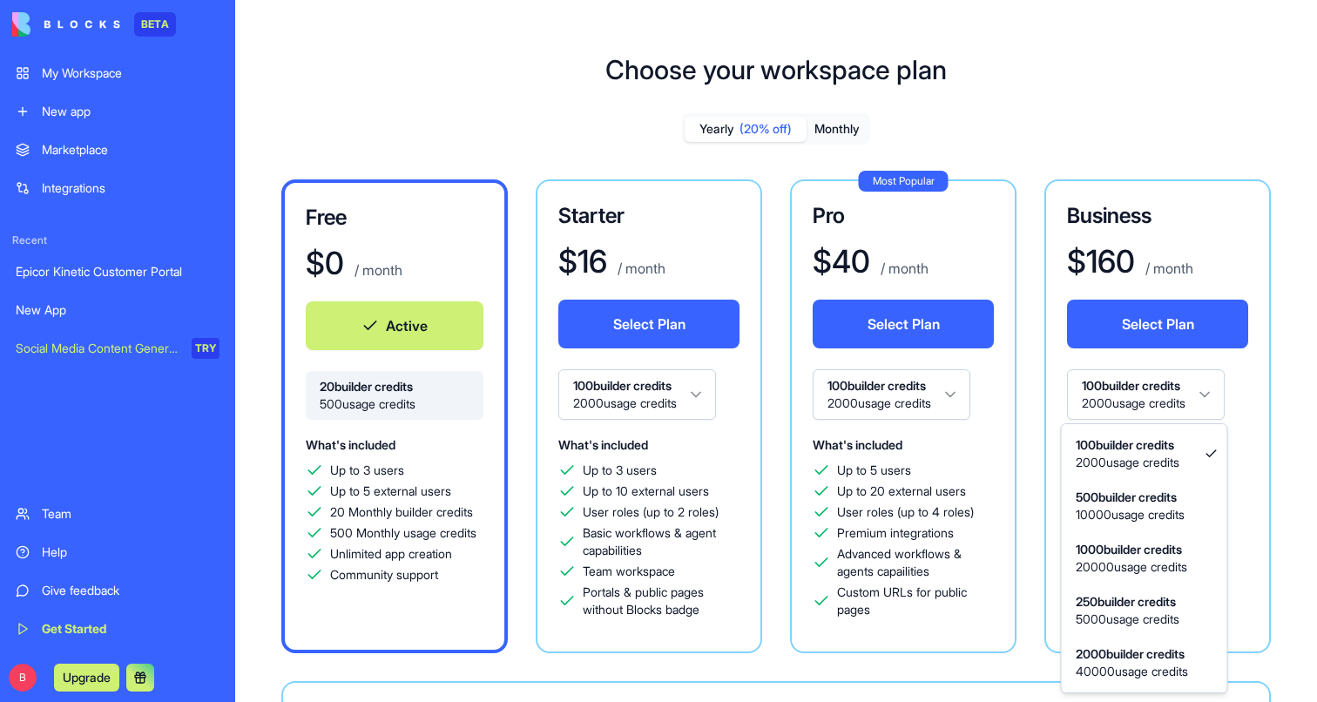
click at [1192, 396] on html "BETA My Workspace New app Marketplace Integrations Recent Epicor Kinetic Custom…" at bounding box center [658, 351] width 1317 height 702
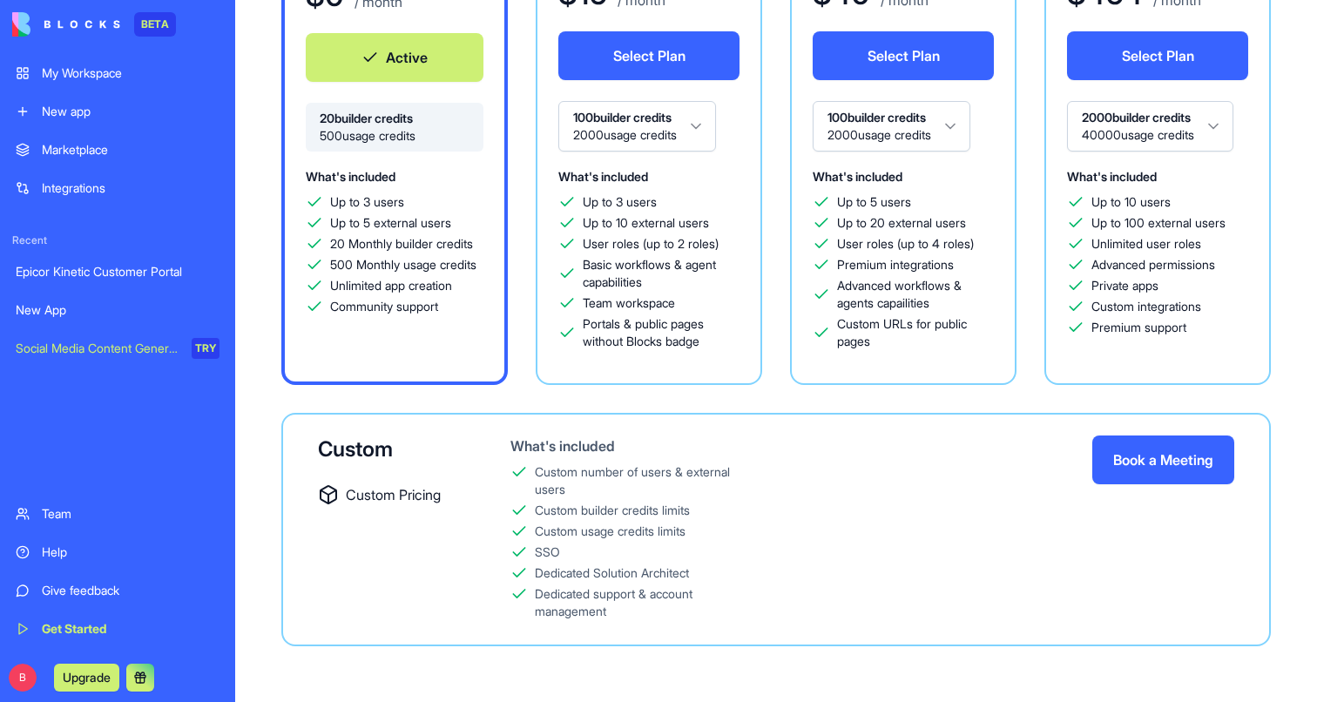
scroll to position [268, 0]
click at [80, 558] on div "Help" at bounding box center [131, 552] width 178 height 17
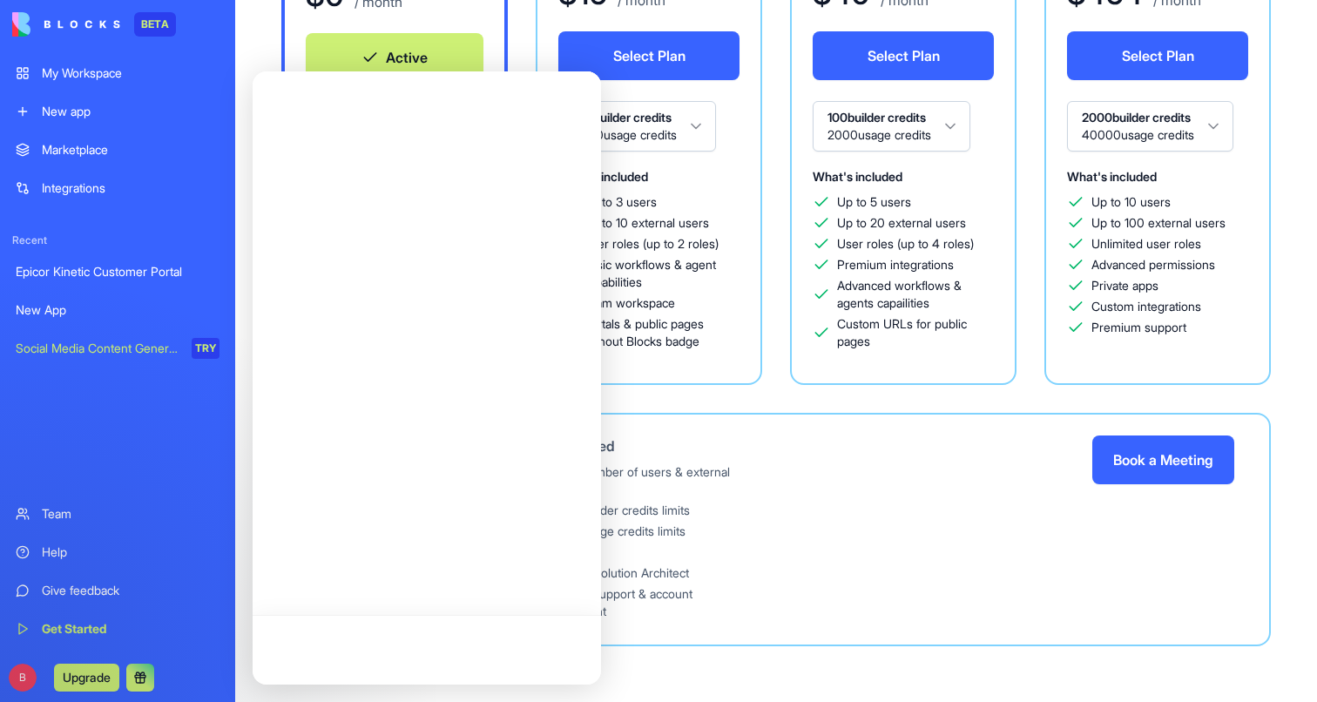
scroll to position [0, 0]
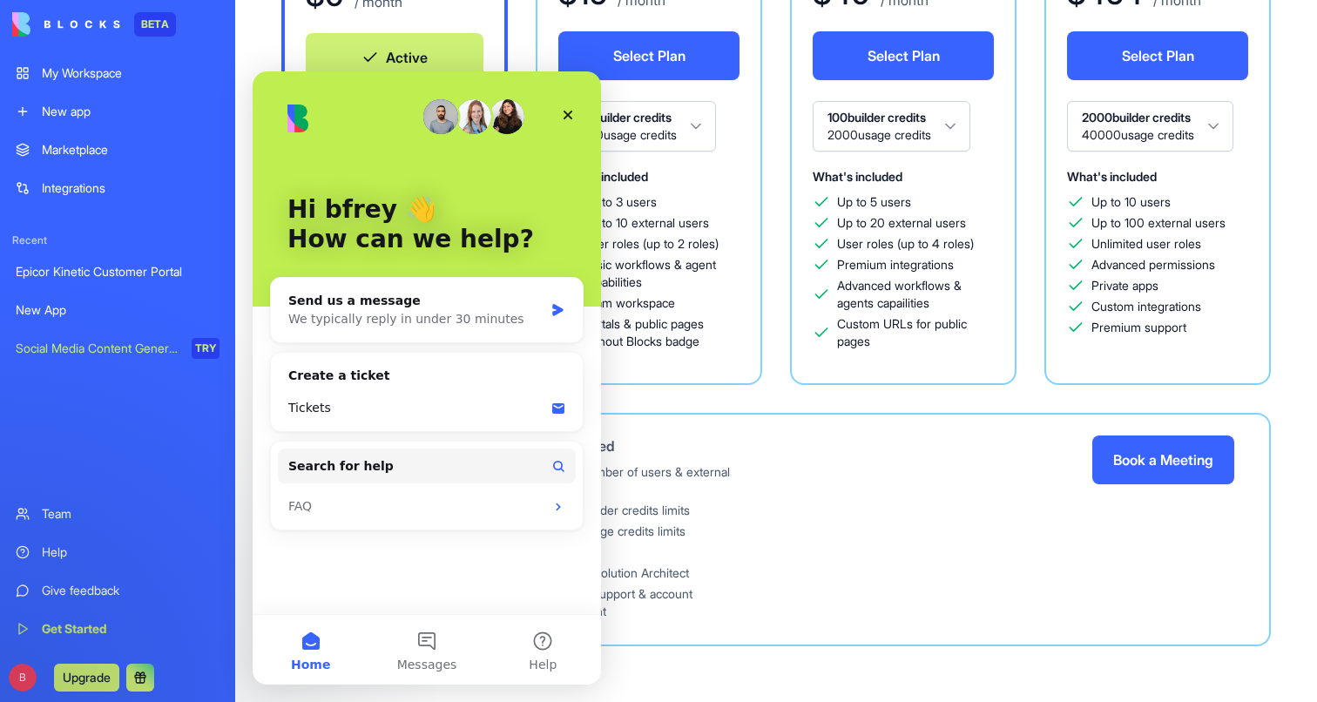
click at [117, 554] on div "Help" at bounding box center [131, 552] width 178 height 17
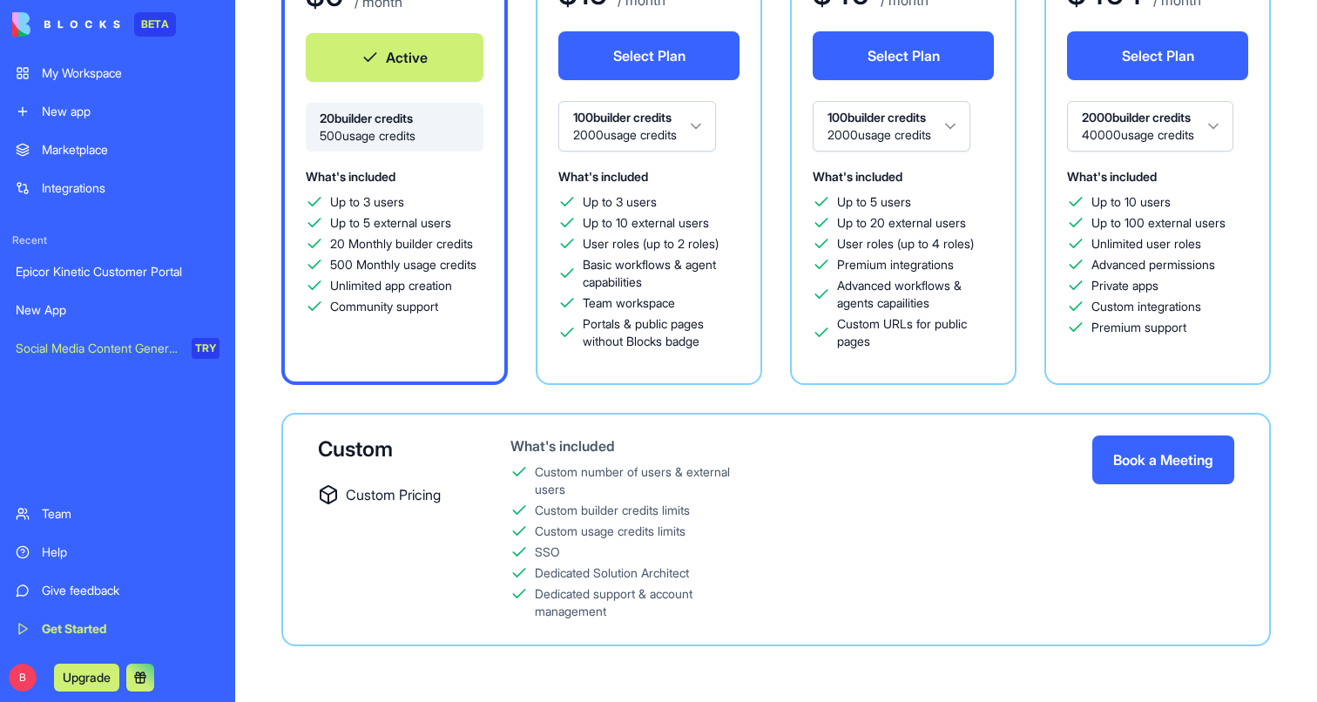
click at [128, 515] on div "Team" at bounding box center [131, 513] width 178 height 17
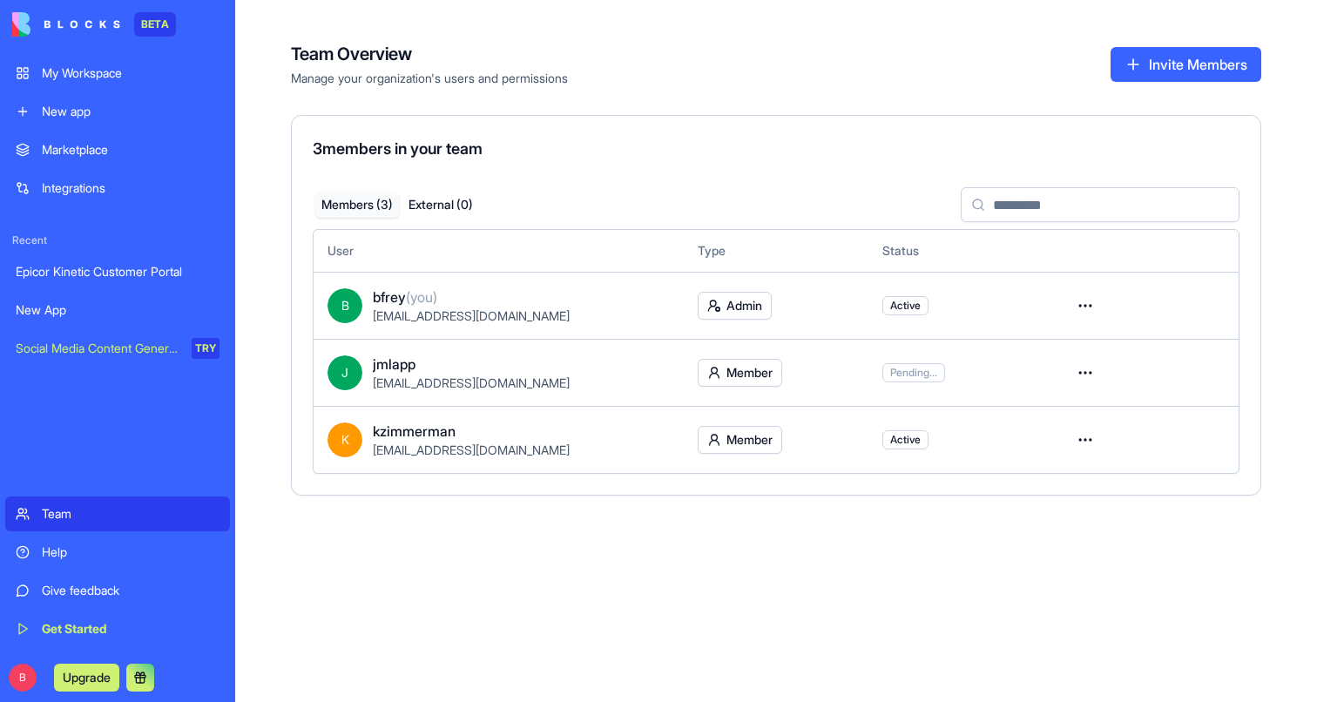
click at [120, 75] on div "My Workspace" at bounding box center [131, 72] width 178 height 17
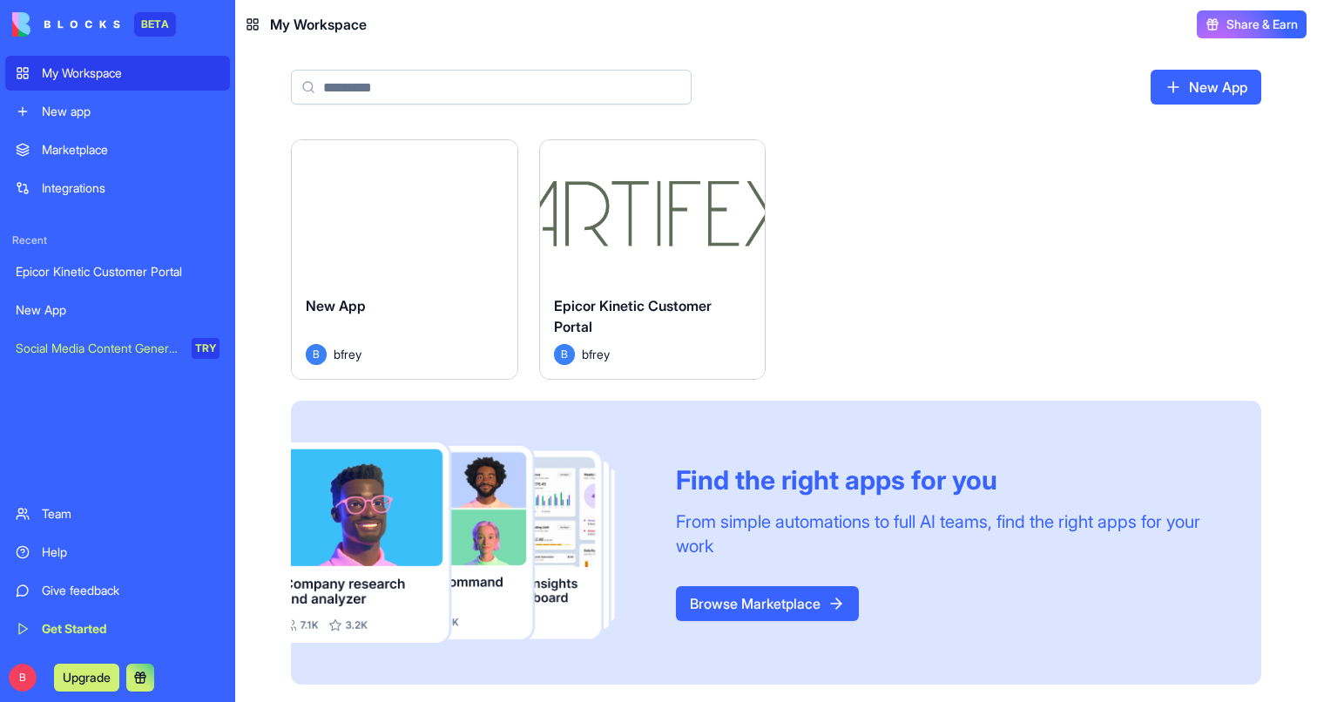
click at [115, 149] on div "Marketplace" at bounding box center [131, 149] width 178 height 17
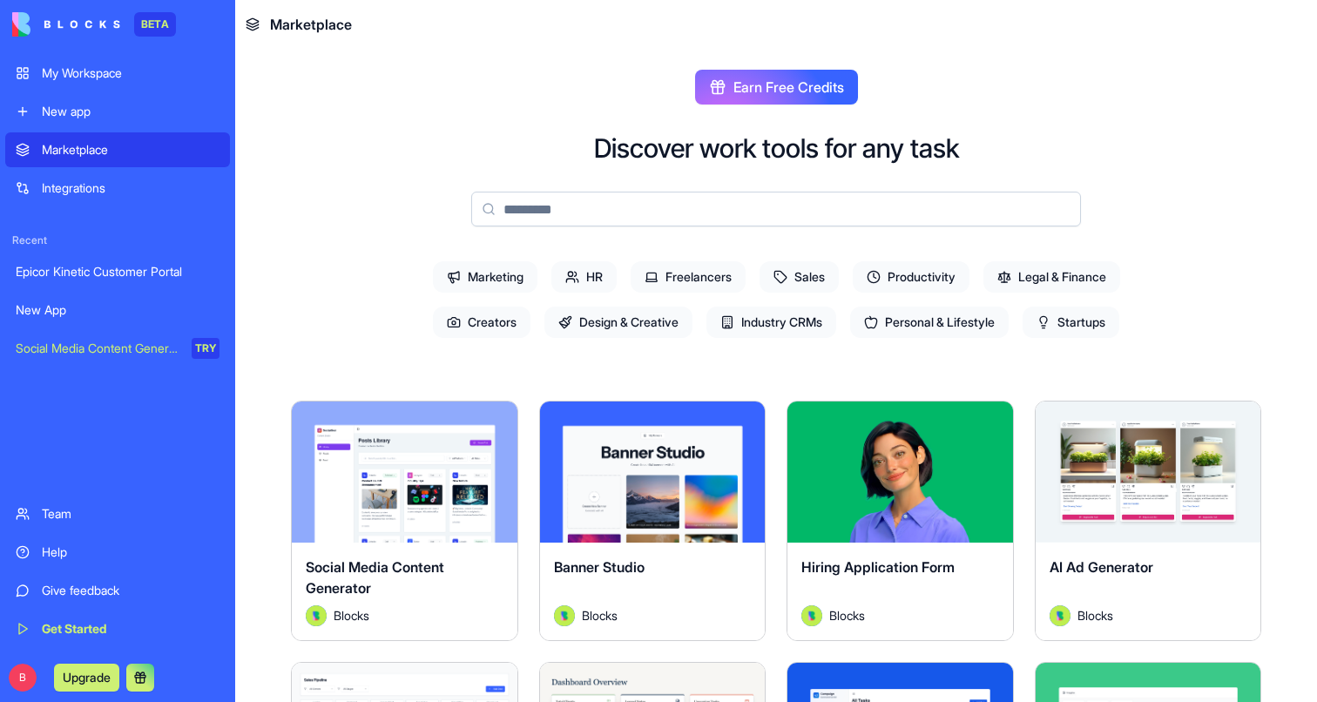
click at [115, 179] on div "Integrations" at bounding box center [131, 187] width 178 height 17
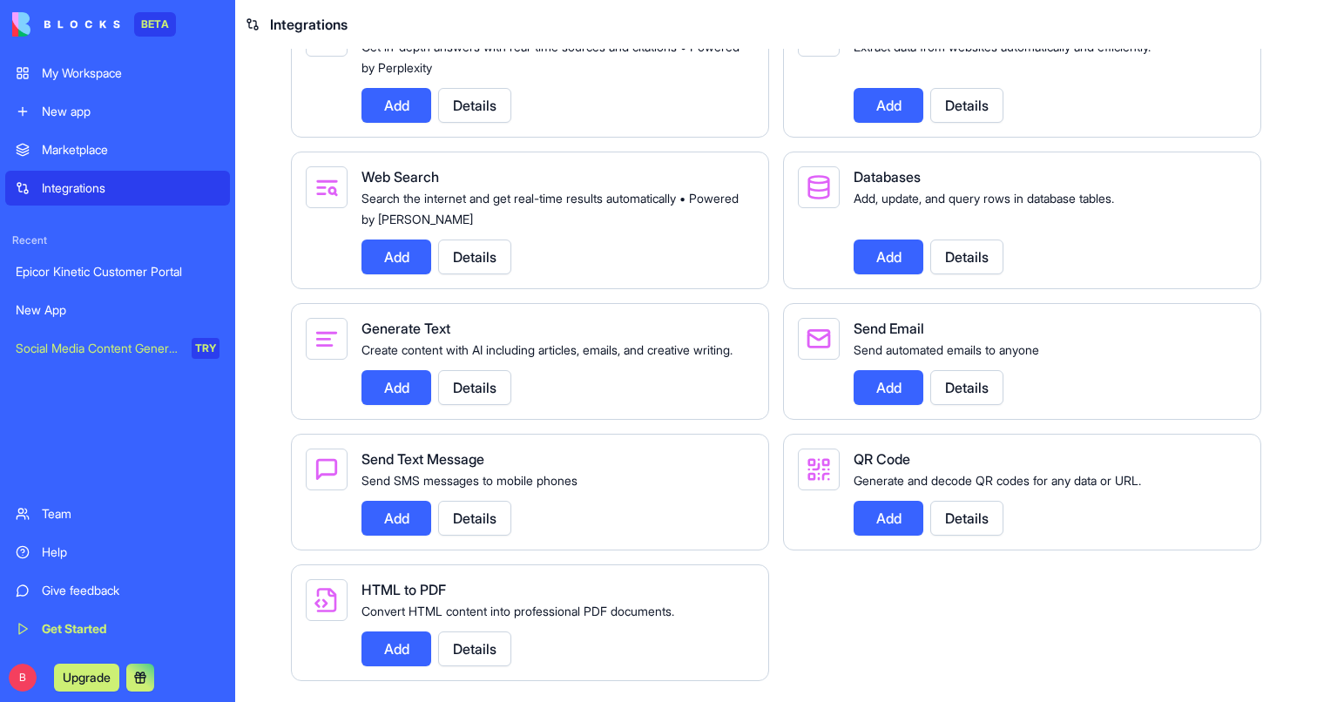
scroll to position [2160, 0]
click at [95, 308] on div "New App" at bounding box center [118, 309] width 204 height 17
